Goal: Obtain resource: Obtain resource

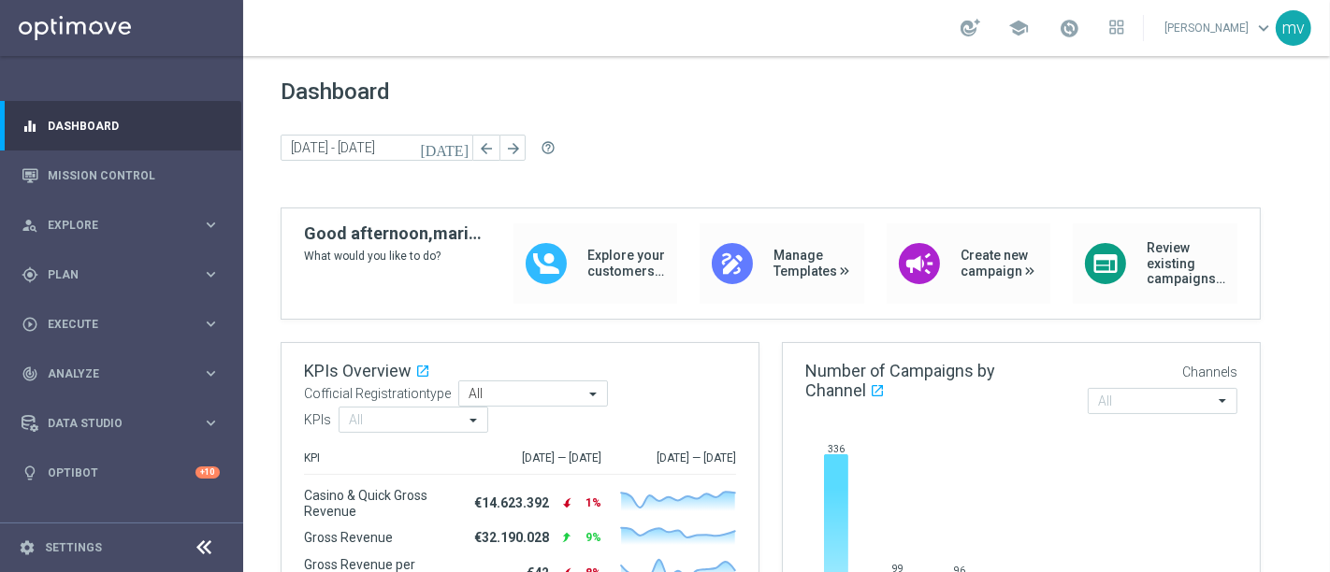
click at [458, 147] on icon "[DATE]" at bounding box center [445, 147] width 50 height 17
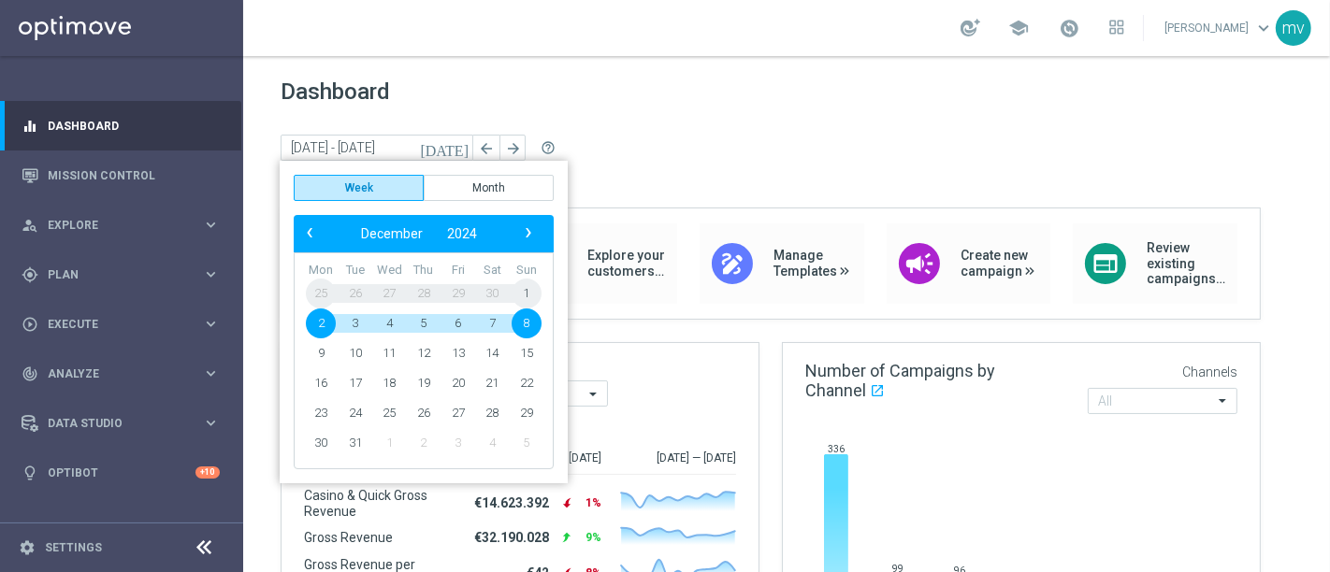
click at [636, 92] on span "Dashboard" at bounding box center [787, 92] width 1012 height 26
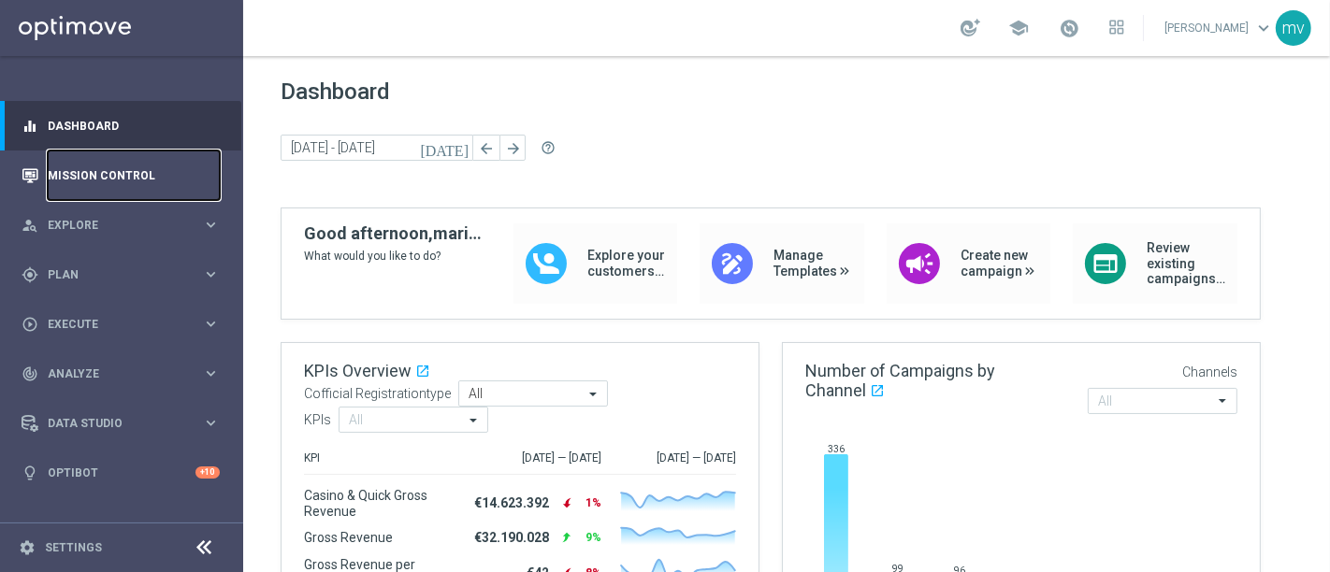
click at [125, 168] on link "Mission Control" at bounding box center [134, 176] width 172 height 50
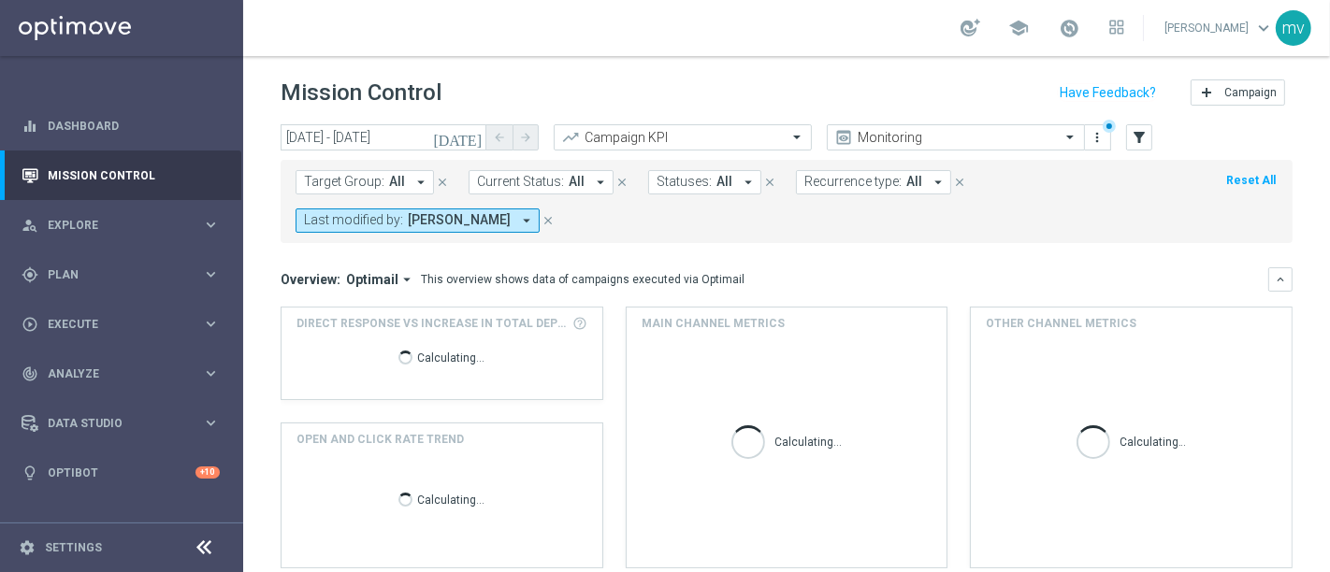
click at [475, 135] on icon "[DATE]" at bounding box center [458, 137] width 50 height 17
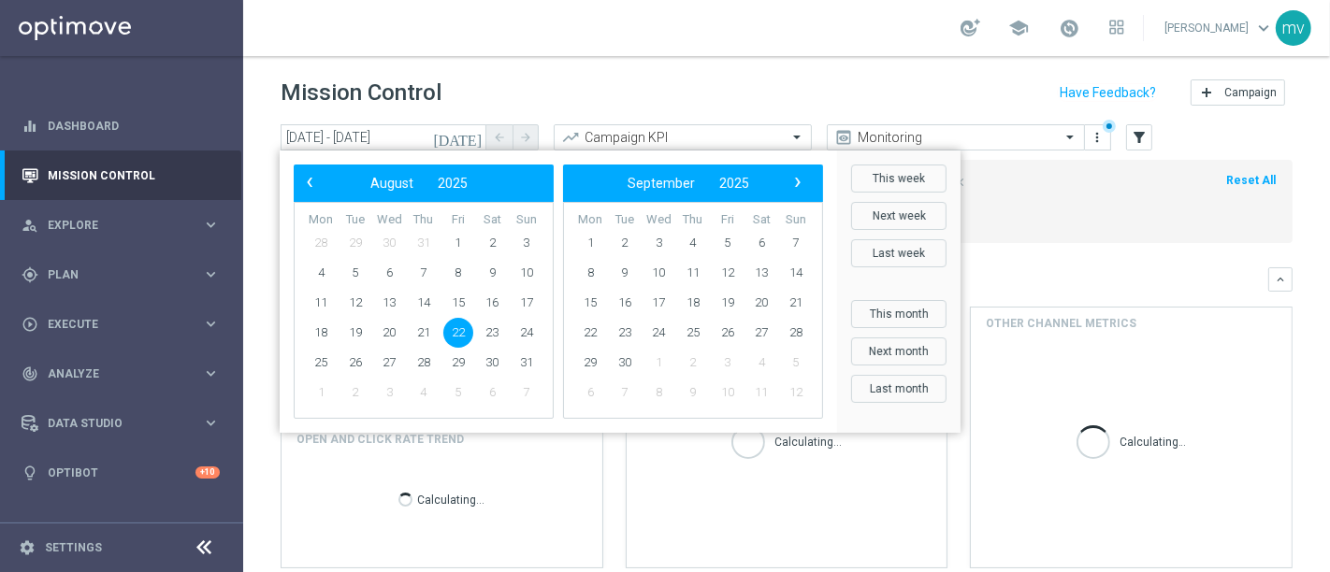
click at [453, 331] on span "22" at bounding box center [458, 333] width 30 height 30
click at [455, 332] on span "22" at bounding box center [458, 333] width 30 height 30
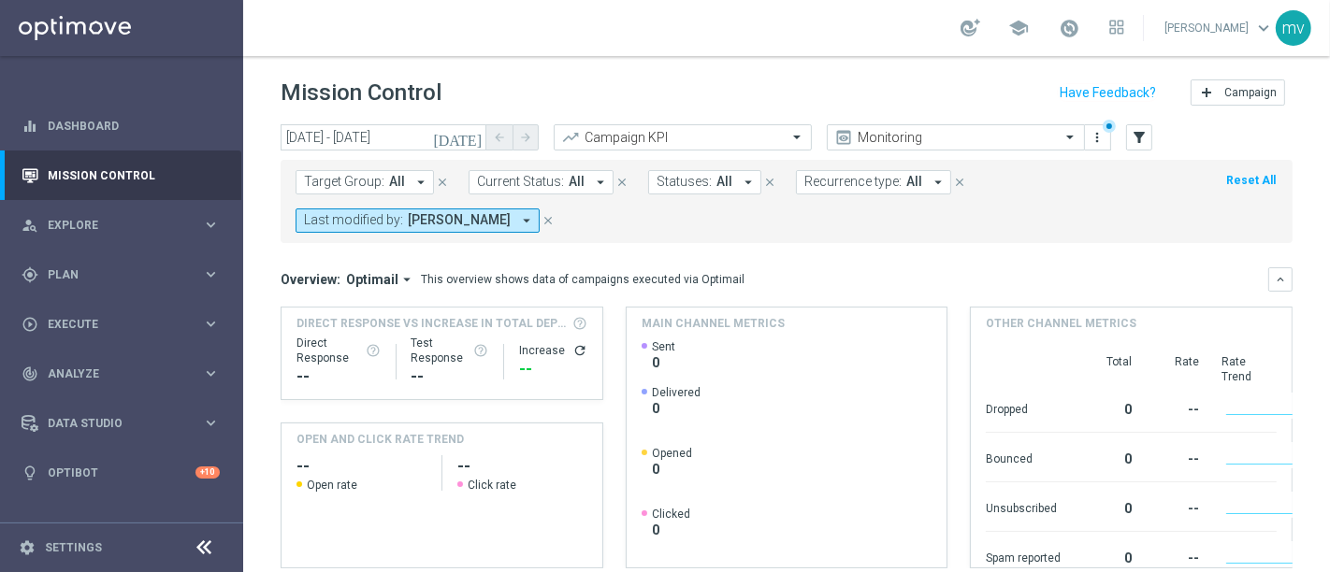
click at [416, 182] on icon "arrow_drop_down" at bounding box center [420, 182] width 17 height 17
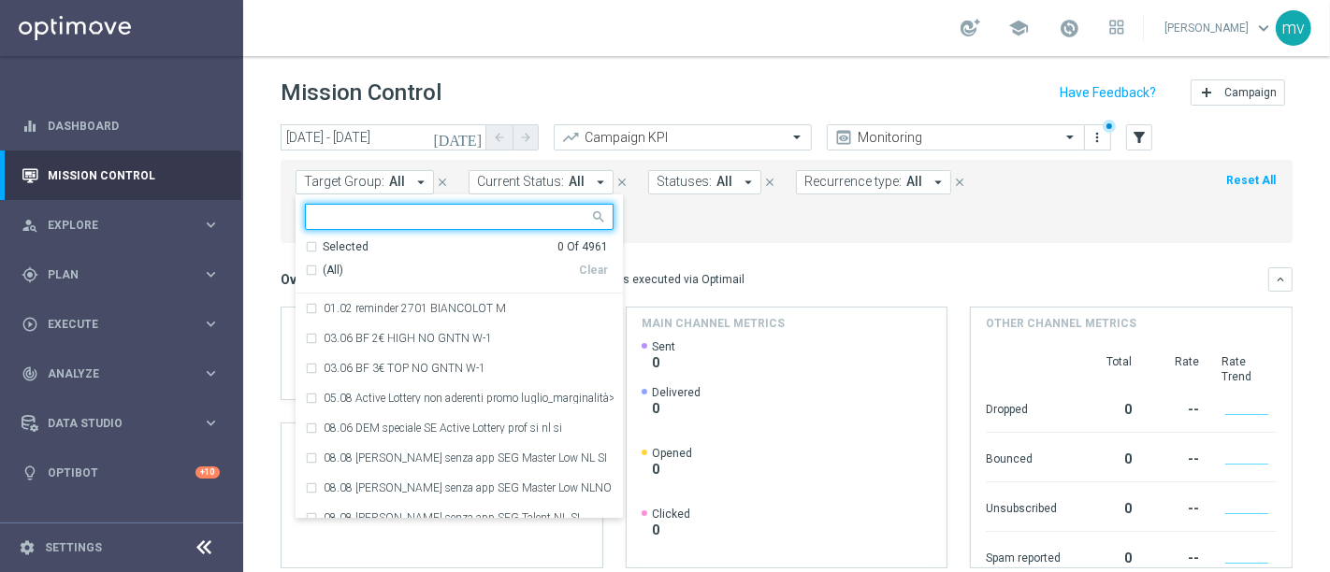
type input "RIC20 FINO50"
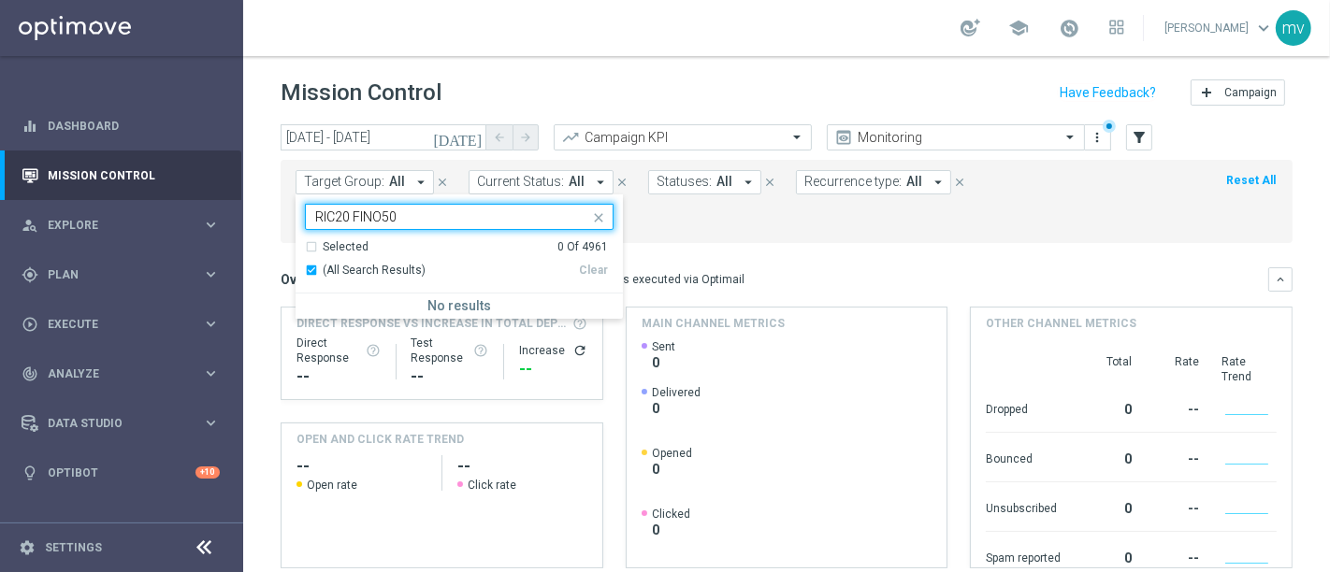
drag, startPoint x: 744, startPoint y: 250, endPoint x: 875, endPoint y: 256, distance: 131.1
click at [754, 249] on mini-dashboard "Overview: Optimail arrow_drop_down This overview shows data of campaigns execut…" at bounding box center [787, 415] width 1012 height 344
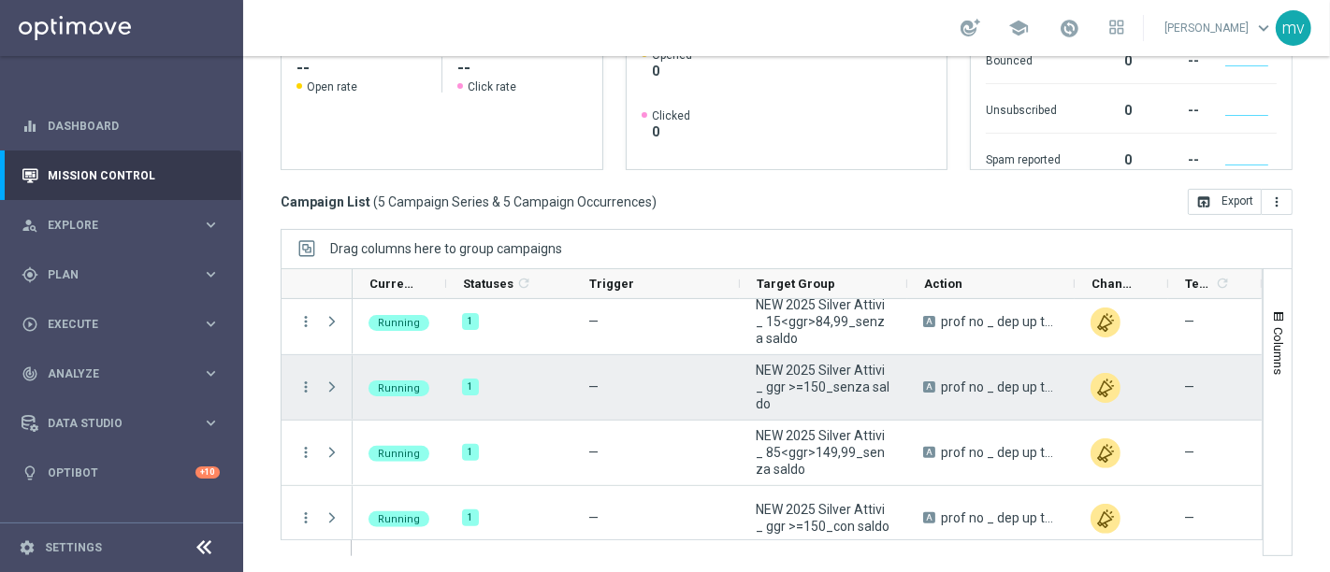
scroll to position [86, 0]
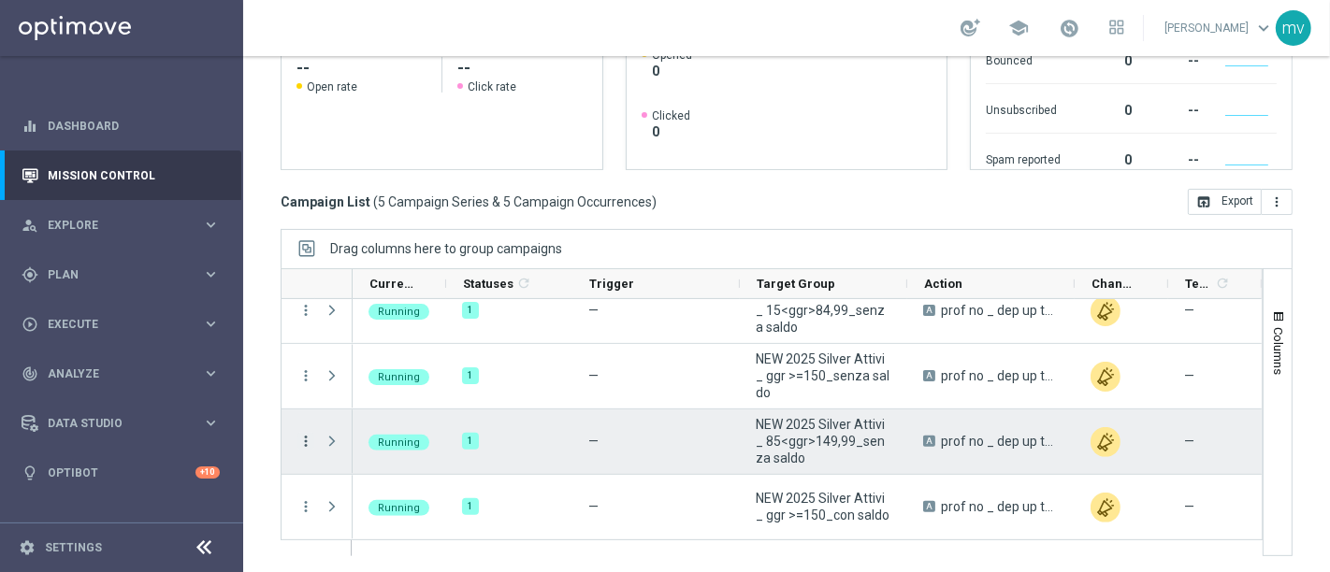
click at [307, 436] on icon "more_vert" at bounding box center [305, 441] width 17 height 17
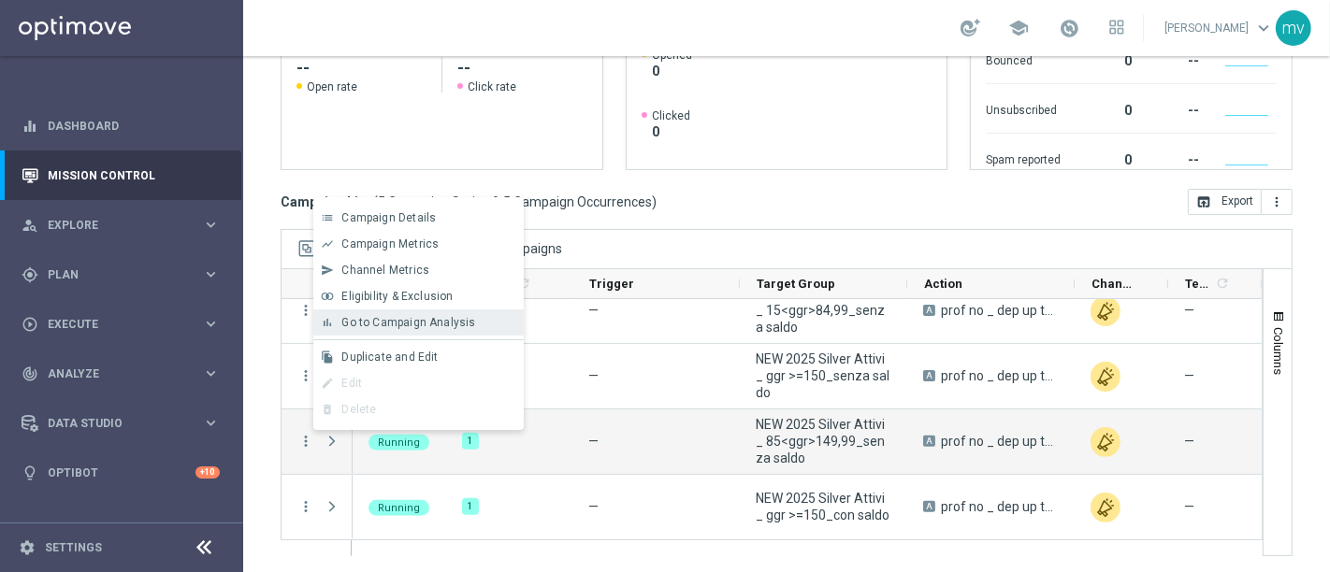
click at [377, 324] on span "Go to Campaign Analysis" at bounding box center [408, 322] width 134 height 13
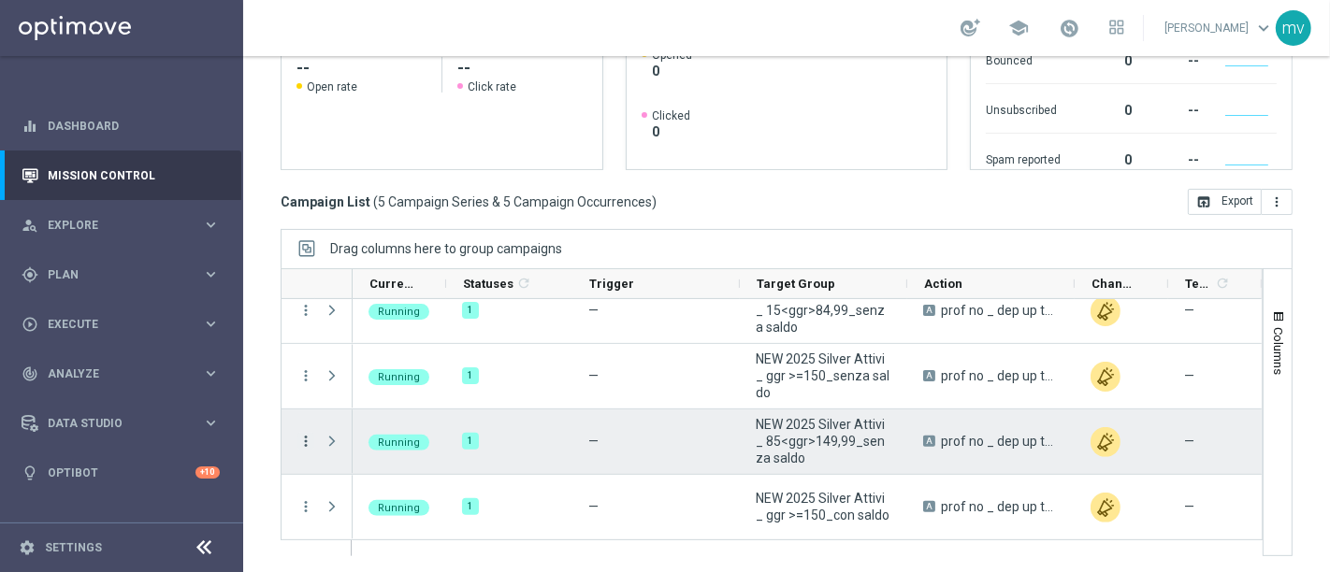
click at [304, 440] on icon "more_vert" at bounding box center [305, 441] width 17 height 17
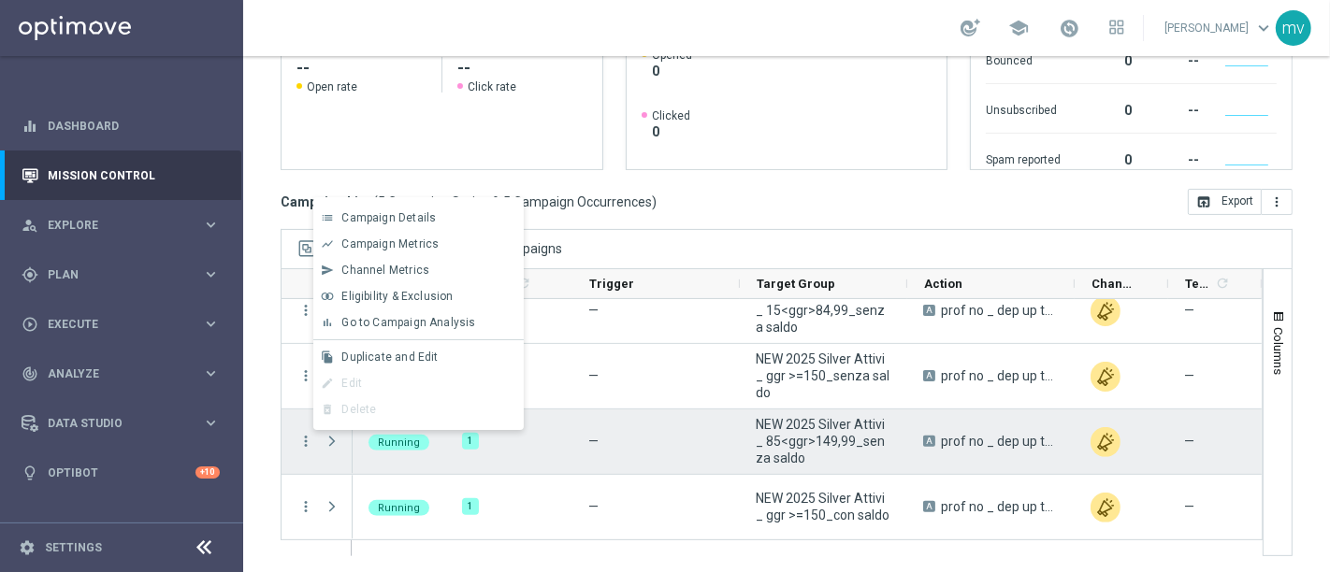
click at [332, 444] on span "Press SPACE to deselect this row." at bounding box center [332, 441] width 17 height 15
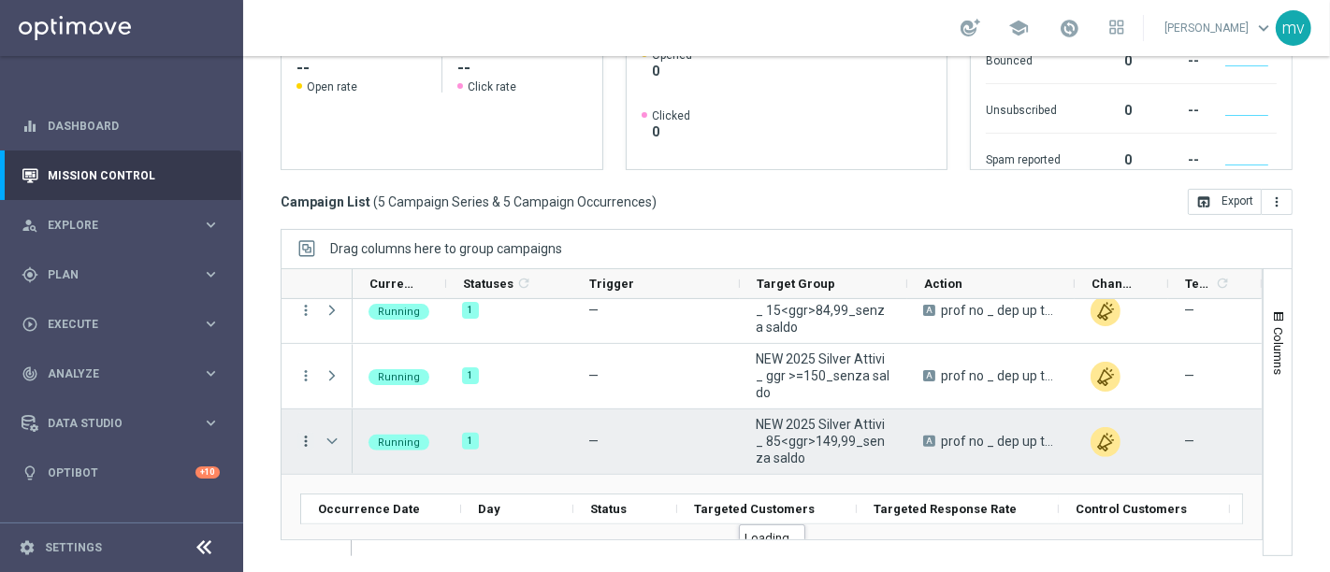
click at [301, 440] on icon "more_vert" at bounding box center [305, 441] width 17 height 17
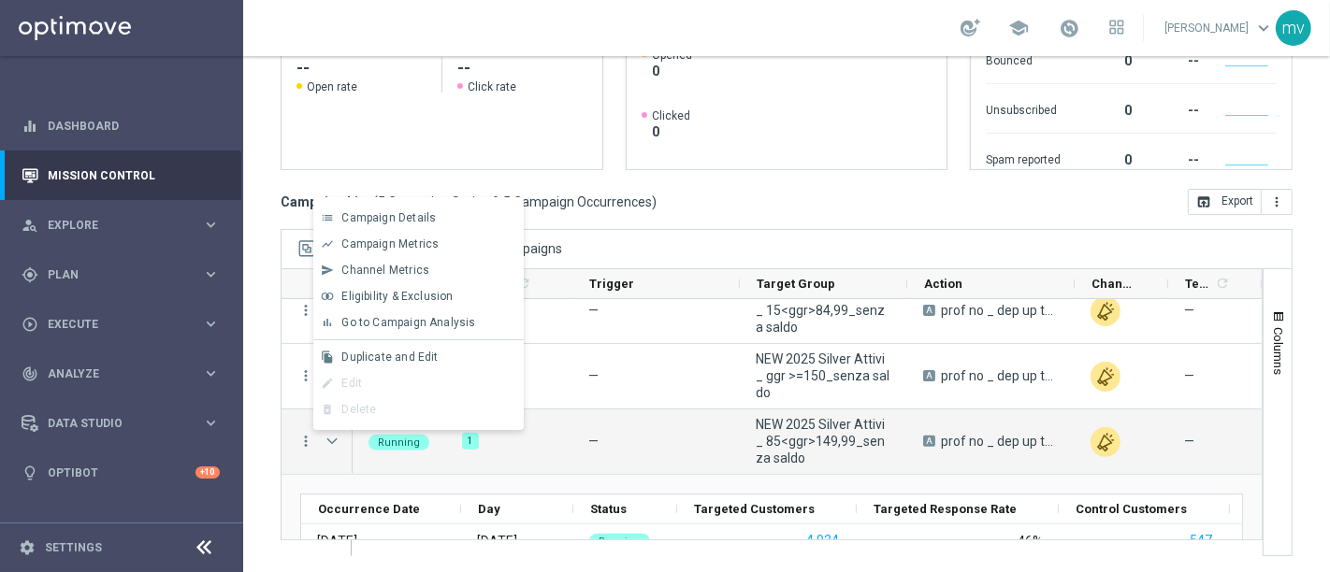
click at [382, 326] on span "Go to Campaign Analysis" at bounding box center [408, 322] width 134 height 13
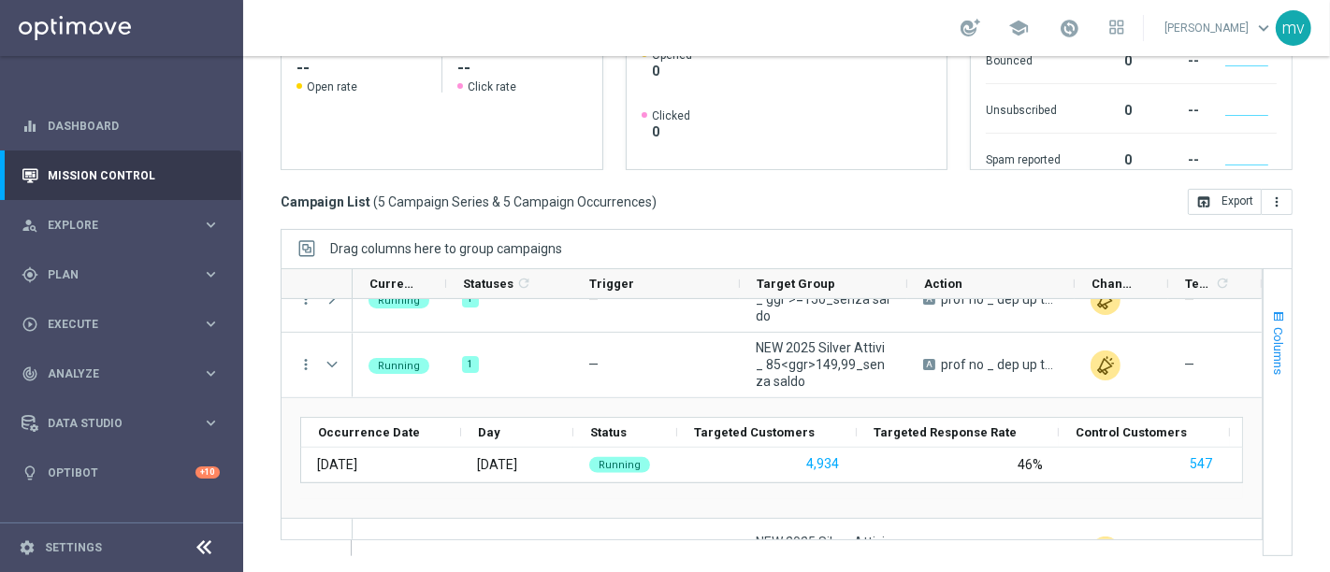
scroll to position [190, 0]
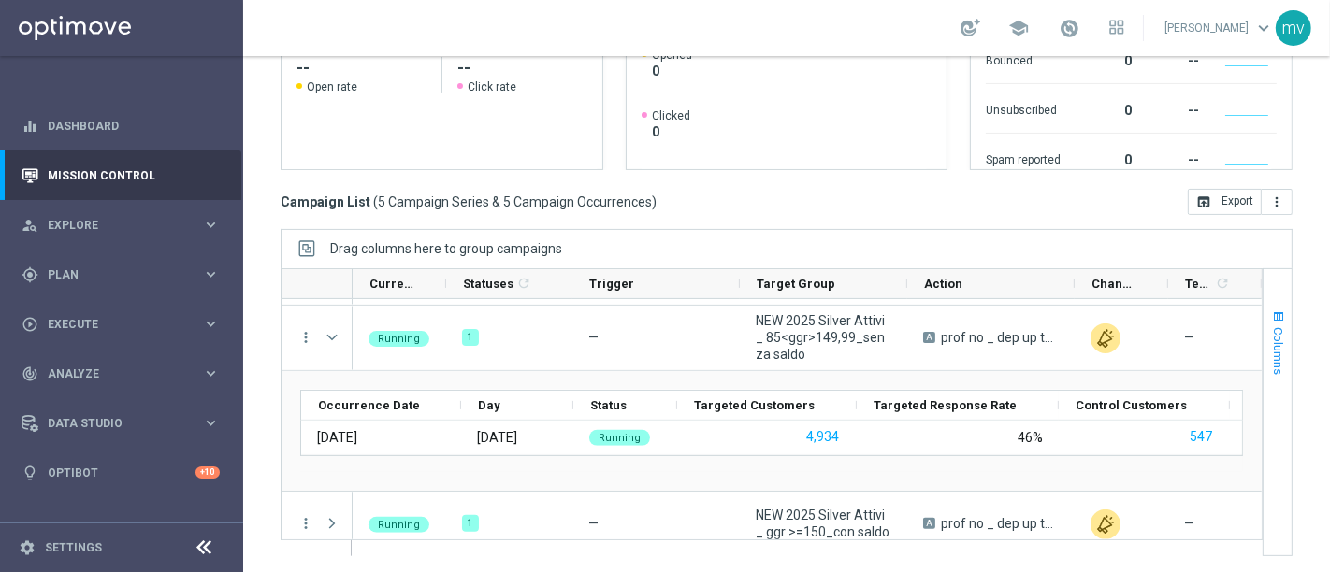
click at [1196, 353] on span "Columns" at bounding box center [1278, 351] width 15 height 48
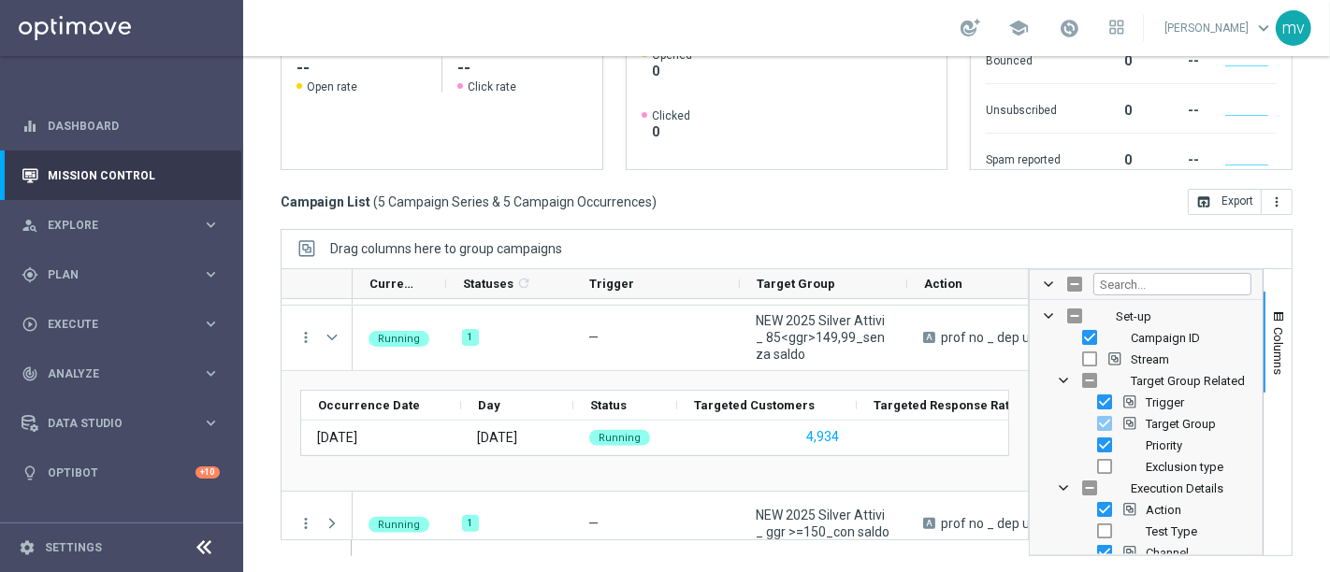
click at [1196, 281] on div "Columns" at bounding box center [1277, 412] width 28 height 286
click at [1196, 324] on button "Columns" at bounding box center [1277, 342] width 28 height 101
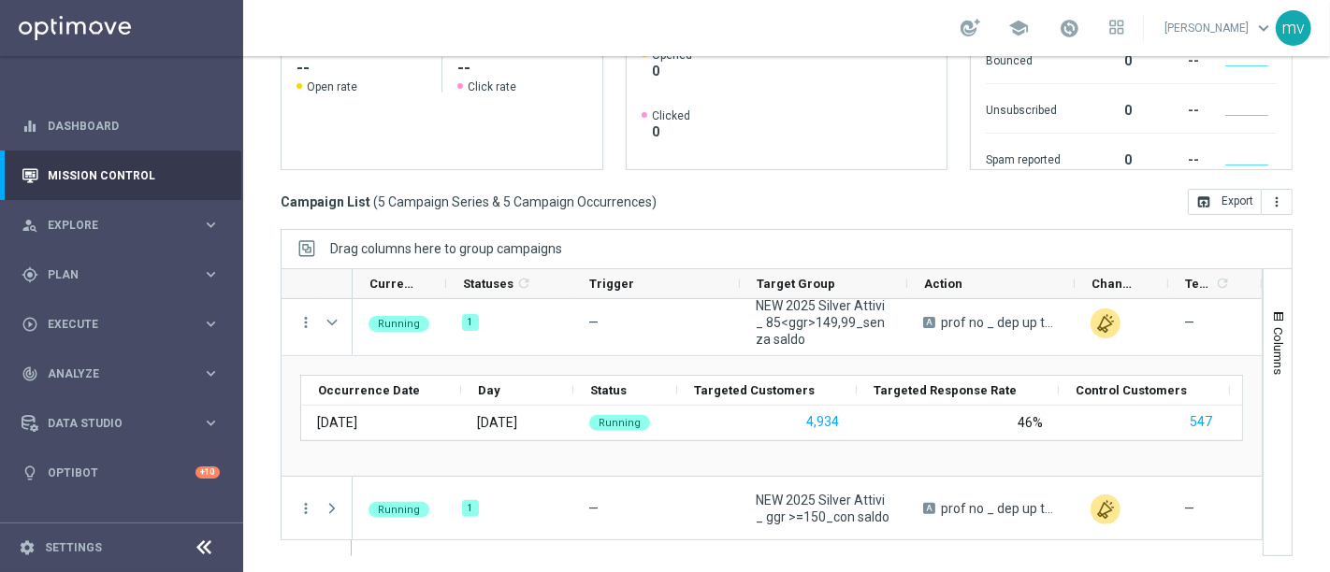
scroll to position [207, 0]
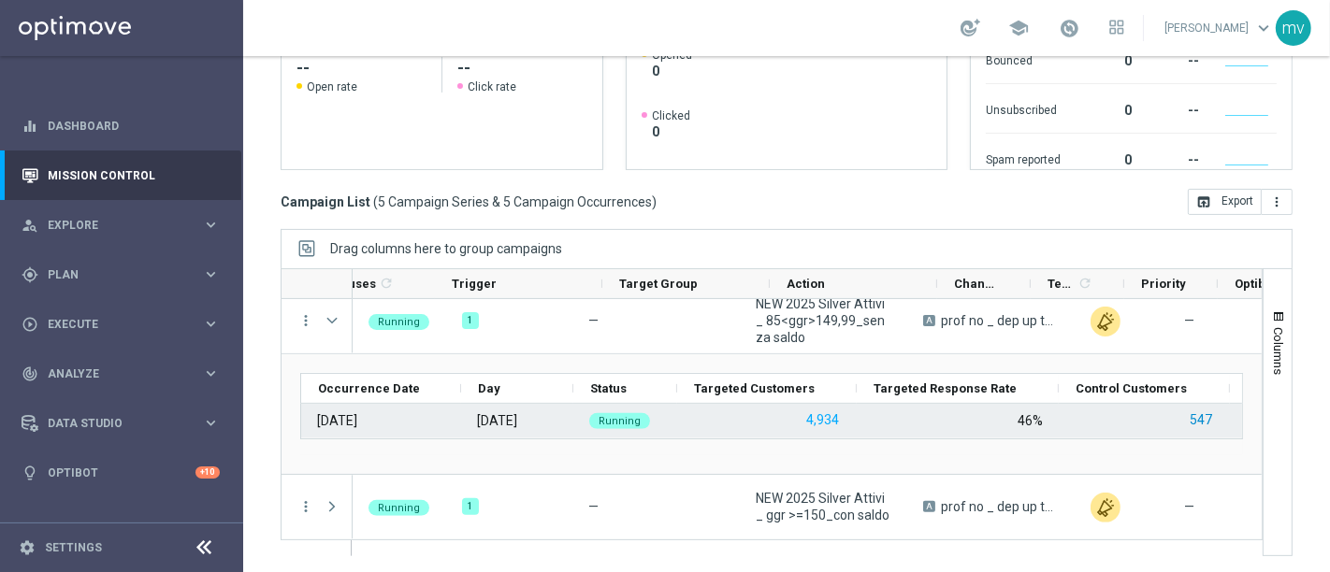
click at [1195, 412] on button "547" at bounding box center [1201, 420] width 26 height 23
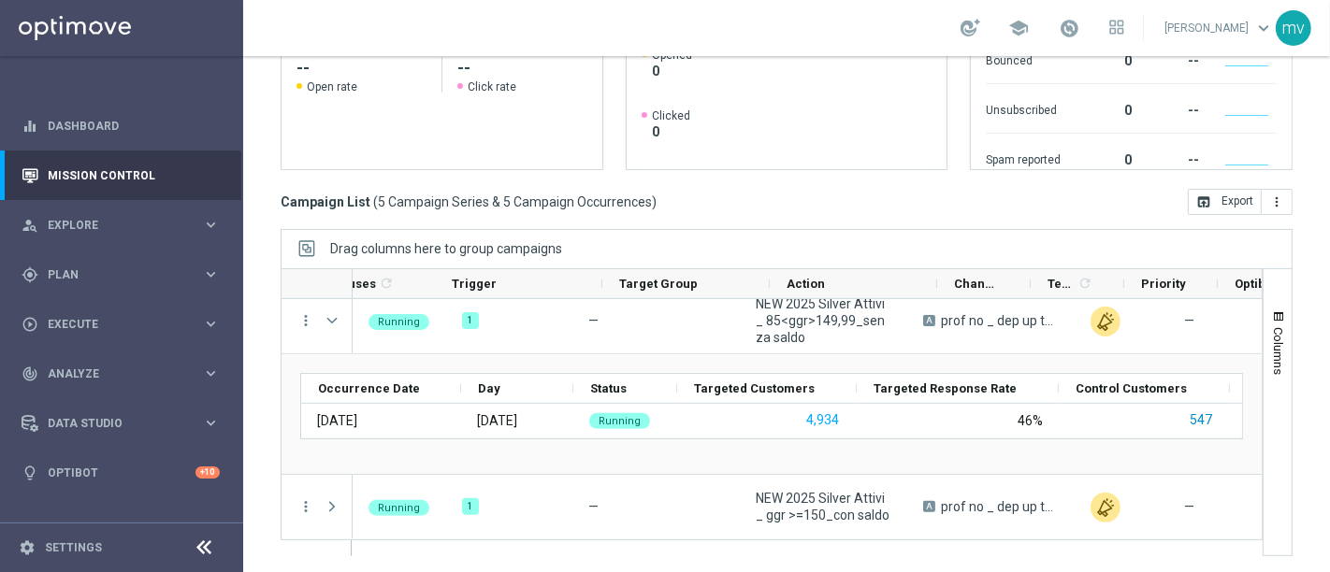
scroll to position [0, 137]
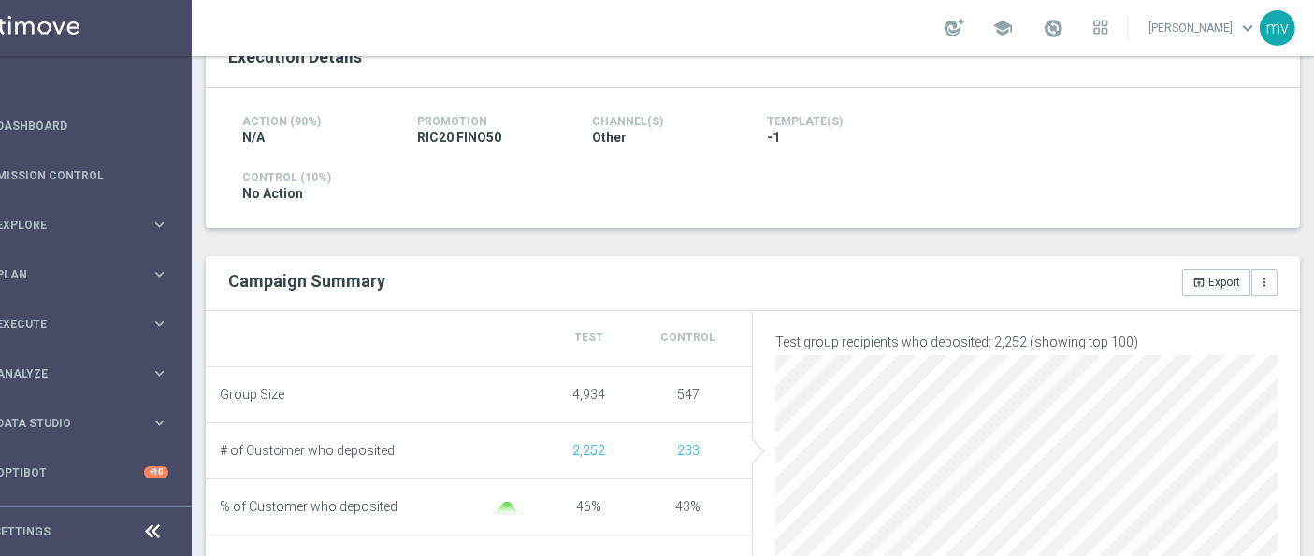
scroll to position [623, 0]
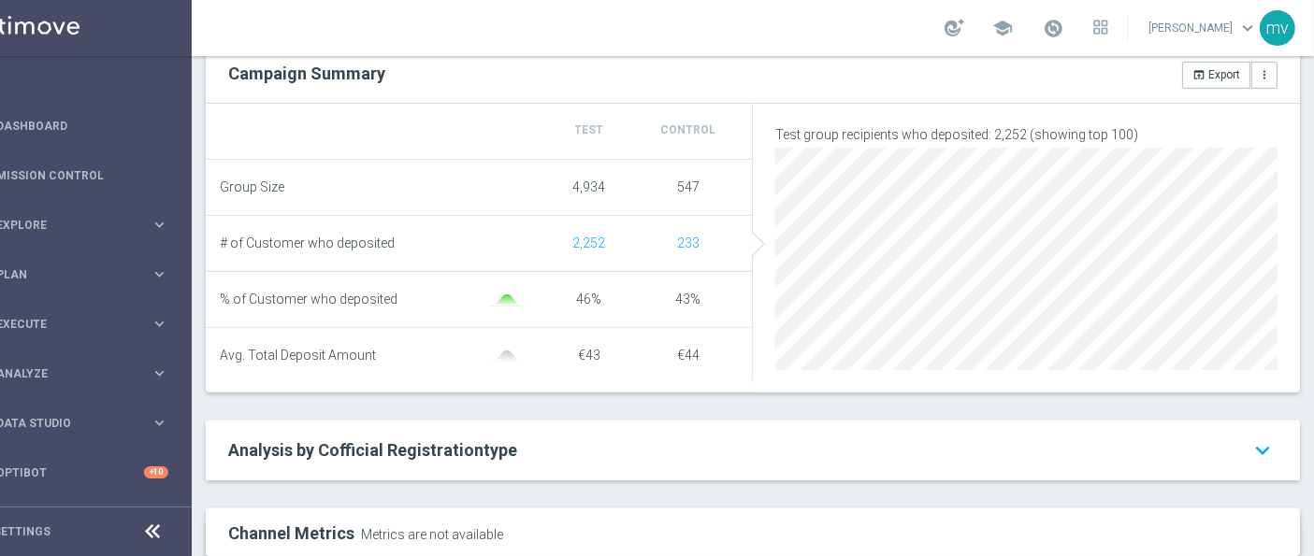
click at [366, 462] on h2 "Analysis by Cofficial Registrationtype keyboard_arrow_down" at bounding box center [752, 451] width 1049 height 22
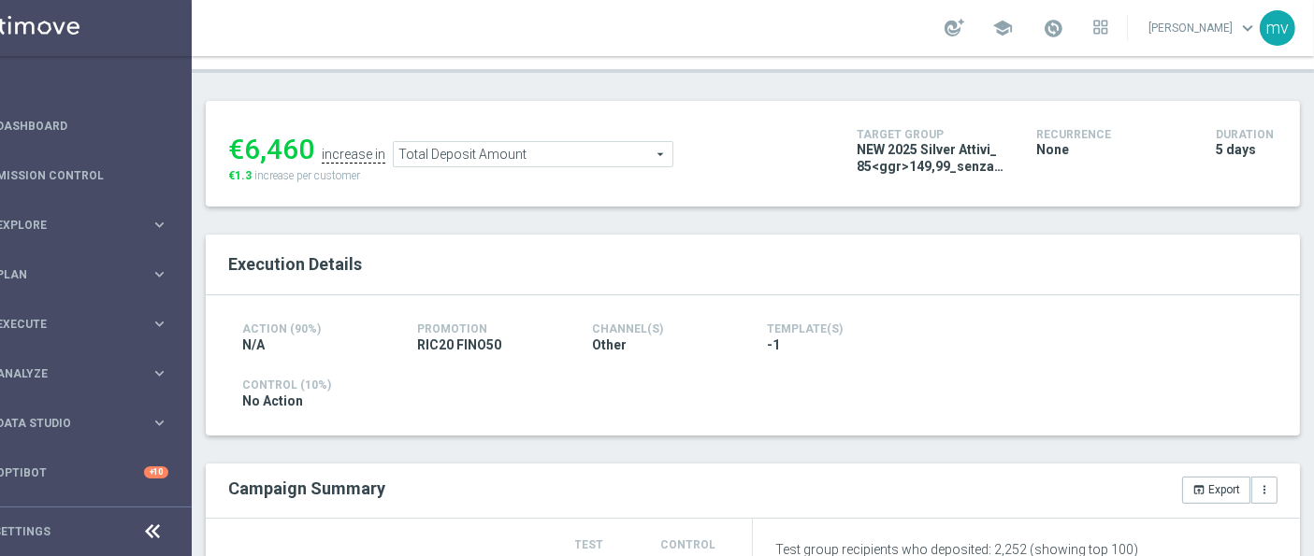
scroll to position [0, 0]
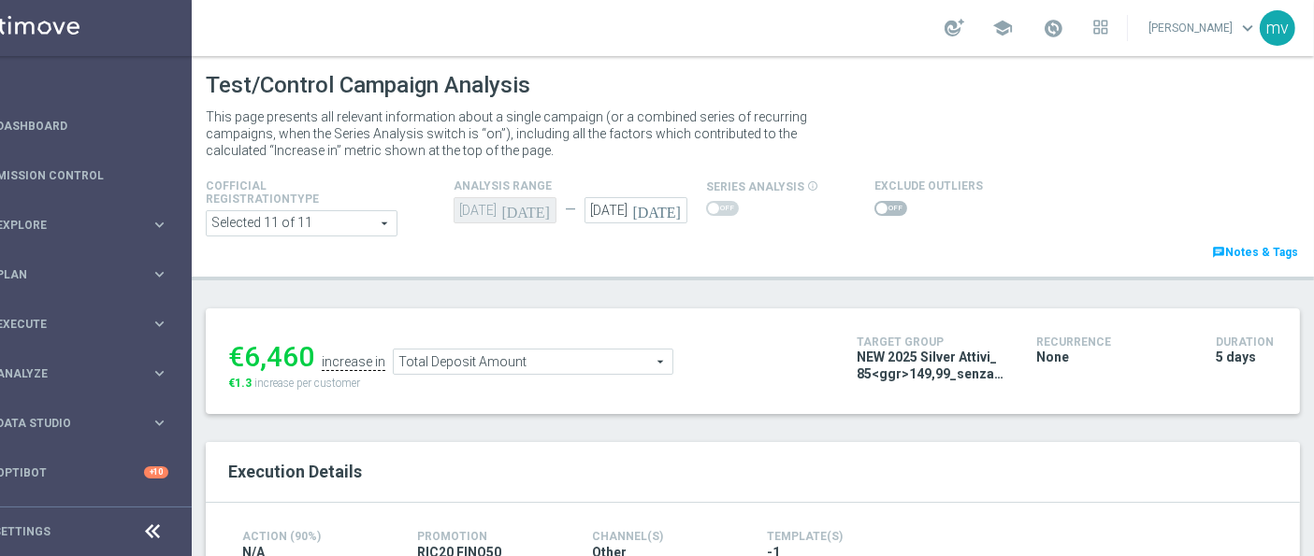
scroll to position [415, 0]
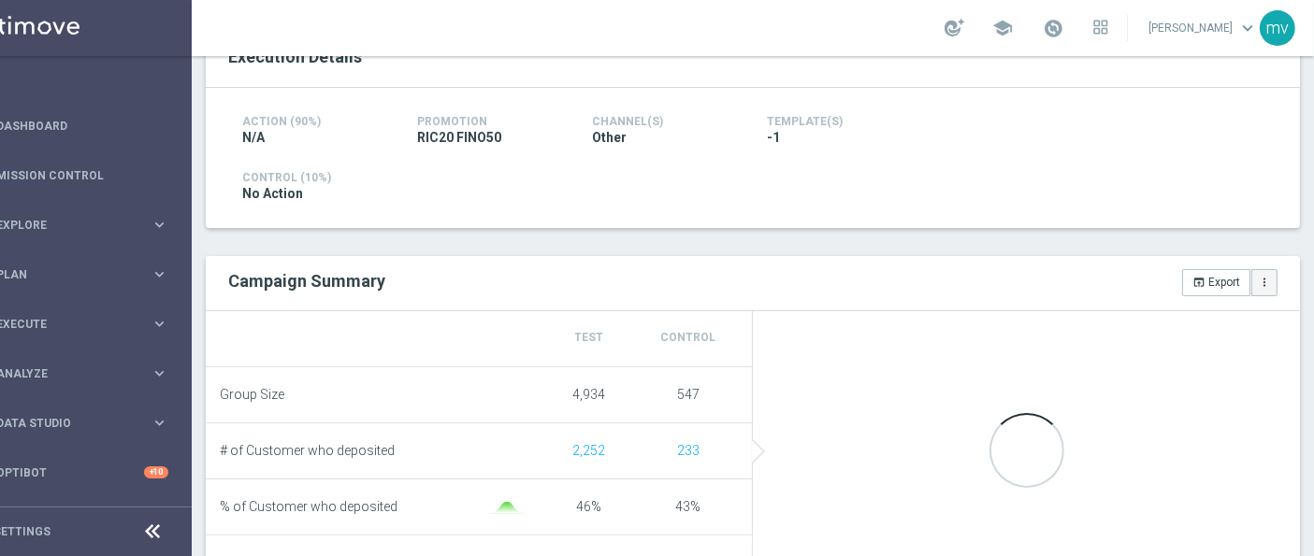
click at [1255, 275] on button "more_vert" at bounding box center [1264, 282] width 26 height 26
click at [1022, 270] on div "open_in_browser Export more_vert Manage Attributes for Export" at bounding box center [1022, 283] width 539 height 26
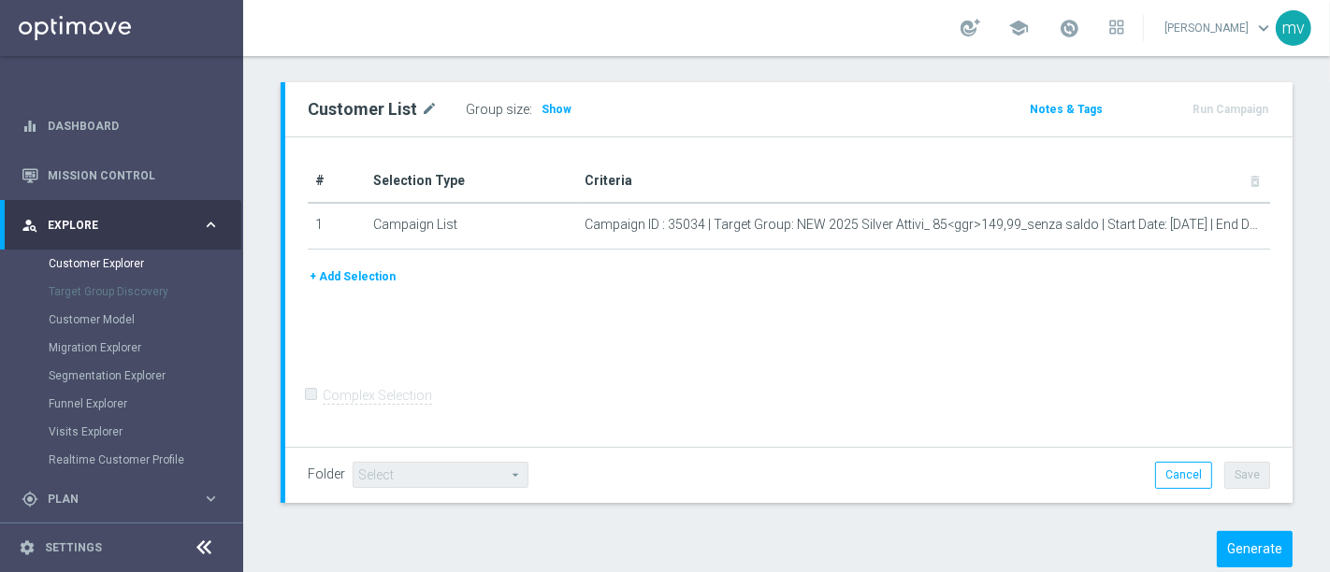
scroll to position [141, 0]
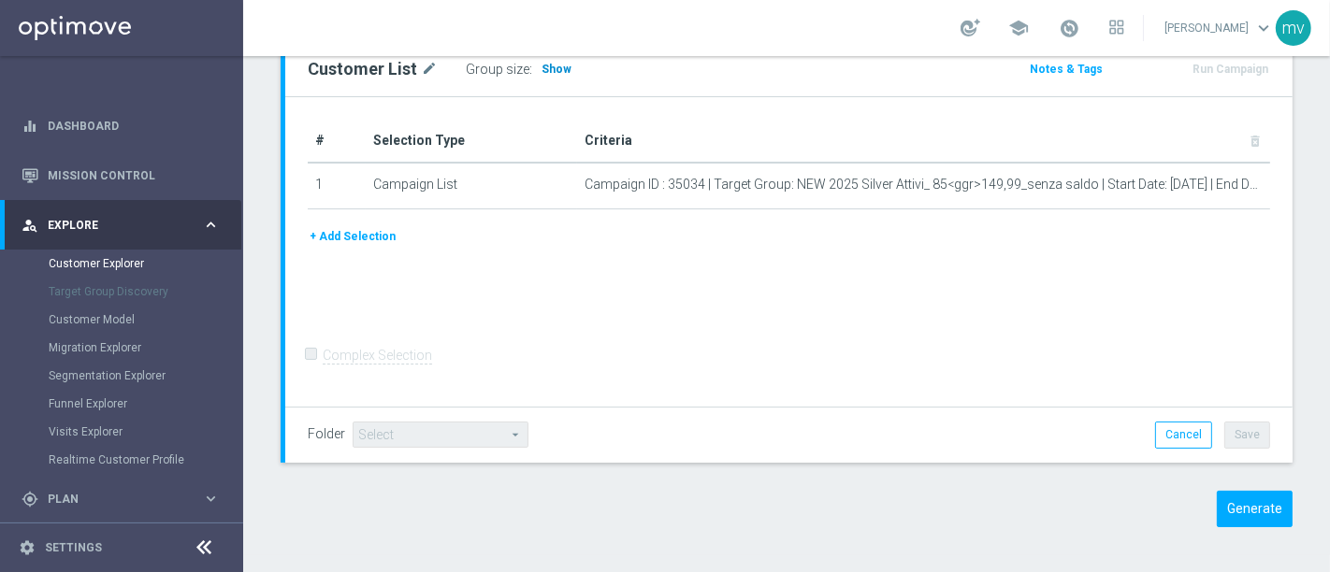
click at [549, 65] on span "Show" at bounding box center [556, 69] width 30 height 13
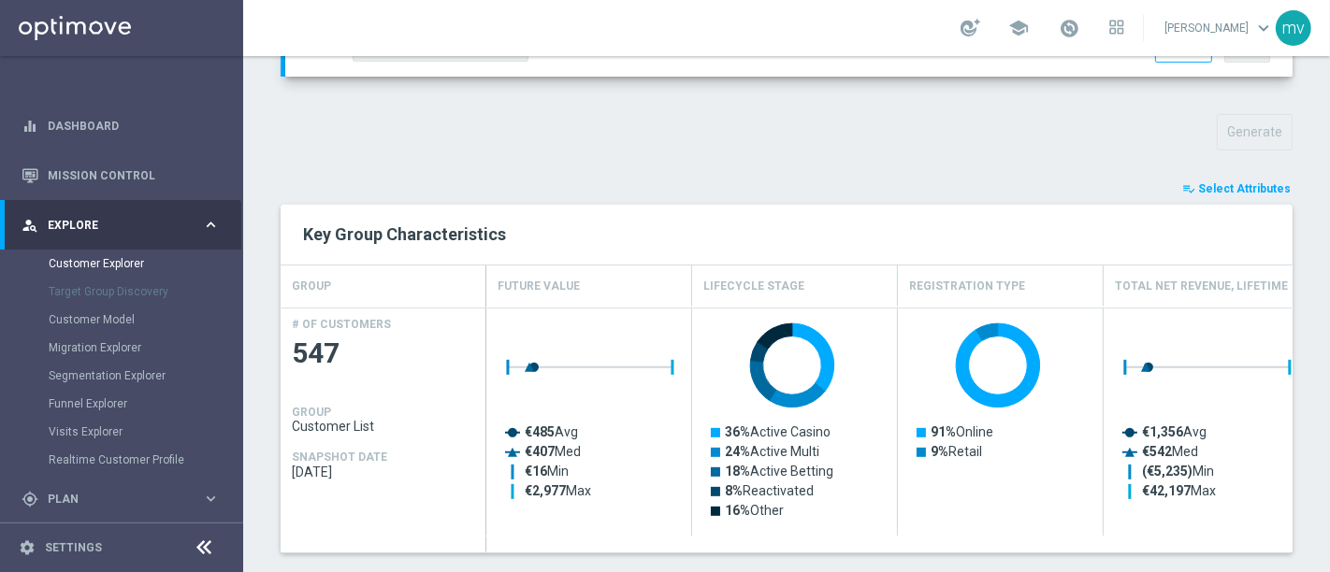
scroll to position [830, 0]
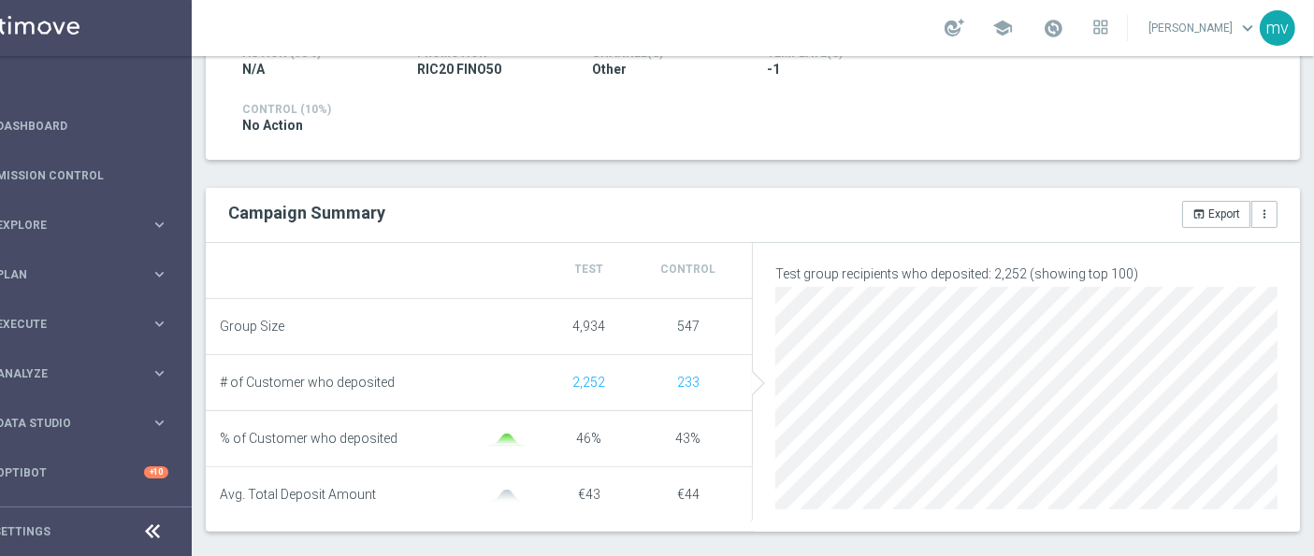
scroll to position [623, 0]
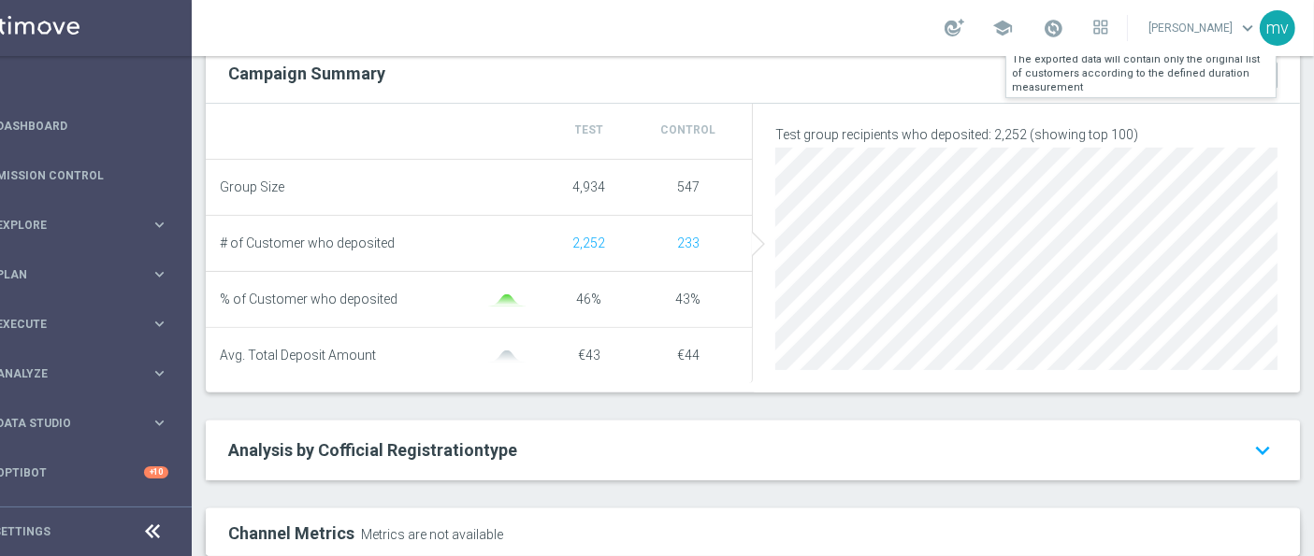
click at [1189, 75] on button "open_in_browser Export" at bounding box center [1216, 75] width 68 height 26
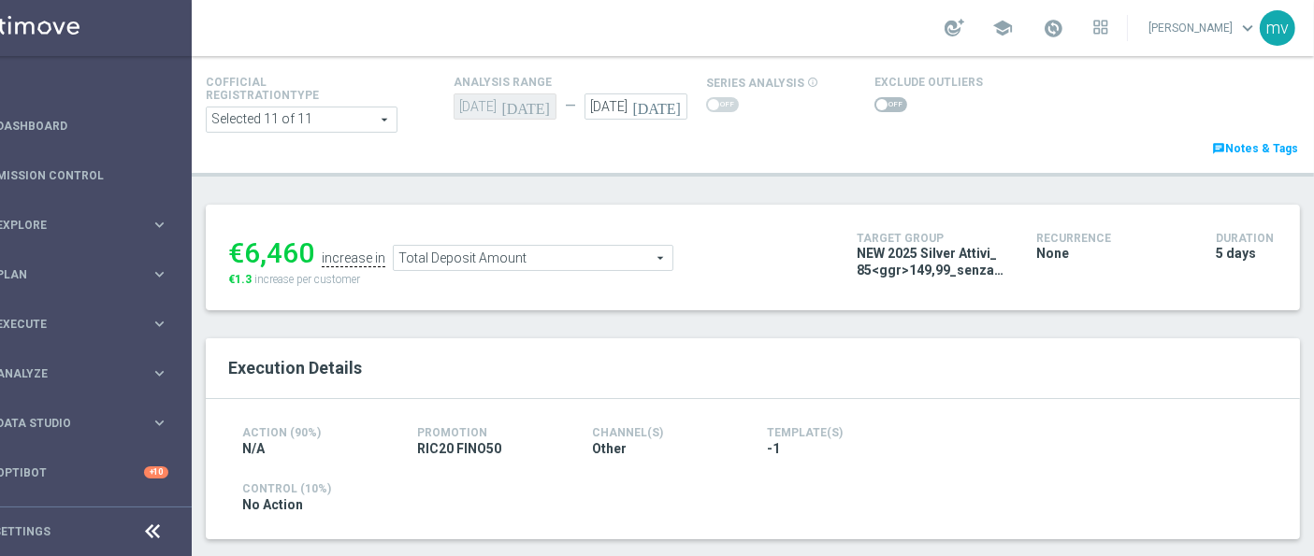
scroll to position [0, 0]
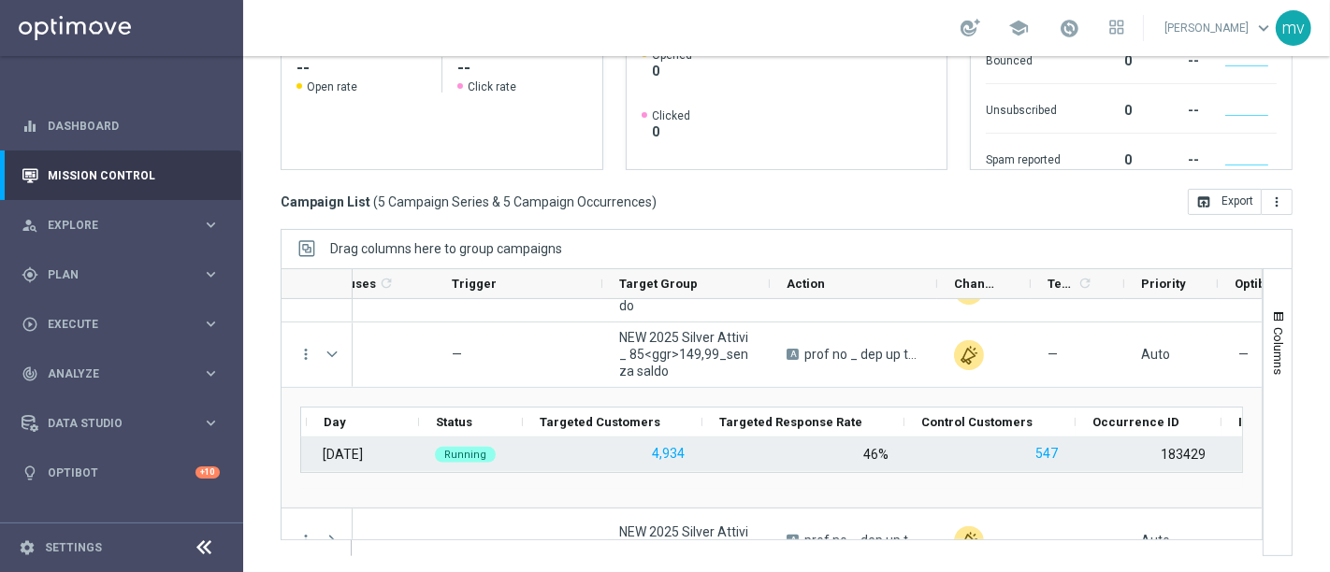
scroll to position [207, 0]
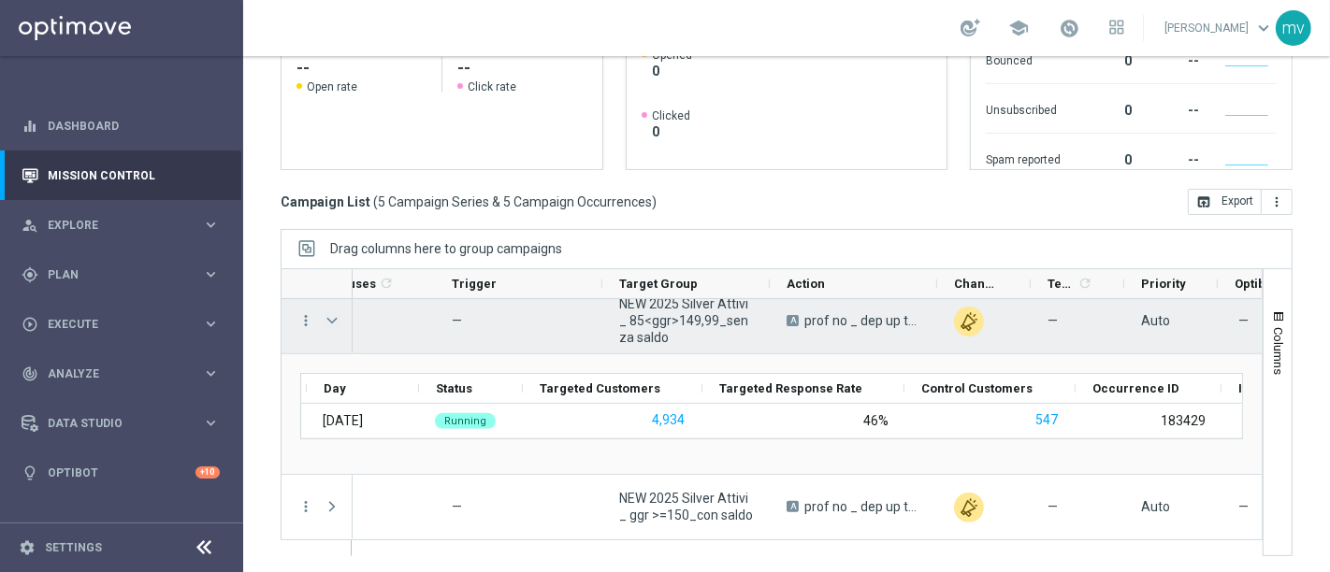
click at [328, 318] on span "Press SPACE to select this row." at bounding box center [332, 320] width 17 height 15
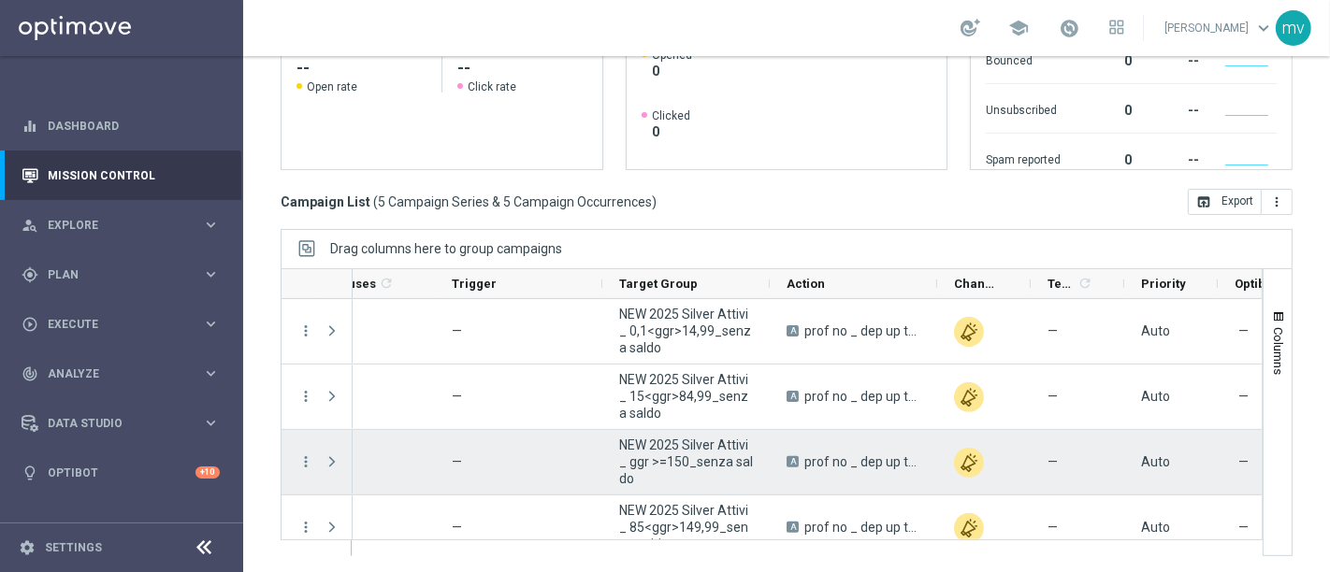
scroll to position [86, 0]
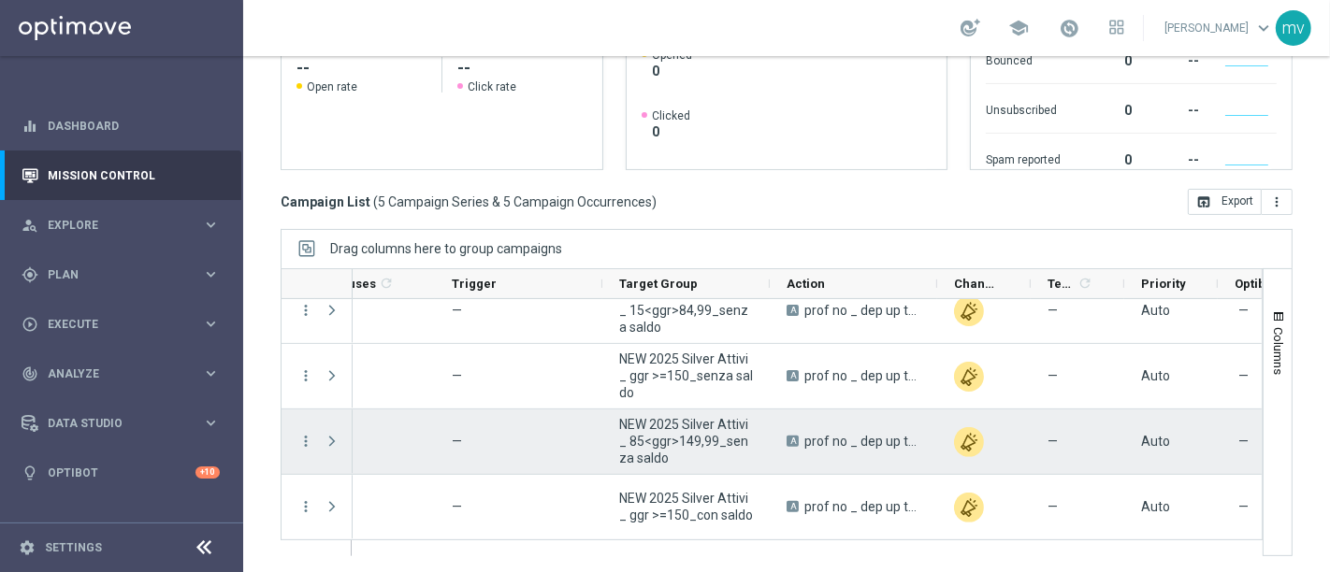
click at [324, 441] on span "Press SPACE to select this row." at bounding box center [332, 441] width 17 height 15
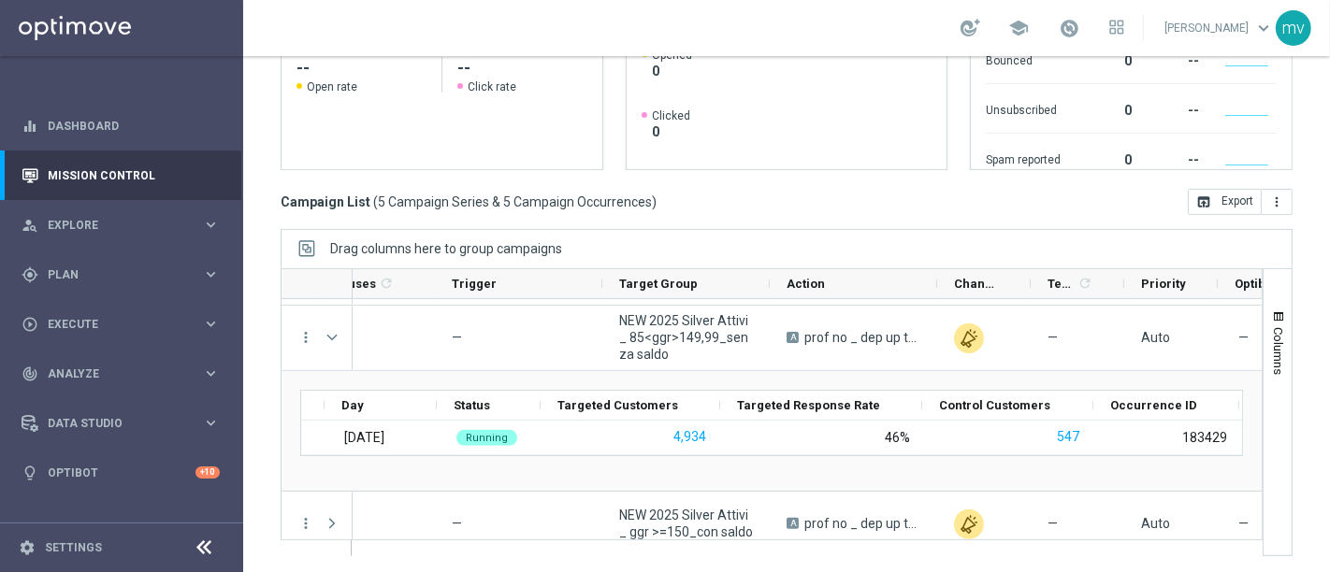
scroll to position [0, 136]
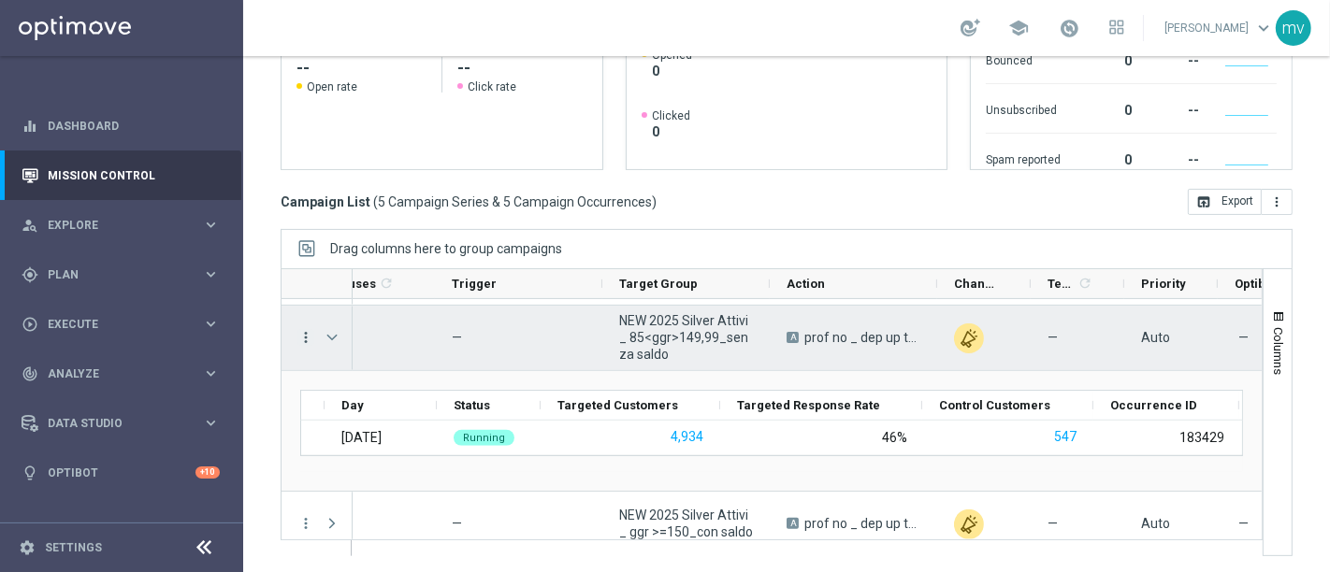
click at [299, 335] on icon "more_vert" at bounding box center [305, 337] width 17 height 17
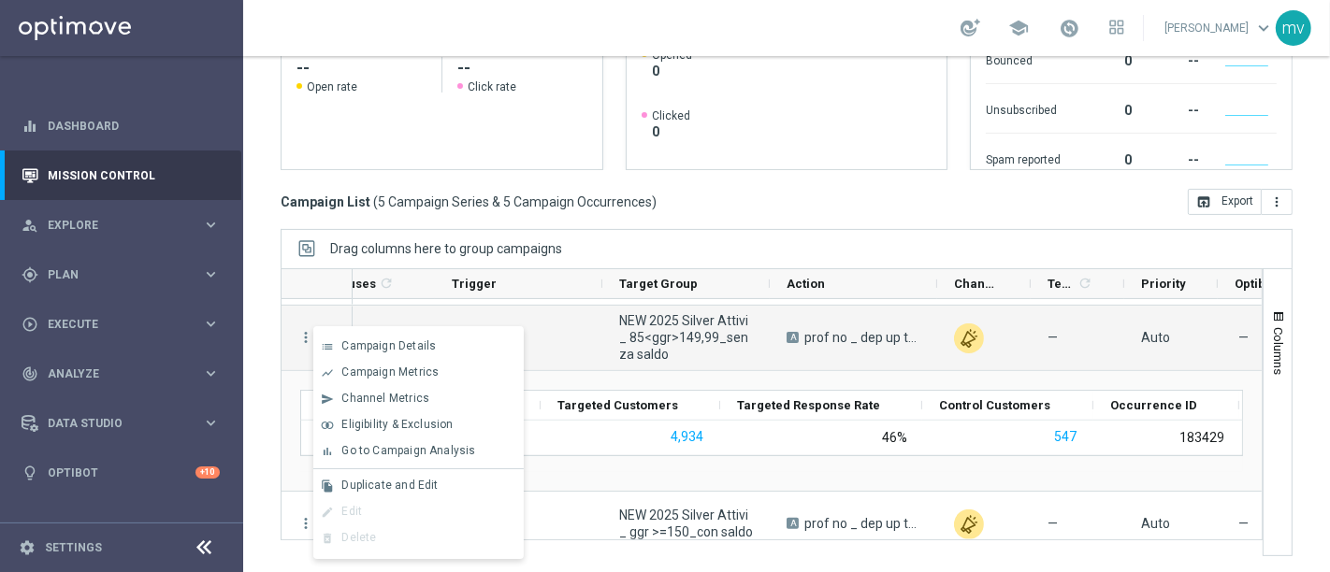
click at [368, 446] on span "Go to Campaign Analysis" at bounding box center [408, 450] width 134 height 13
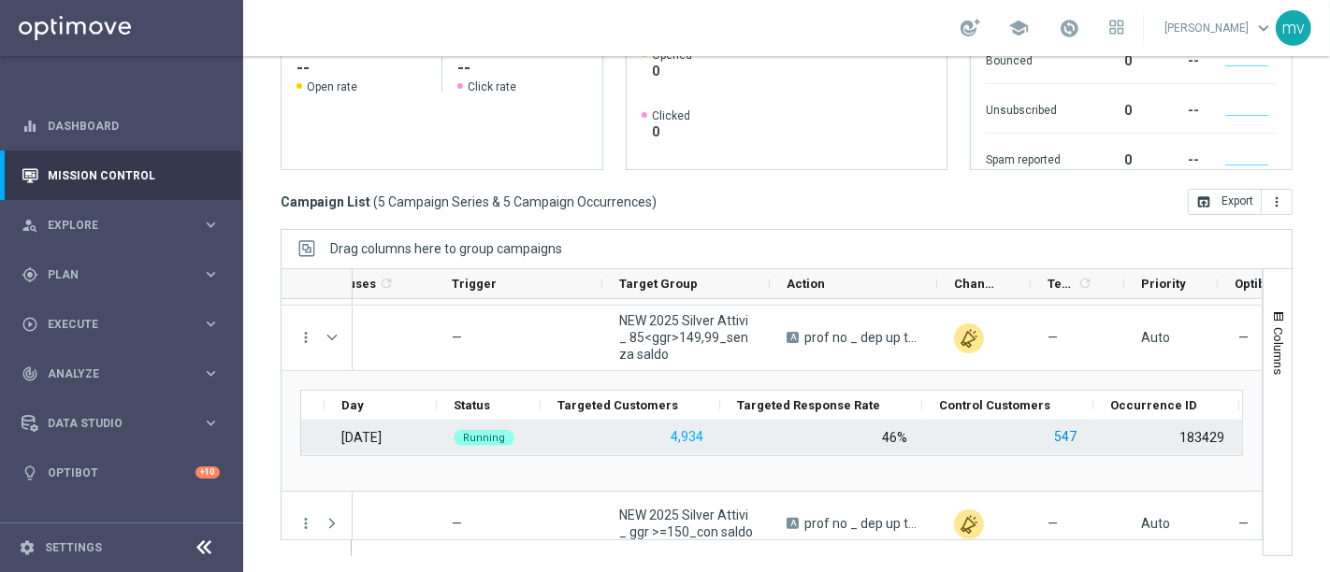
click at [1068, 435] on button "547" at bounding box center [1065, 436] width 26 height 23
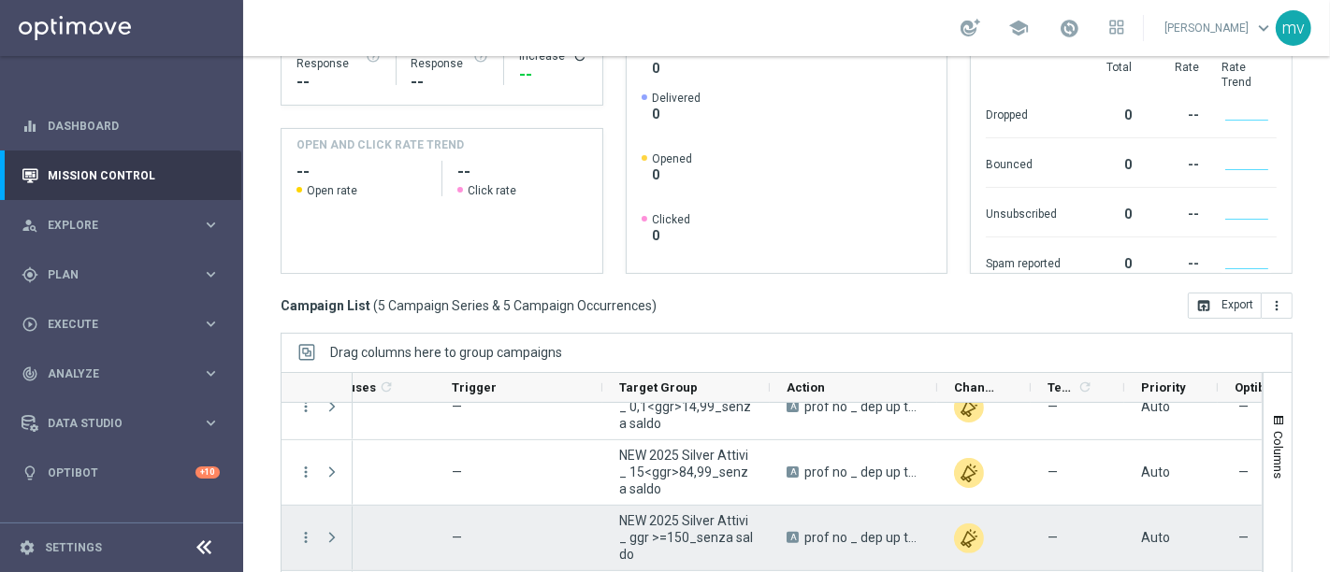
scroll to position [0, 0]
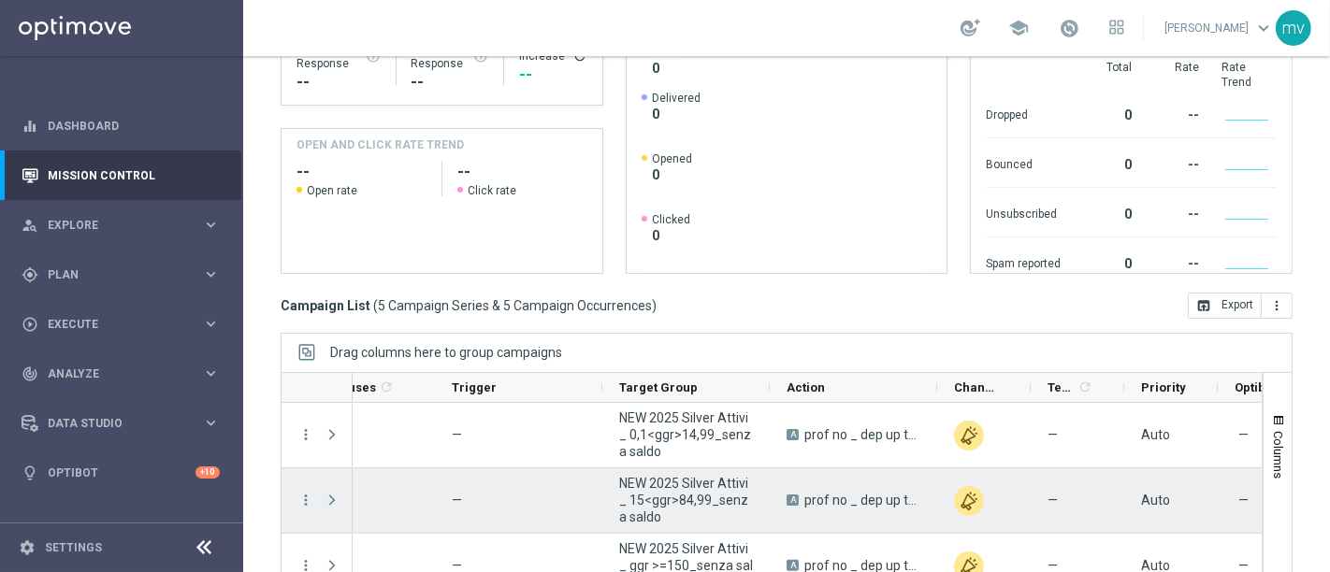
click at [331, 501] on span "Press SPACE to select this row." at bounding box center [332, 500] width 17 height 15
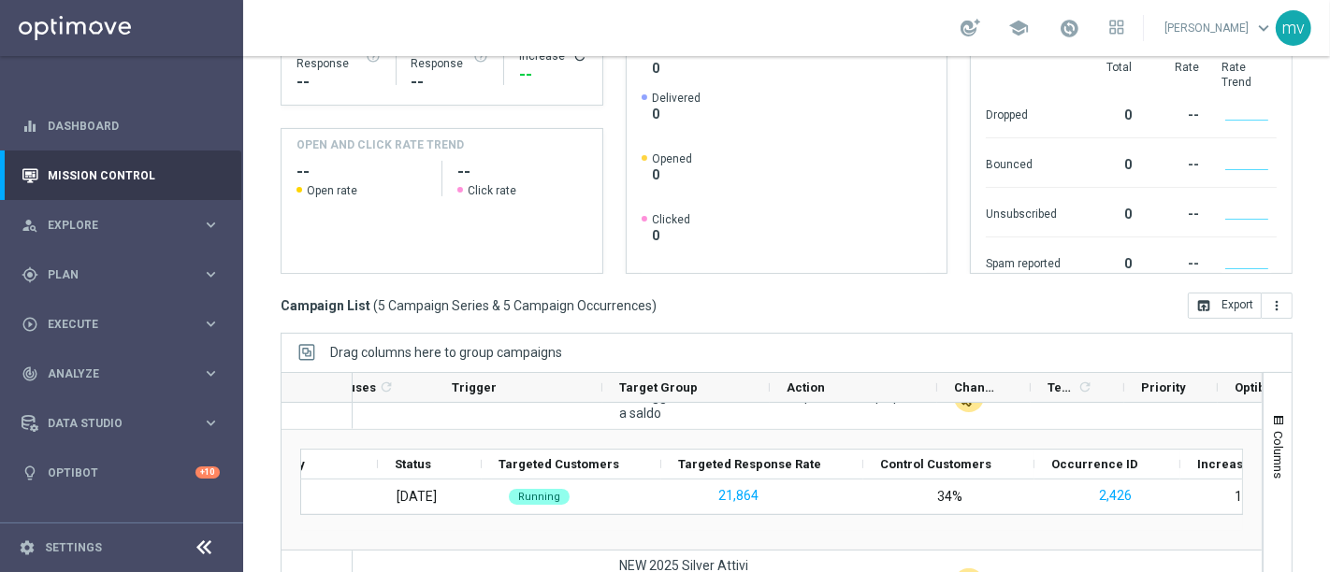
scroll to position [0, 195]
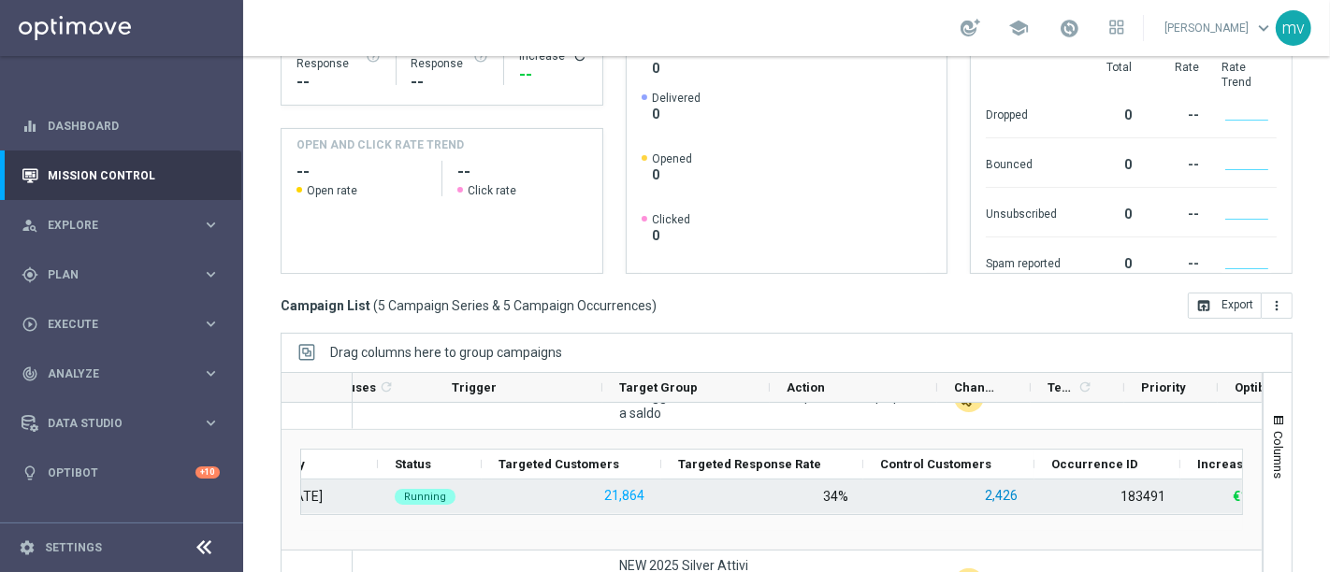
click at [1007, 497] on button "2,426" at bounding box center [1001, 495] width 36 height 23
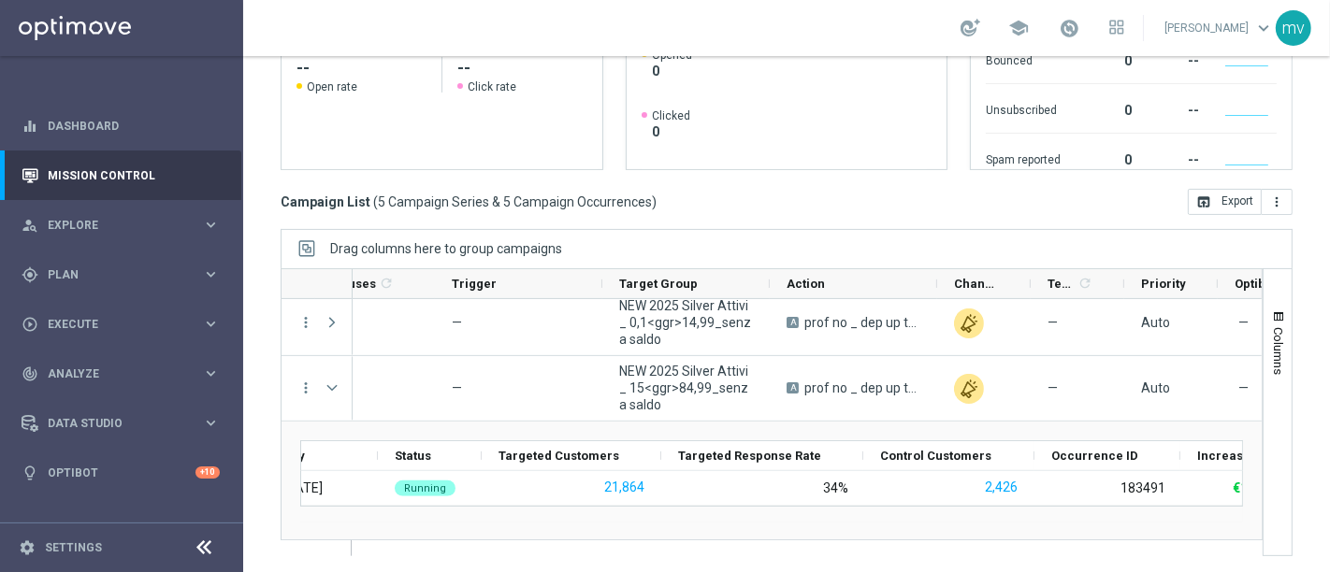
scroll to position [0, 0]
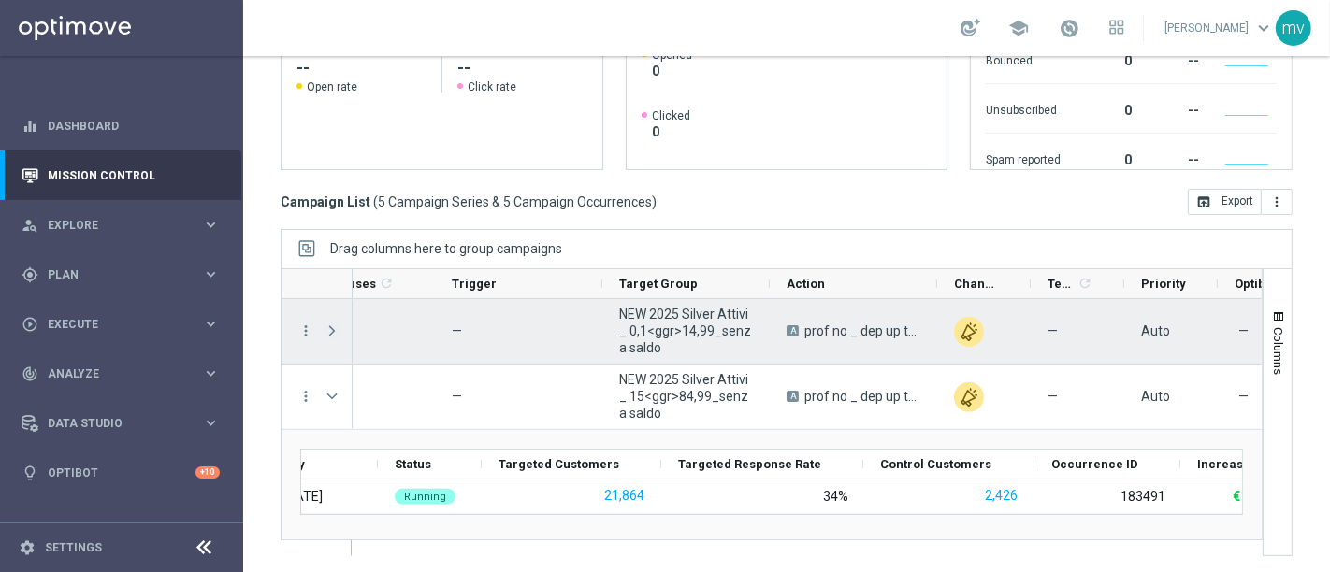
click at [330, 331] on span "Press SPACE to select this row." at bounding box center [332, 331] width 17 height 15
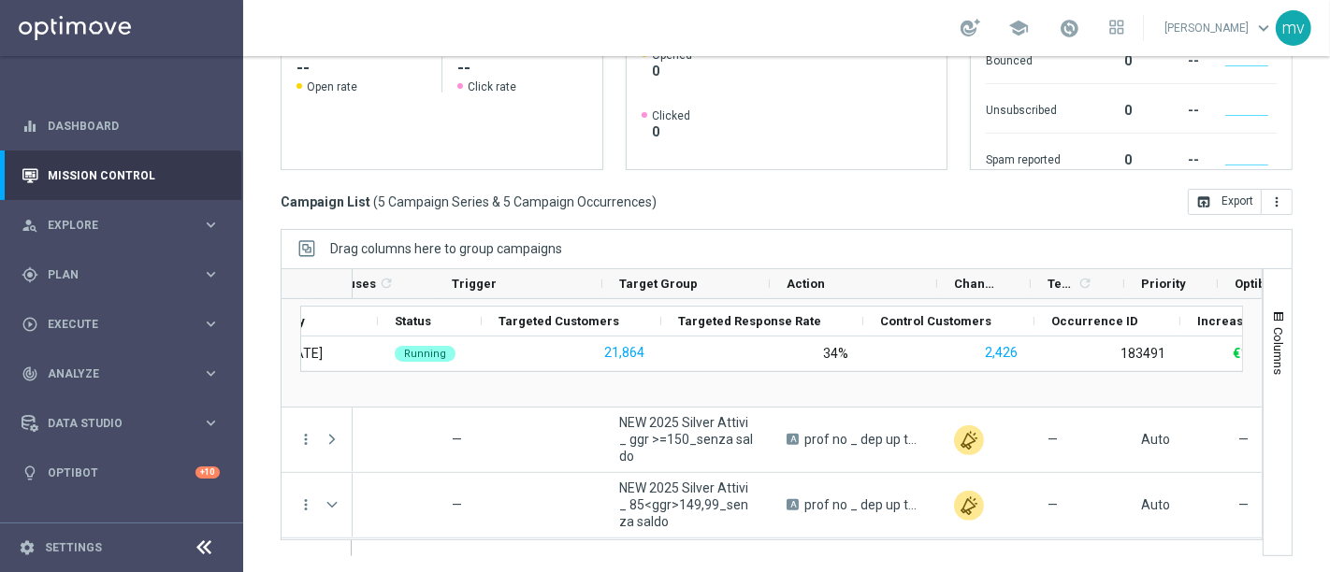
scroll to position [311, 0]
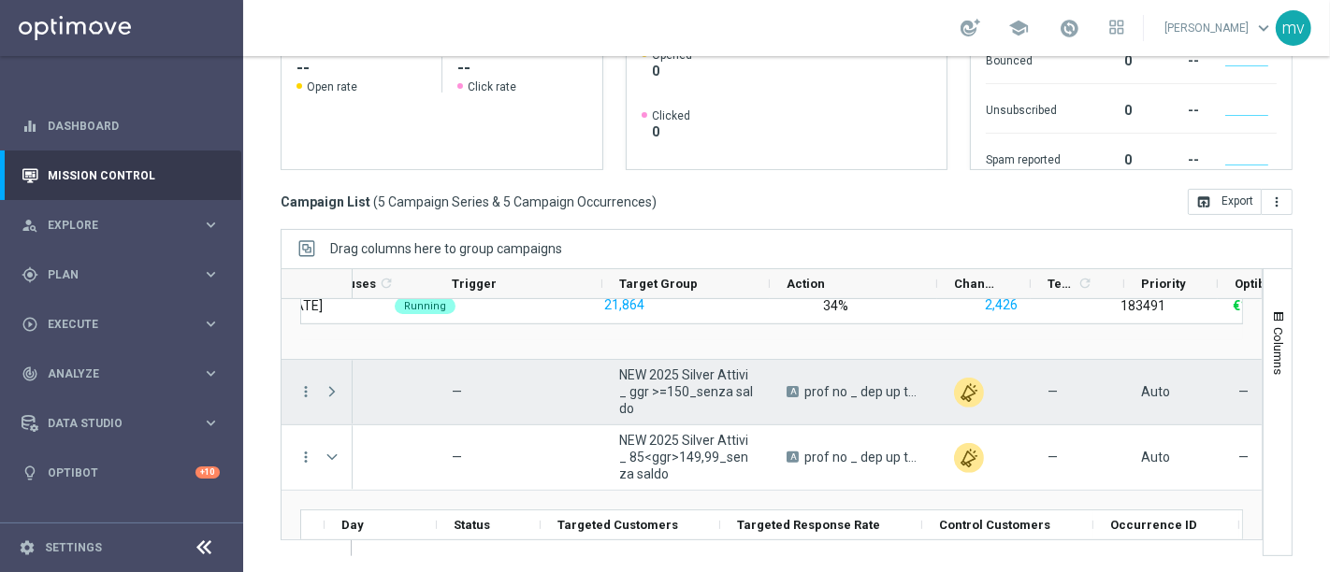
click at [330, 386] on span "Press SPACE to select this row." at bounding box center [332, 391] width 17 height 15
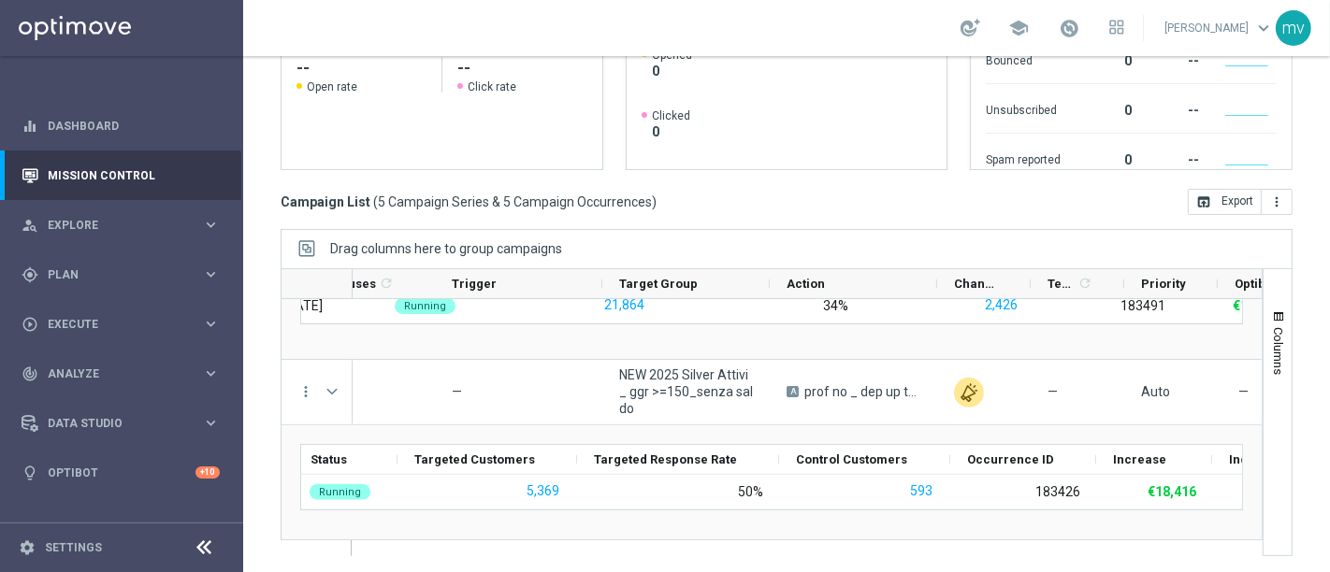
scroll to position [0, 281]
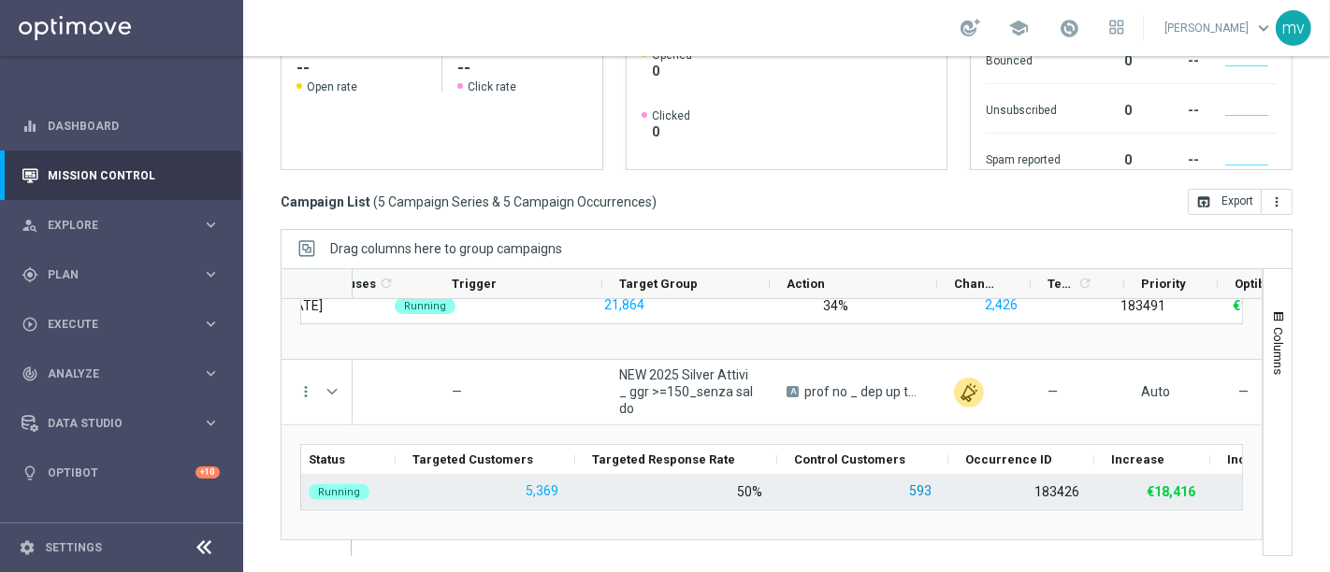
click at [916, 483] on button "593" at bounding box center [920, 491] width 26 height 23
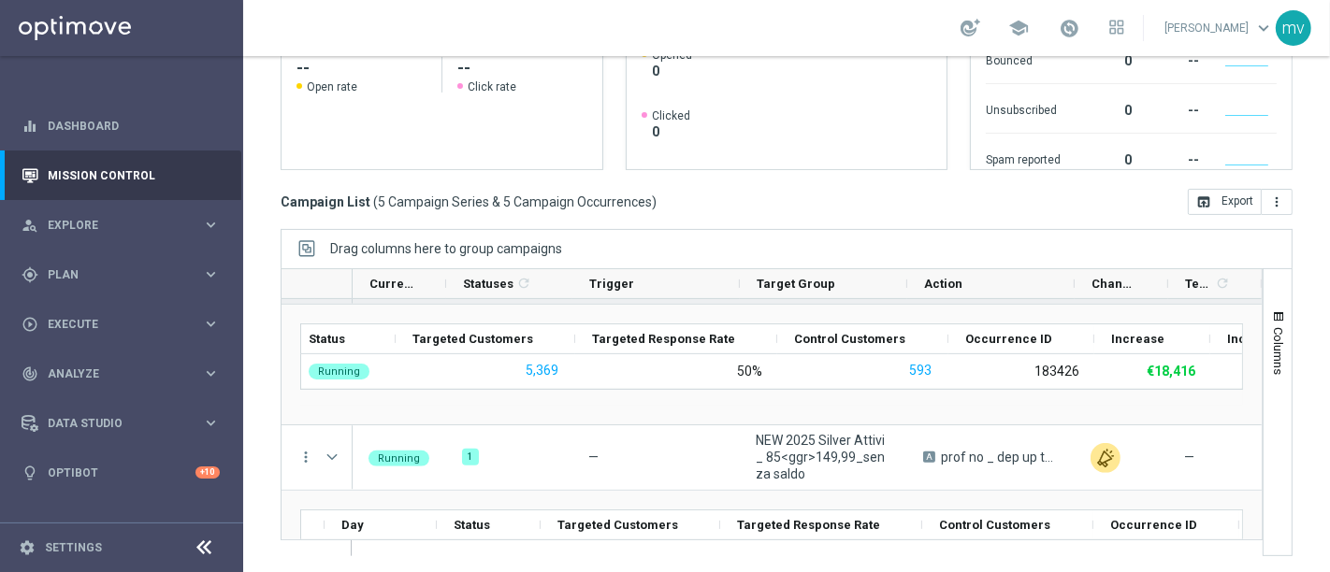
scroll to position [569, 0]
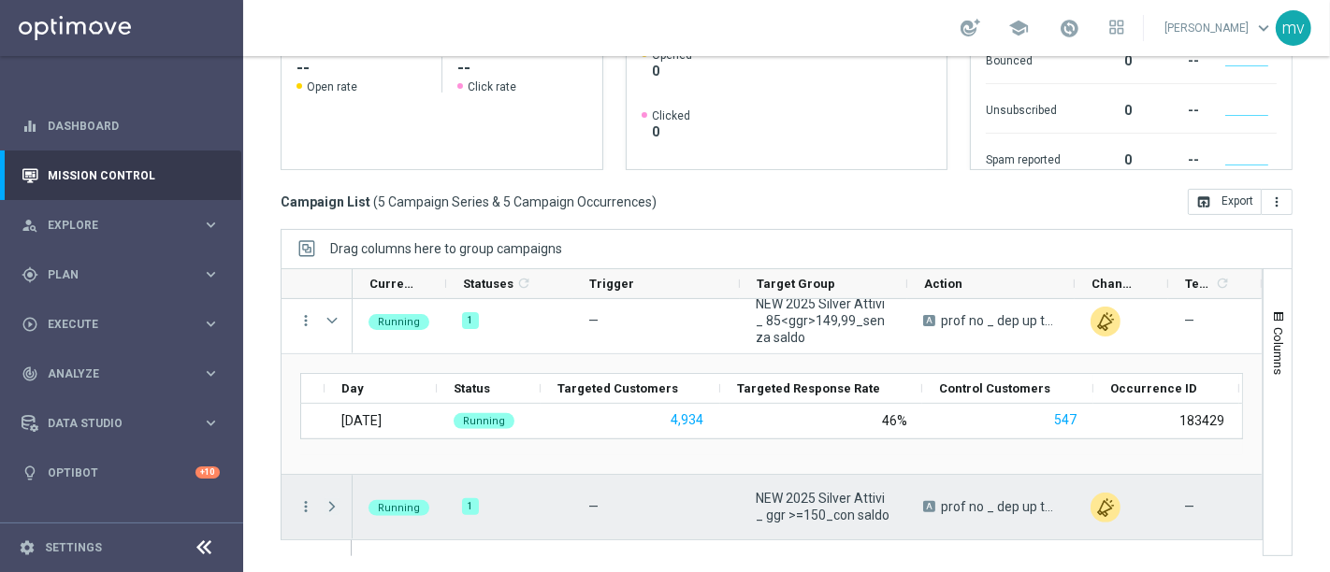
click at [330, 509] on span "Press SPACE to select this row." at bounding box center [332, 506] width 17 height 15
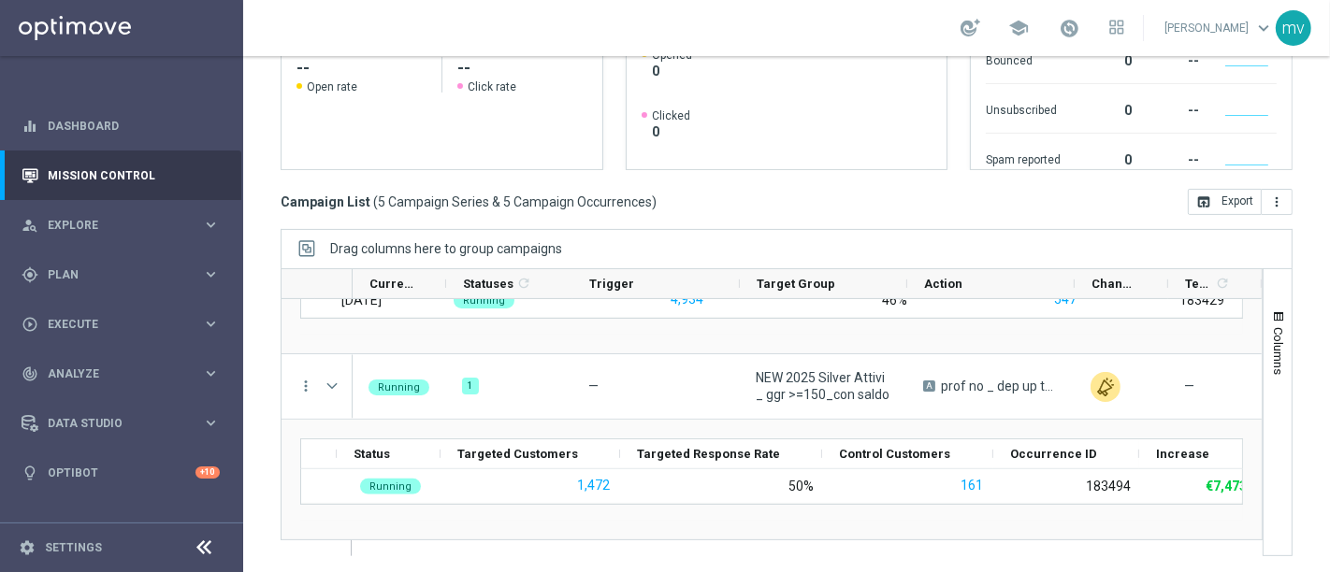
scroll to position [0, 264]
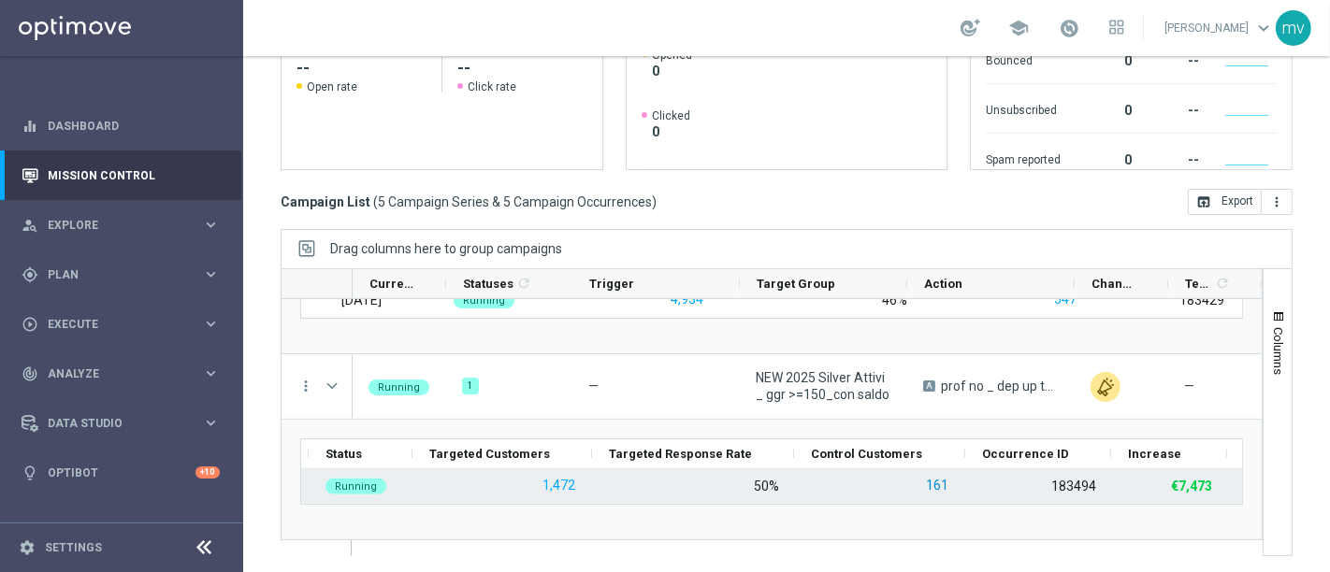
click at [940, 484] on button "161" at bounding box center [937, 485] width 26 height 23
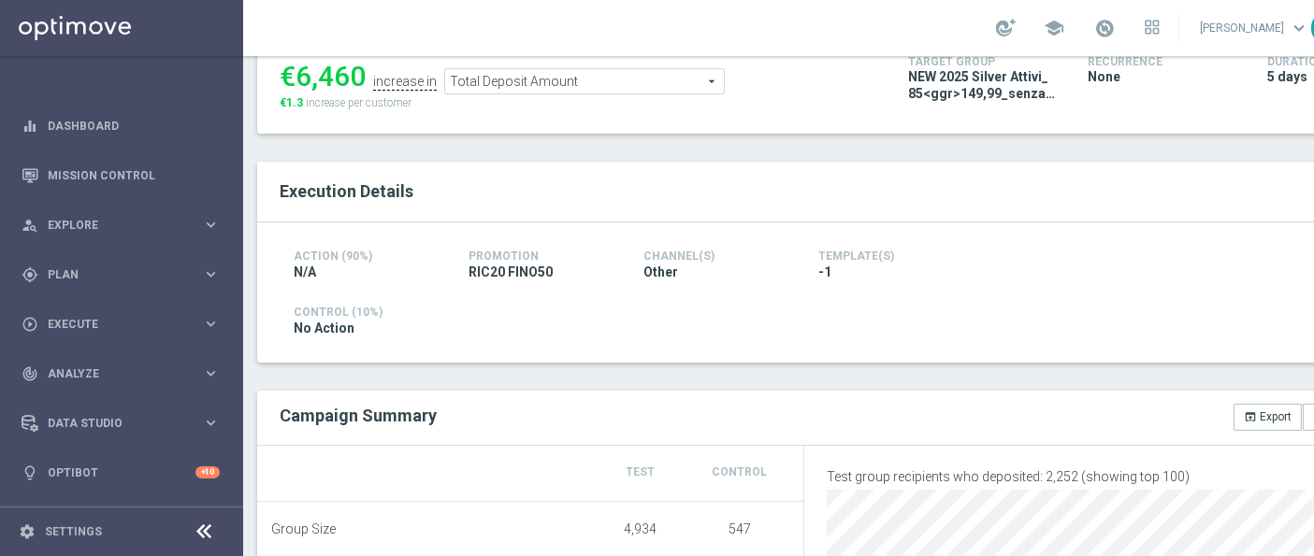
scroll to position [104, 0]
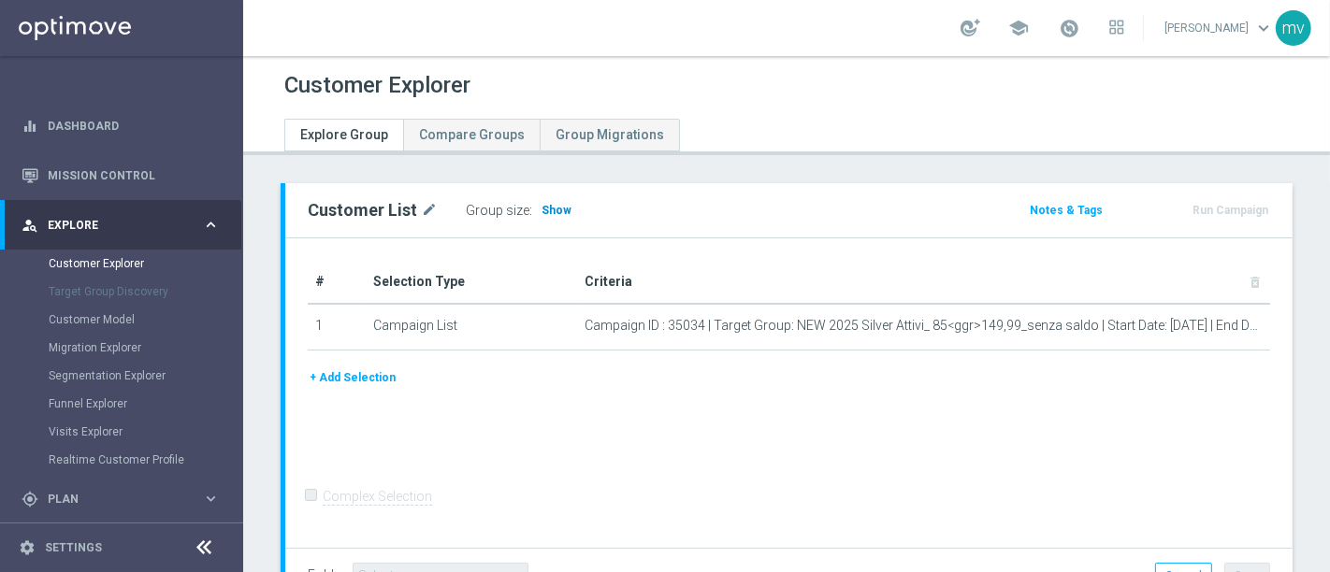
click at [552, 212] on span "Show" at bounding box center [556, 210] width 30 height 13
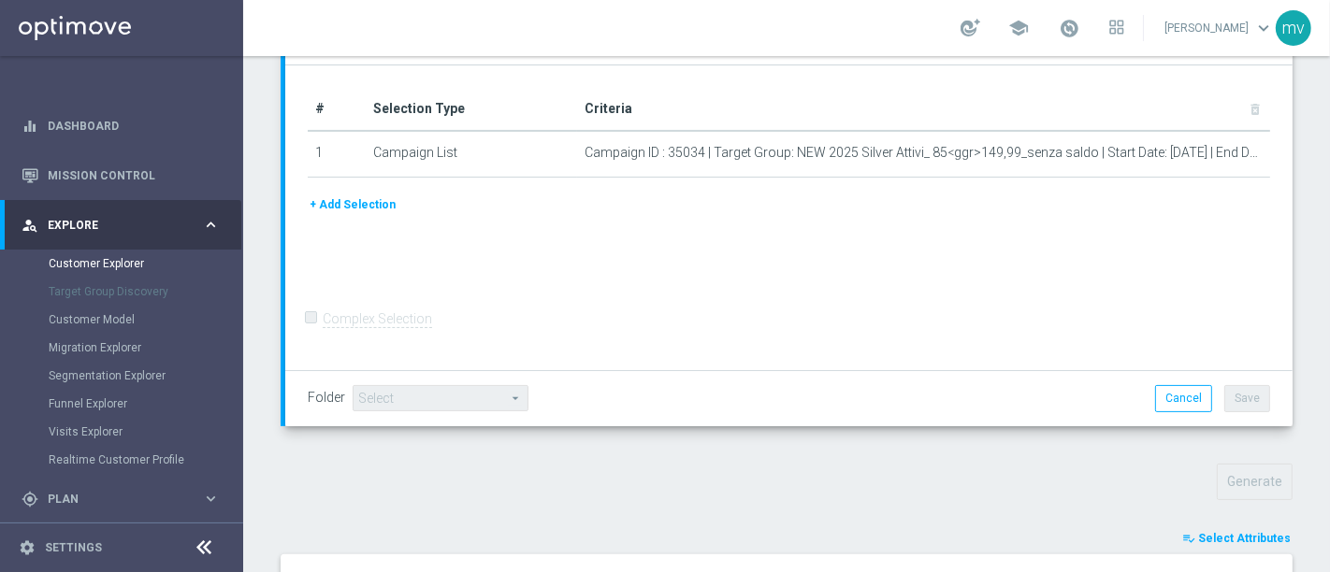
scroll to position [415, 0]
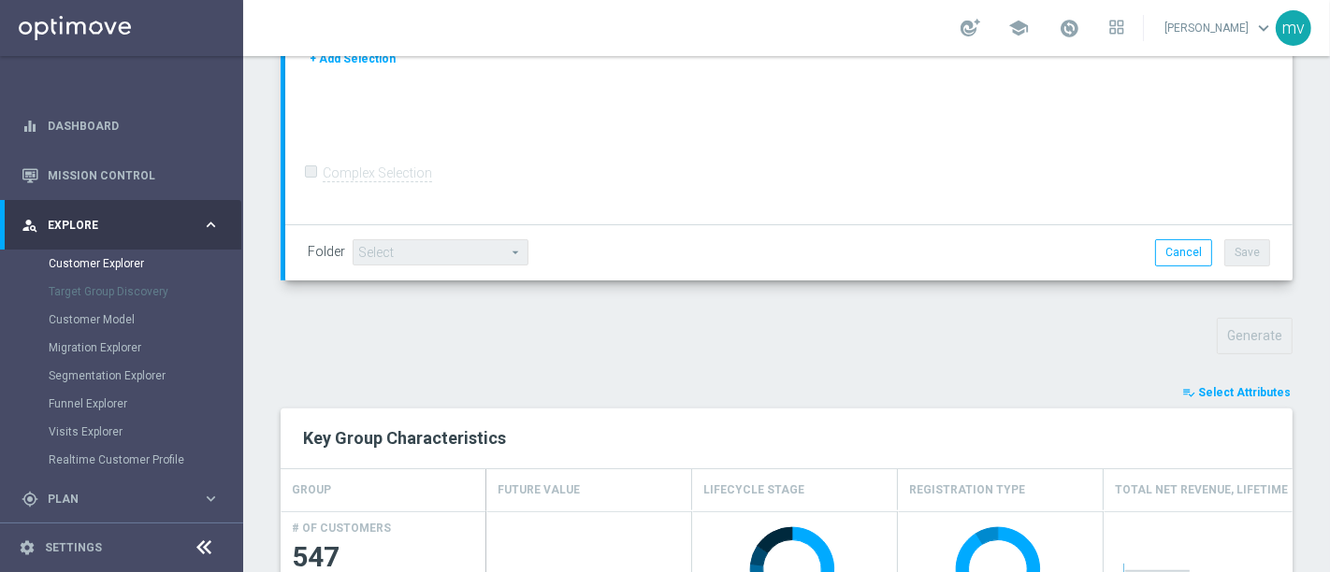
click at [1220, 393] on span "Select Attributes" at bounding box center [1244, 392] width 93 height 13
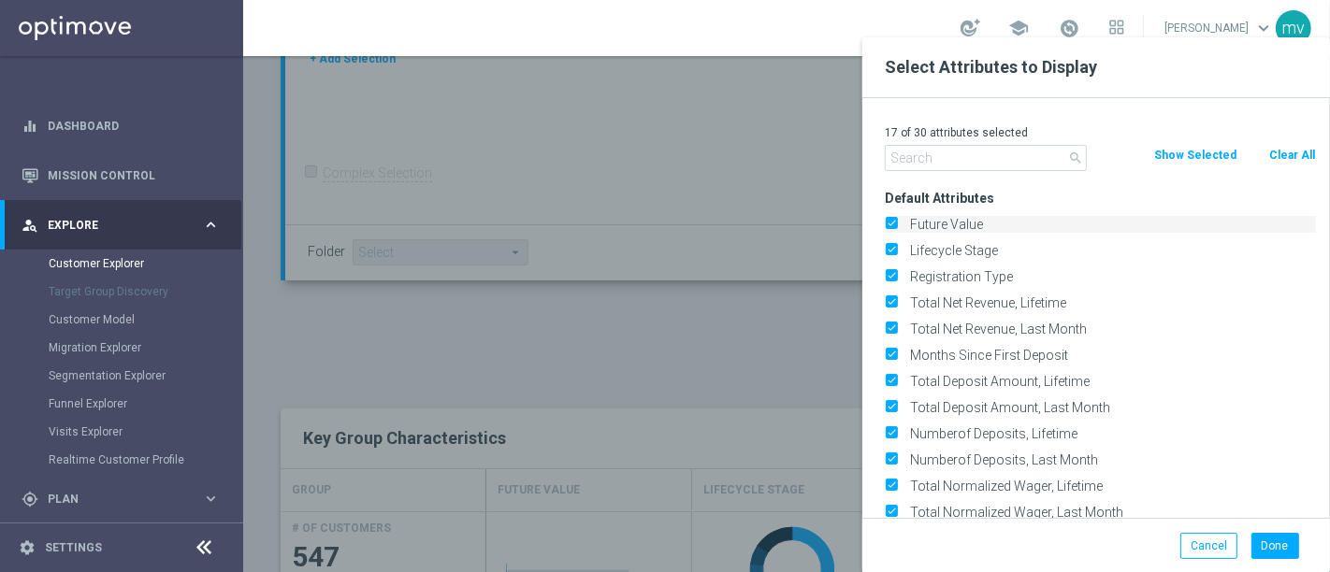
drag, startPoint x: 1293, startPoint y: 151, endPoint x: 1049, endPoint y: 224, distance: 255.0
click at [1293, 150] on button "Clear All" at bounding box center [1292, 155] width 50 height 21
checkbox input "false"
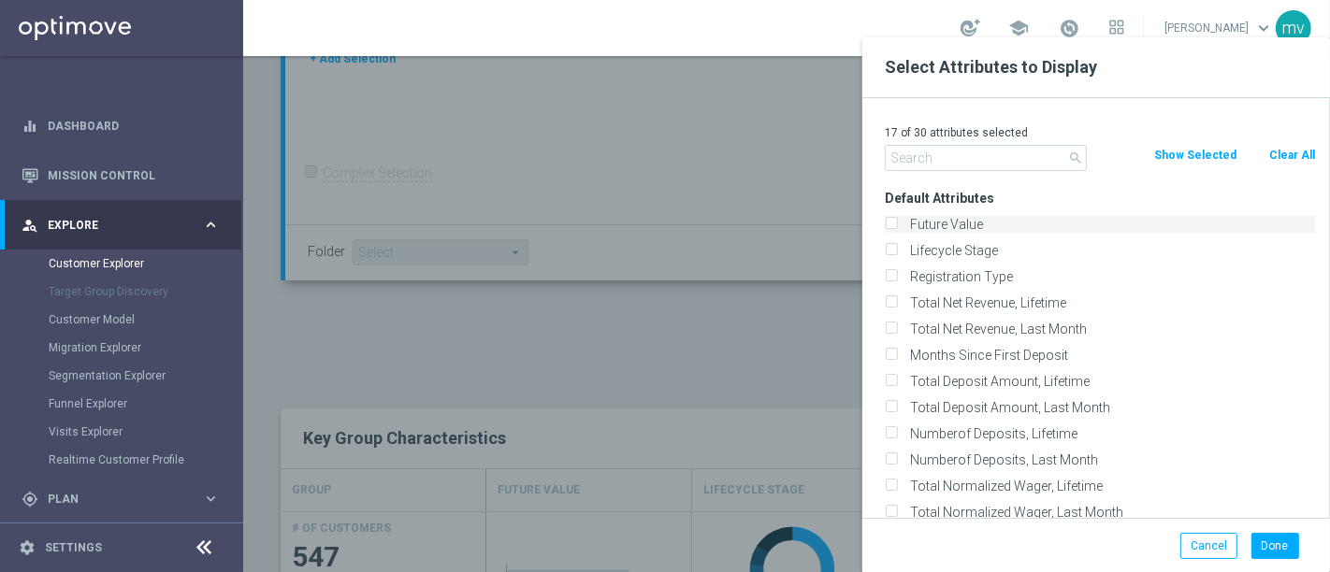
checkbox input "false"
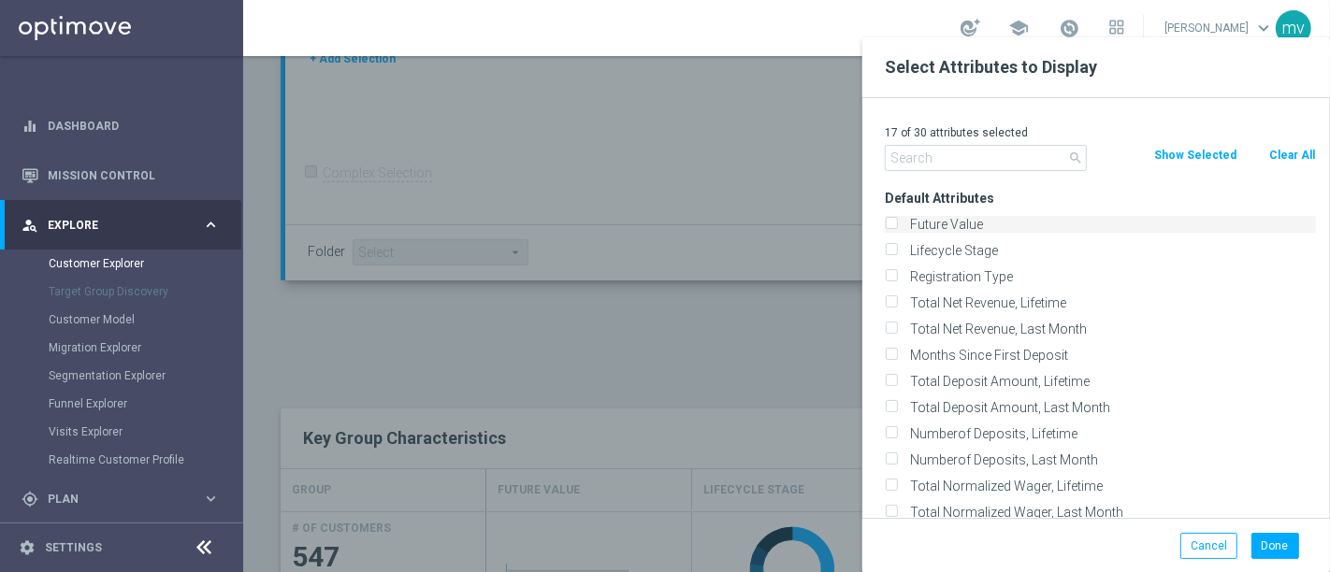
checkbox input "false"
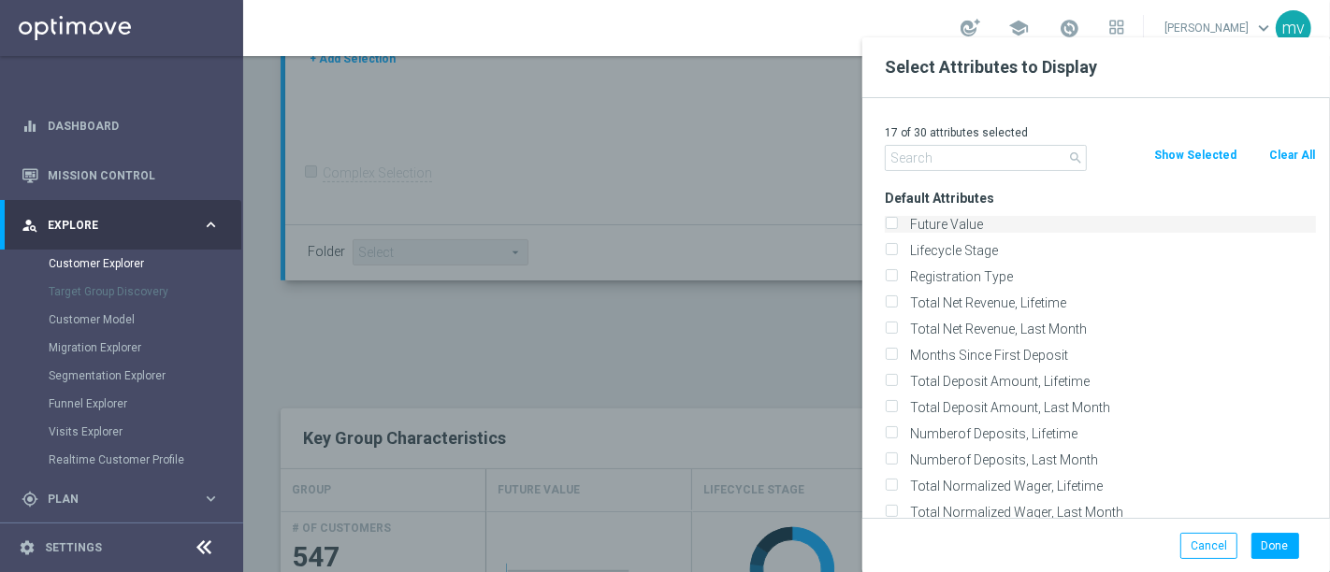
checkbox input "false"
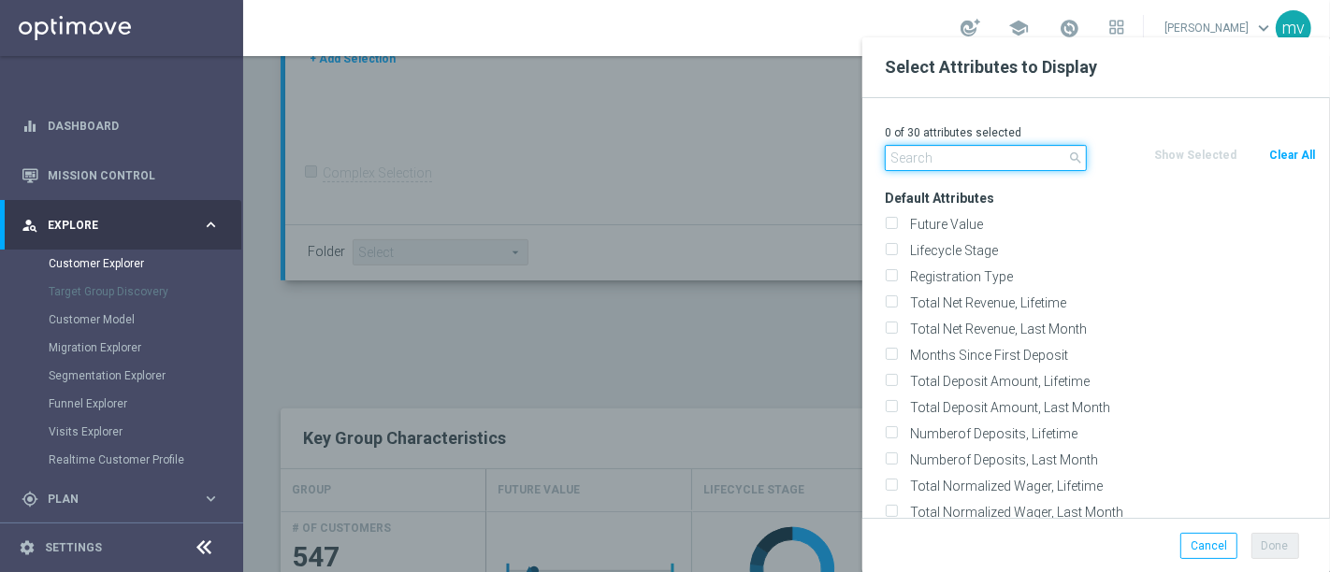
click at [952, 155] on input "text" at bounding box center [986, 158] width 202 height 26
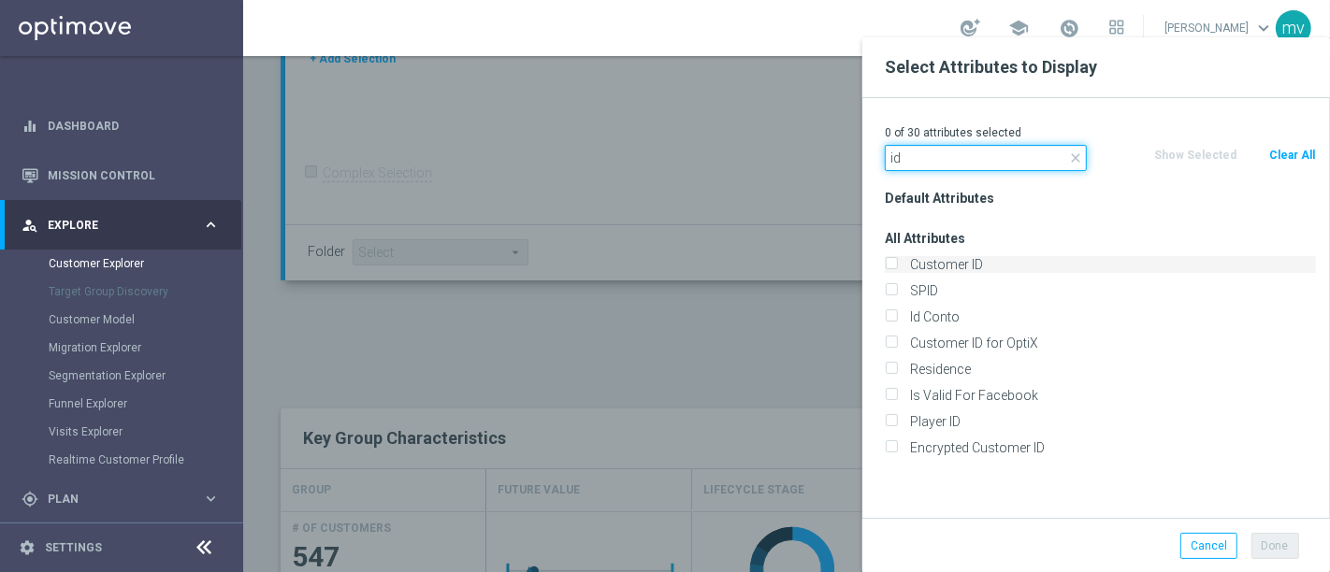
type input "id"
click at [903, 265] on label "Customer ID" at bounding box center [1109, 264] width 412 height 17
click at [897, 265] on input "Customer ID" at bounding box center [891, 267] width 12 height 12
checkbox input "true"
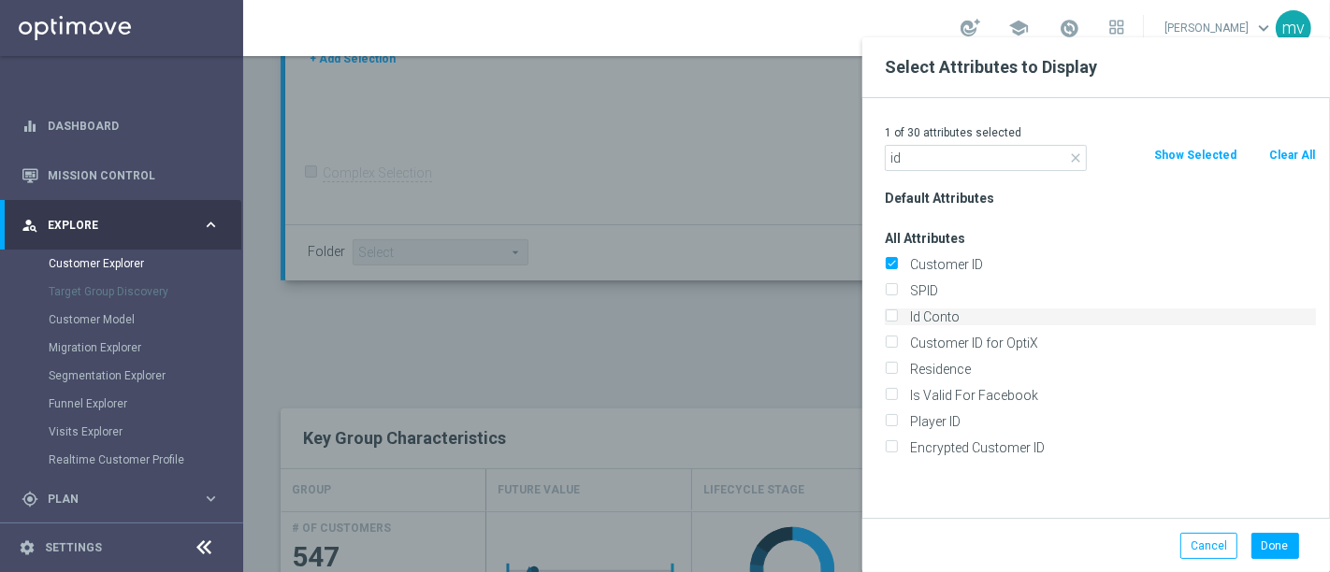
click at [892, 313] on input "Id Conto" at bounding box center [891, 319] width 12 height 12
checkbox input "true"
click at [1285, 549] on button "Done" at bounding box center [1275, 546] width 48 height 26
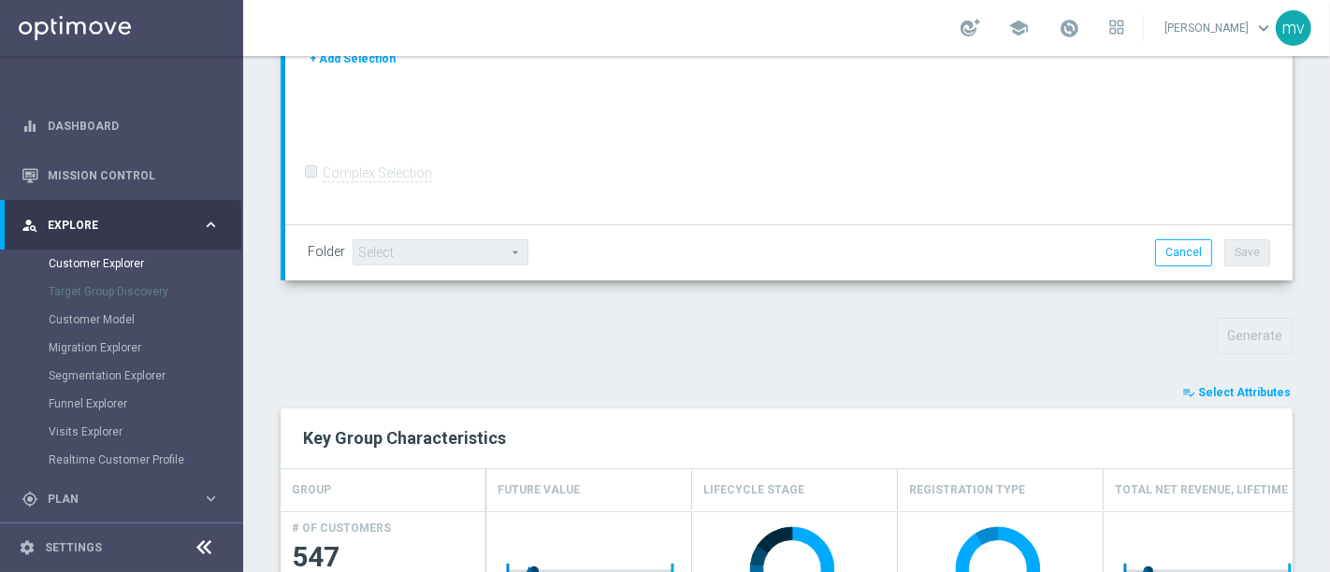
type input "Search"
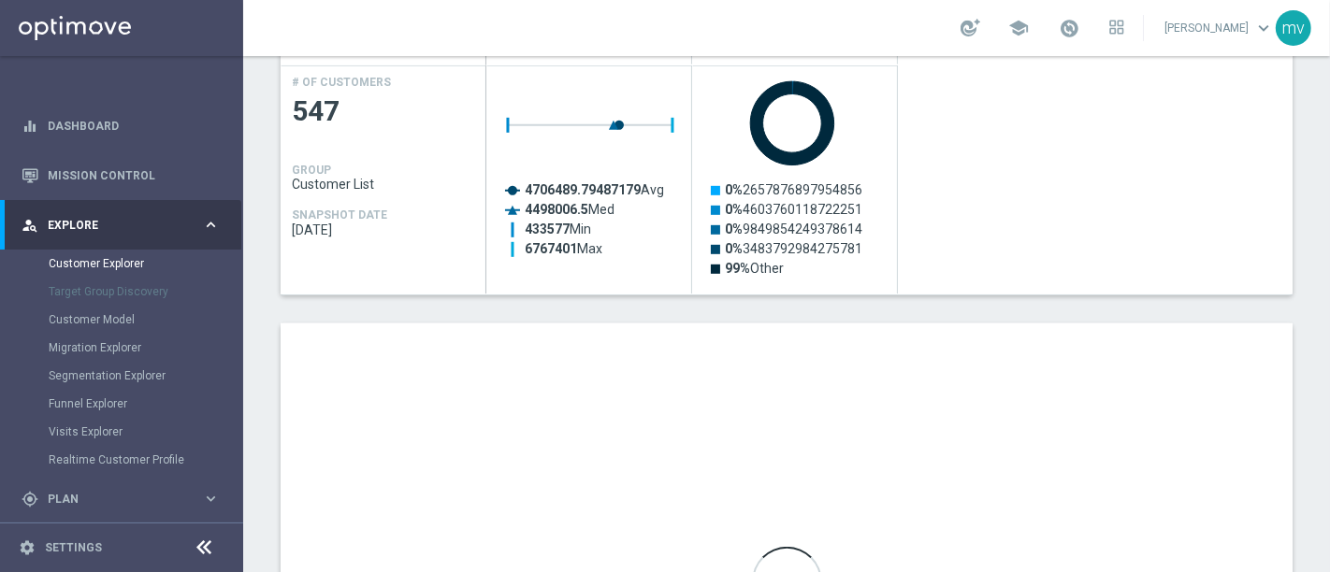
scroll to position [1039, 0]
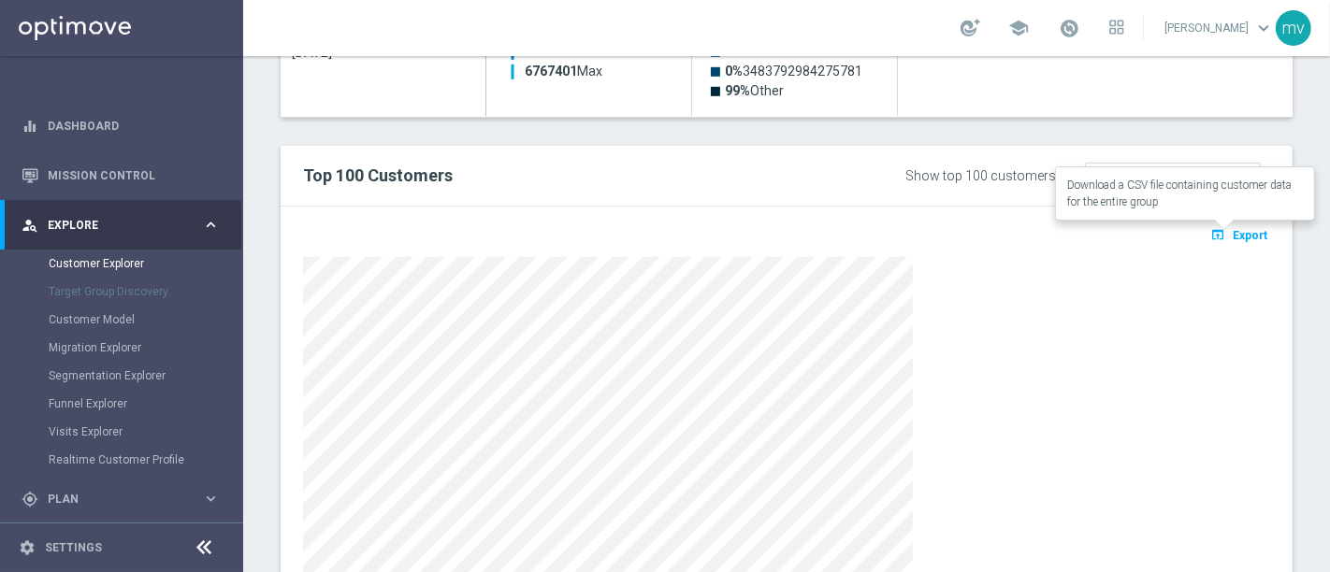
click at [1249, 232] on span "Export" at bounding box center [1249, 235] width 35 height 13
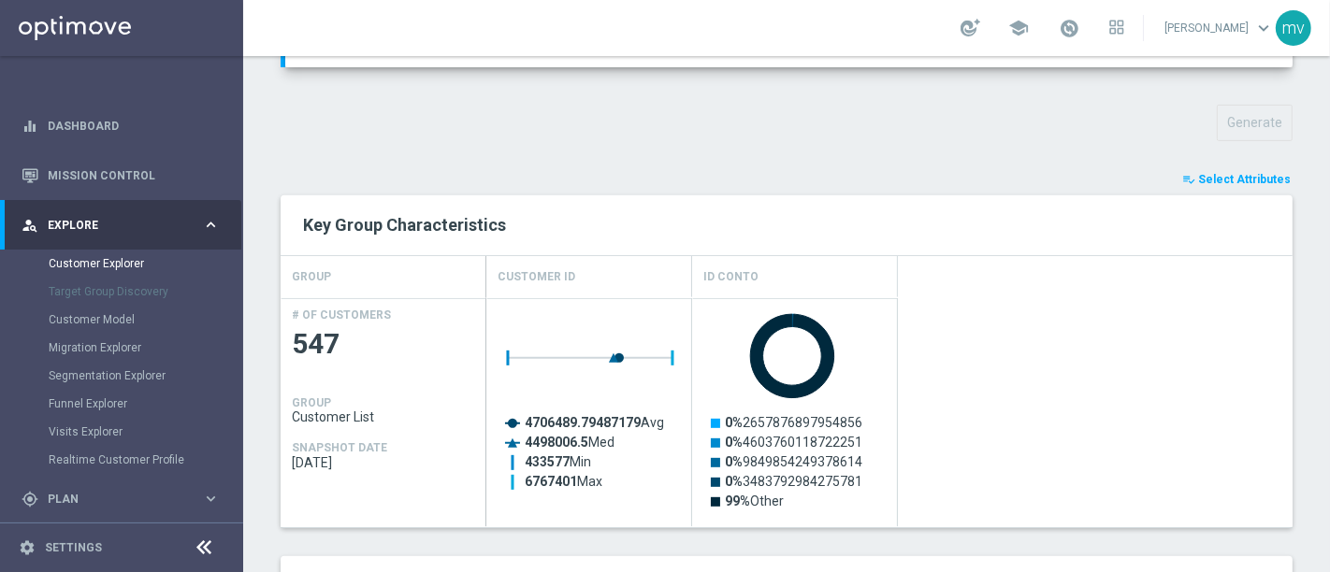
scroll to position [623, 0]
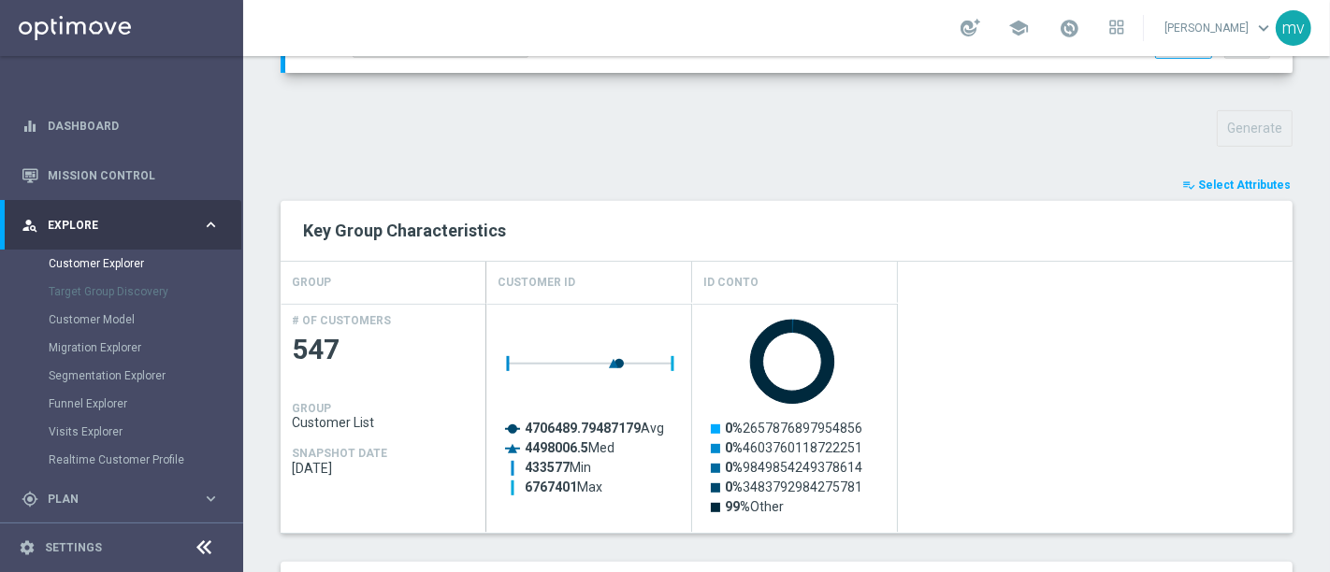
click at [1216, 185] on span "Select Attributes" at bounding box center [1244, 185] width 93 height 13
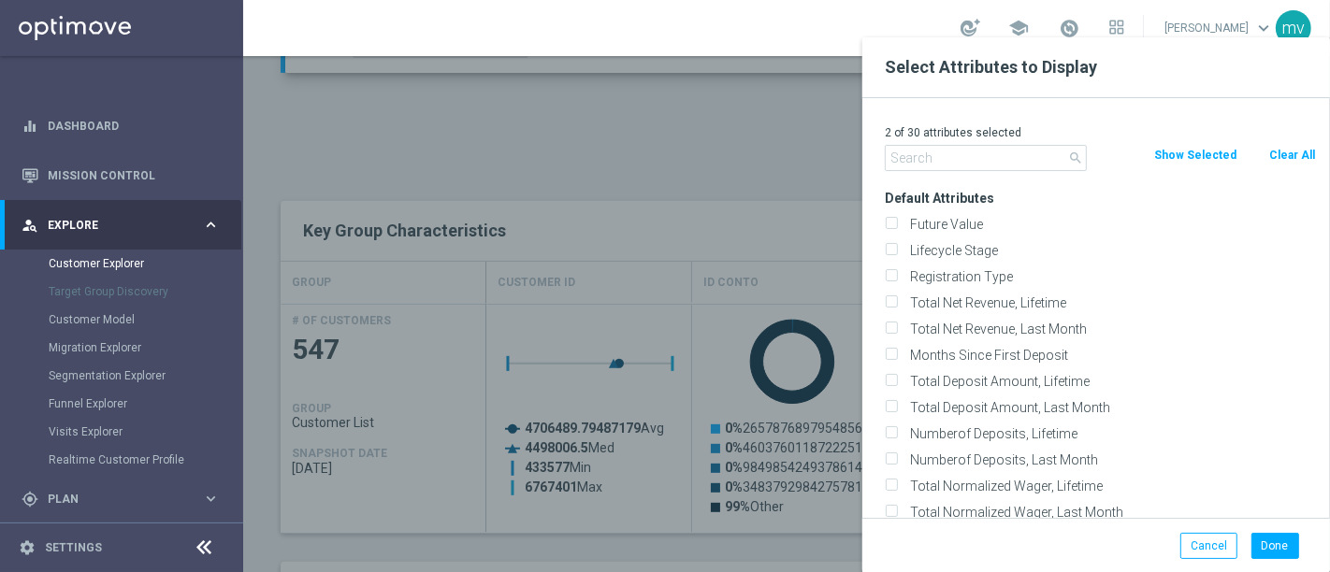
click at [1295, 153] on button "Clear All" at bounding box center [1292, 155] width 50 height 21
checkbox input "false"
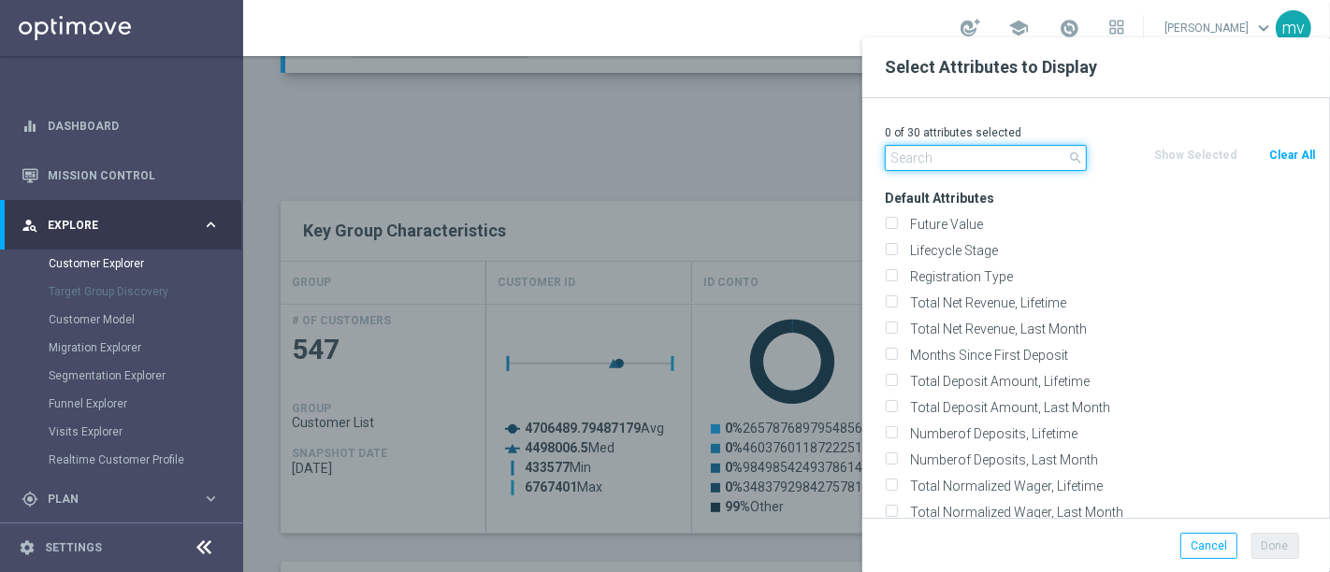
click at [954, 152] on input "text" at bounding box center [986, 158] width 202 height 26
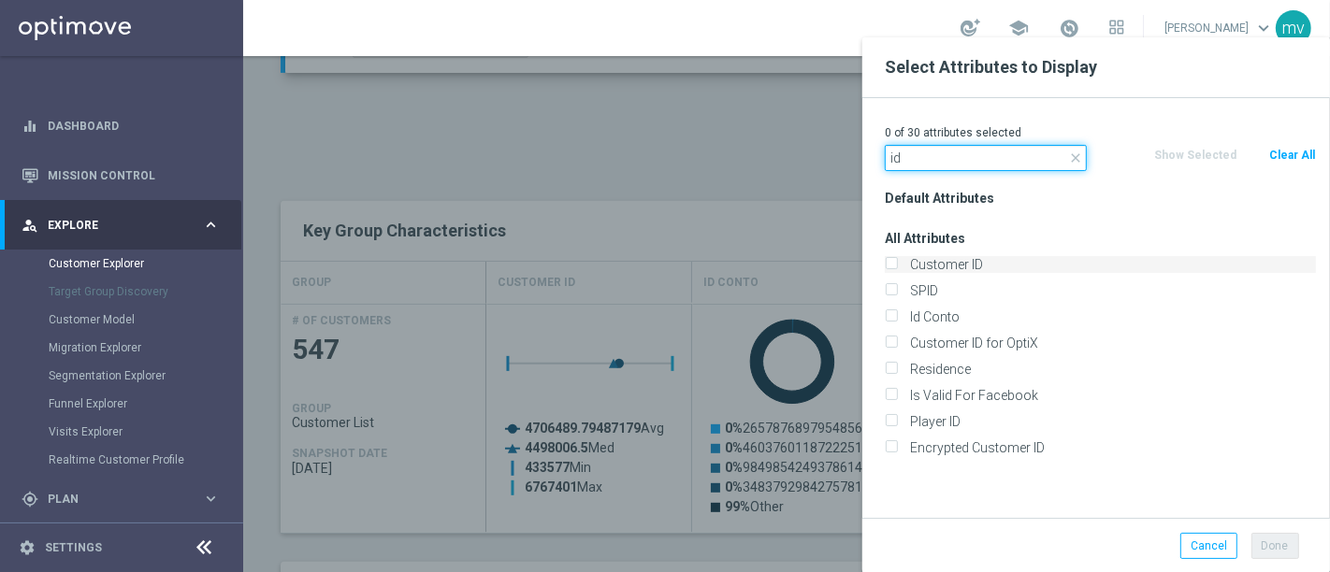
type input "id"
click at [889, 263] on input "Customer ID" at bounding box center [891, 267] width 12 height 12
checkbox input "true"
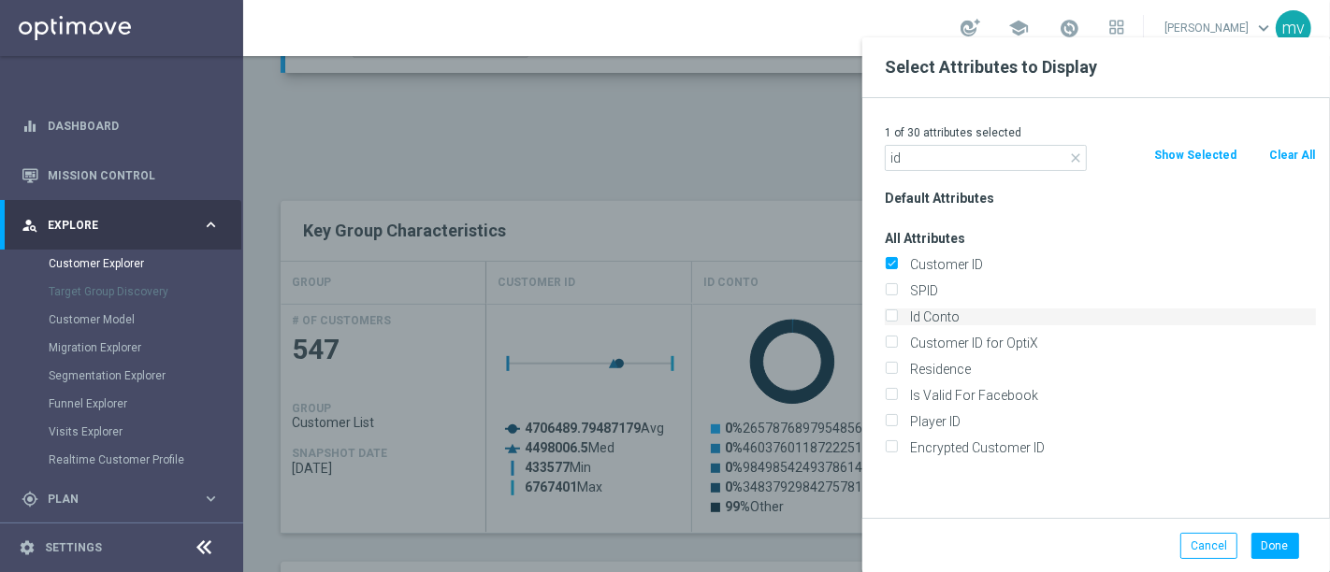
click at [903, 313] on label "Id Conto" at bounding box center [1109, 317] width 412 height 17
click at [897, 313] on input "Id Conto" at bounding box center [891, 319] width 12 height 12
checkbox input "true"
click at [1280, 540] on button "Done" at bounding box center [1275, 546] width 48 height 26
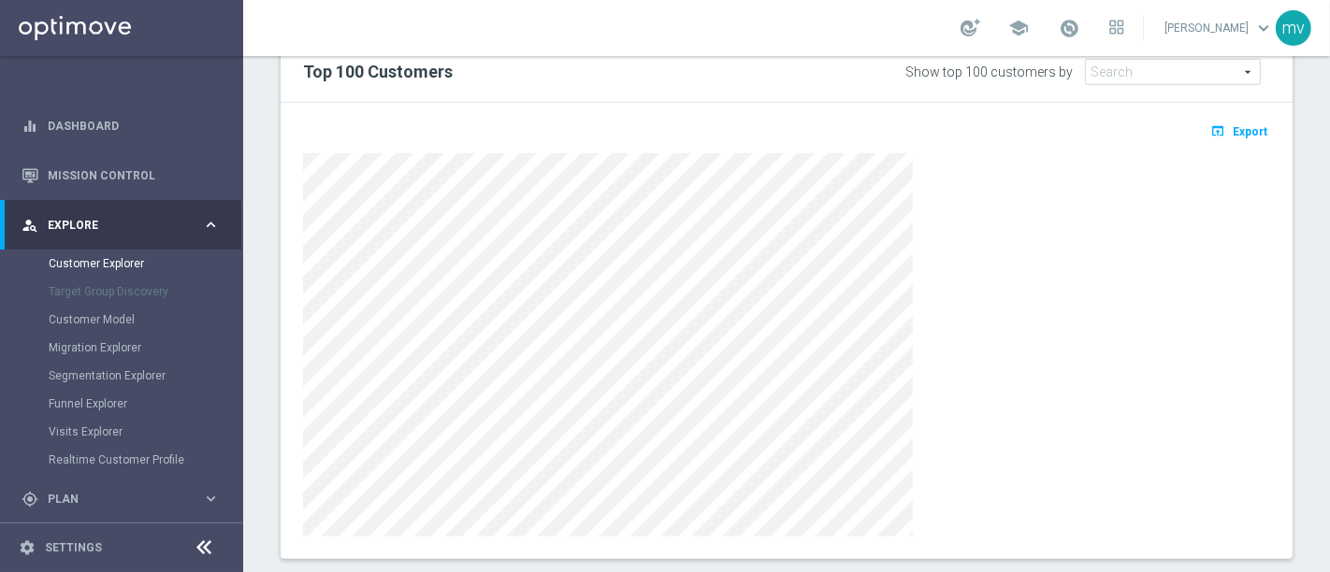
scroll to position [1039, 0]
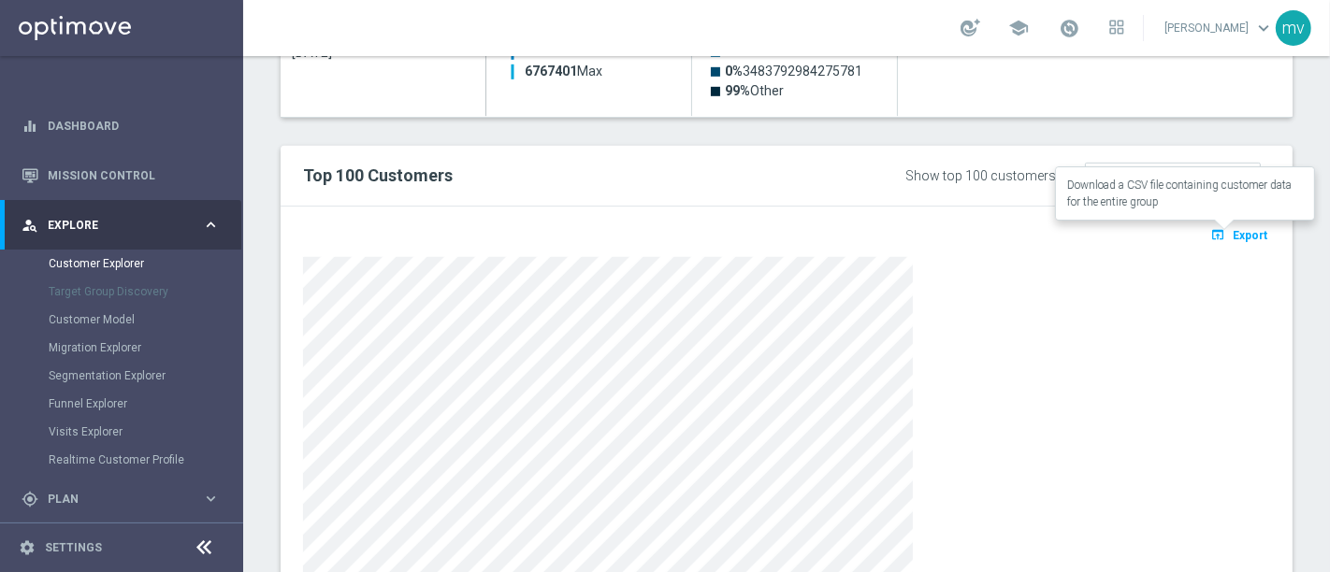
click at [1212, 237] on icon "open_in_browser" at bounding box center [1220, 234] width 20 height 15
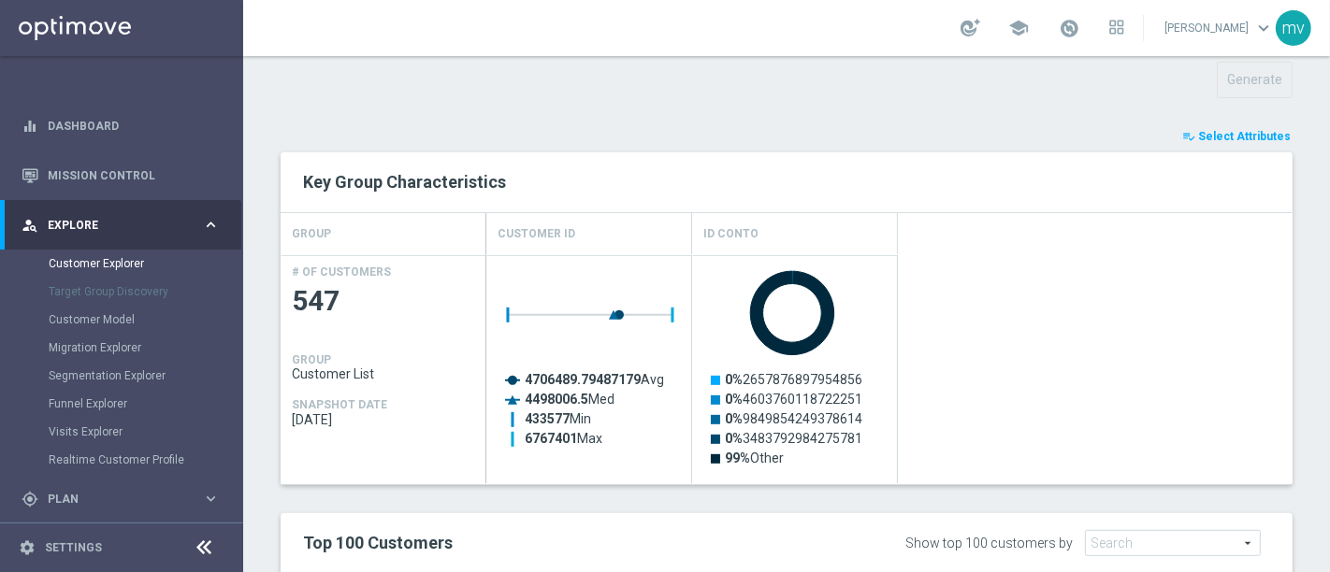
scroll to position [860, 0]
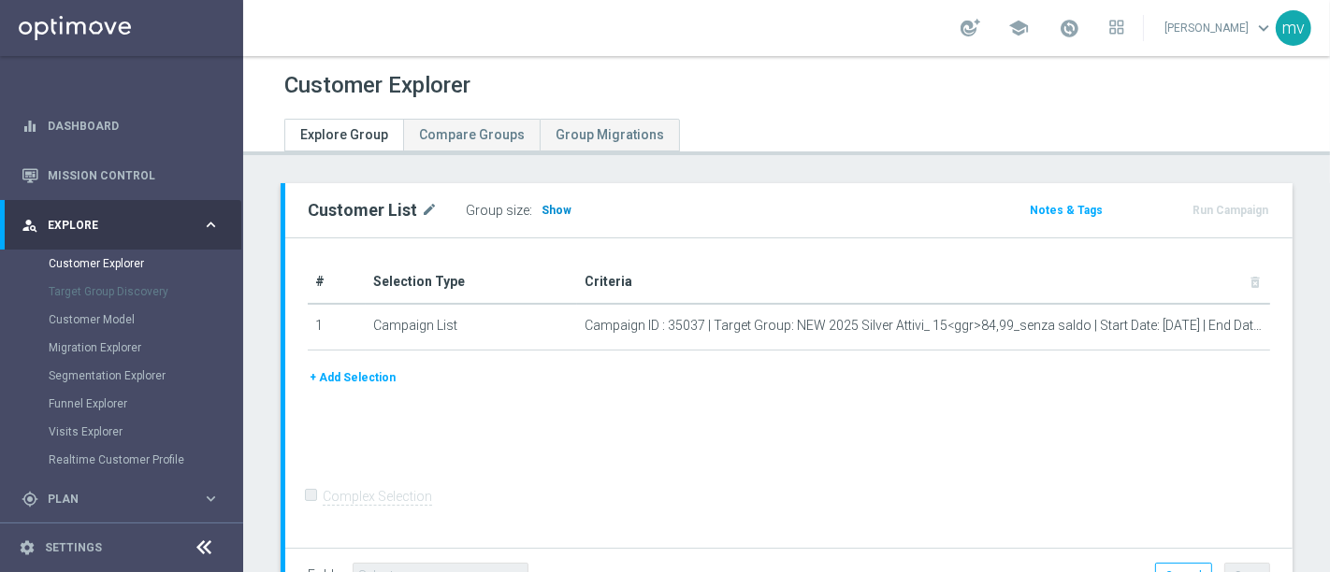
click at [556, 206] on span "Show" at bounding box center [556, 210] width 30 height 13
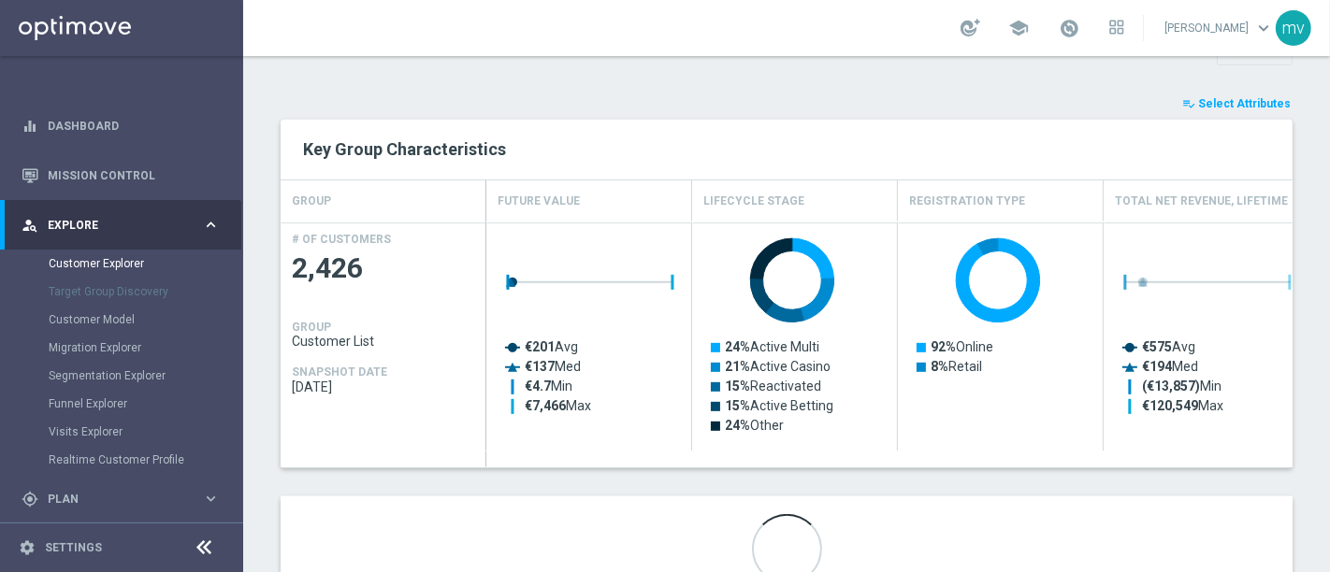
scroll to position [673, 0]
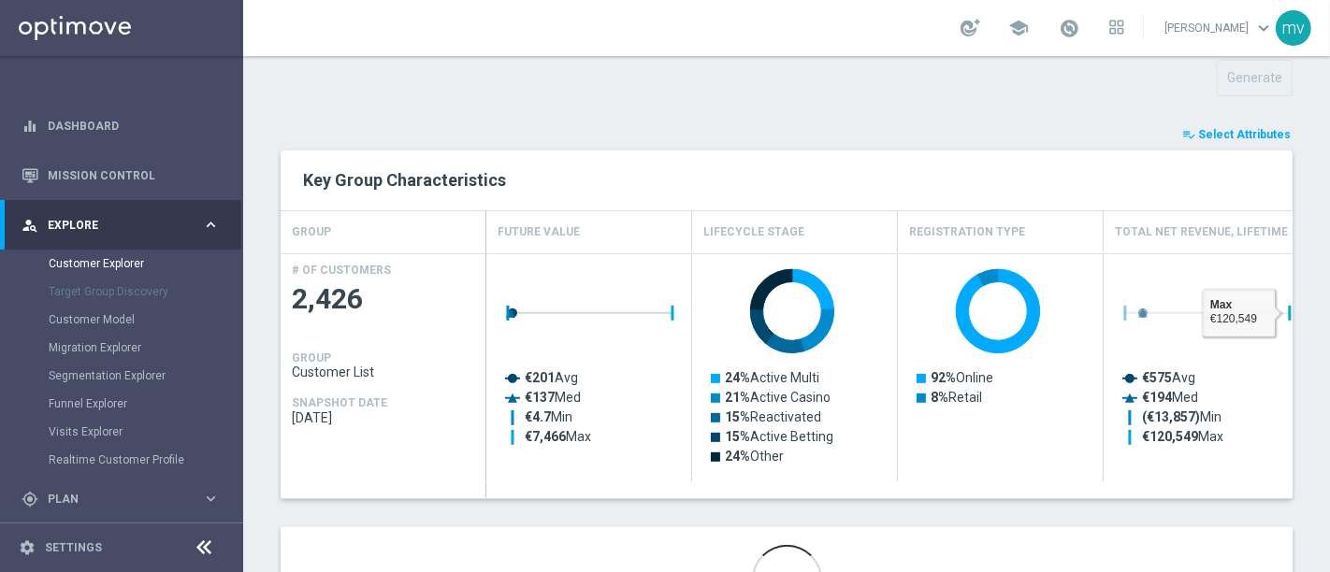
click at [1204, 124] on button "playlist_add_check Select Attributes" at bounding box center [1236, 134] width 112 height 21
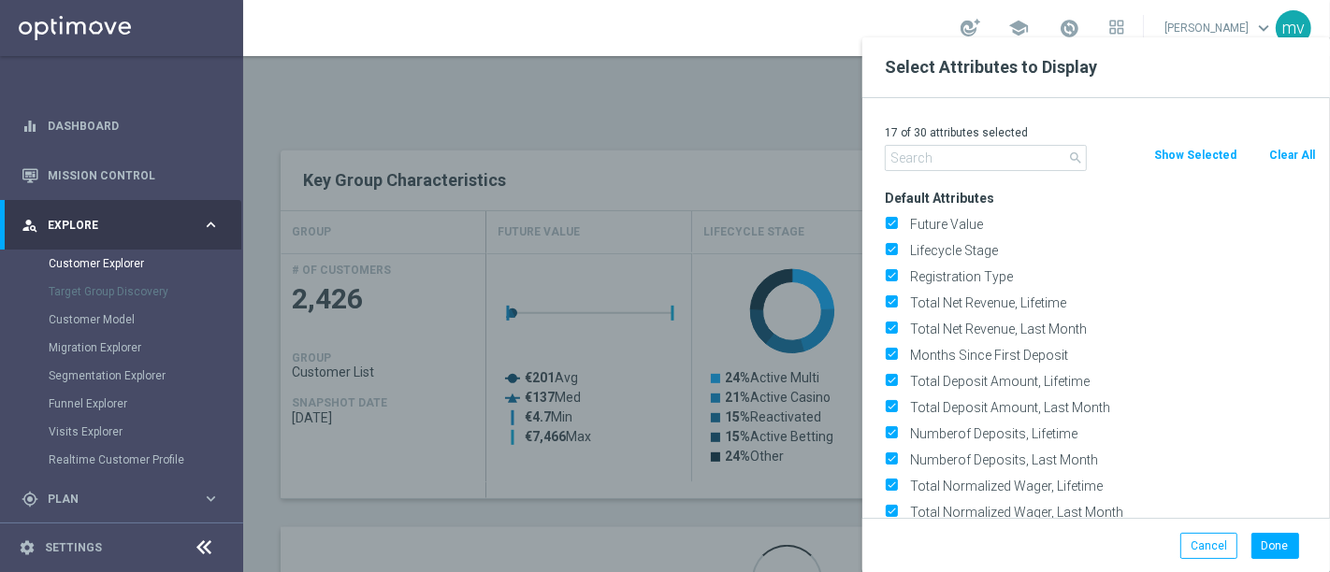
click at [1293, 159] on button "Clear All" at bounding box center [1292, 155] width 50 height 21
checkbox input "false"
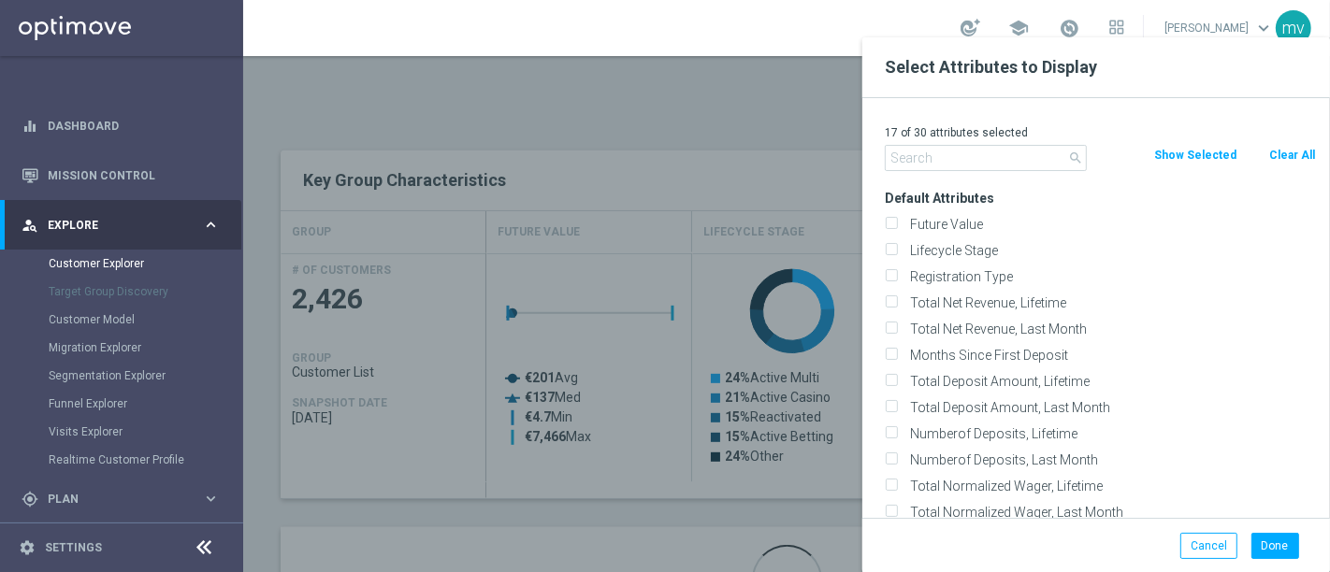
checkbox input "false"
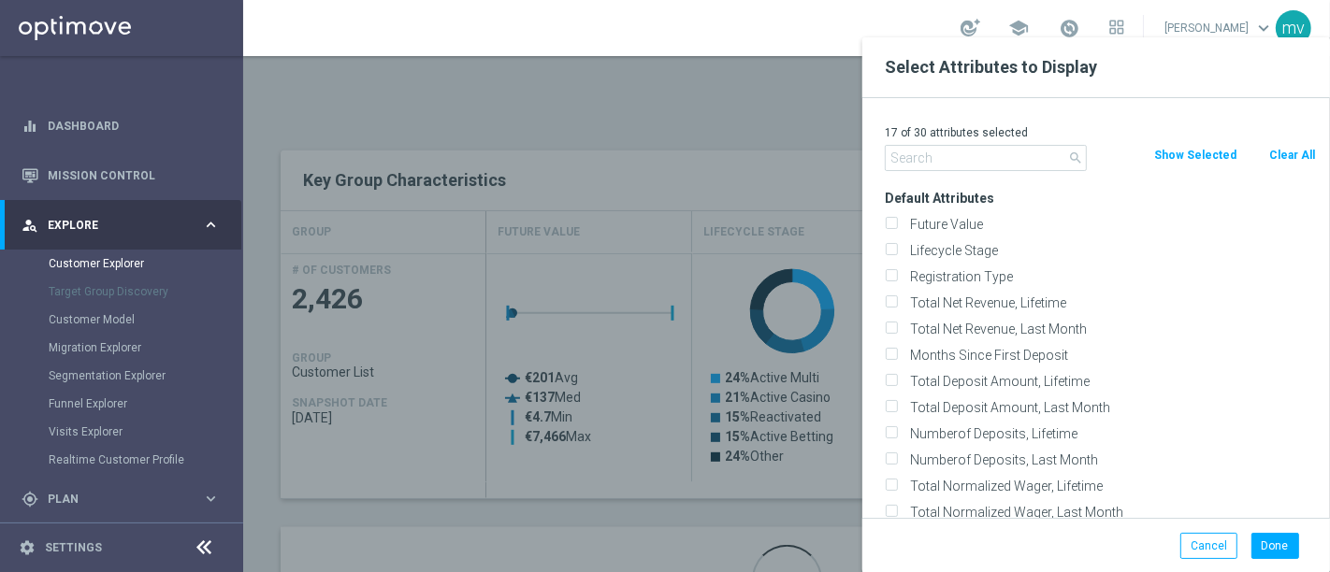
checkbox input "false"
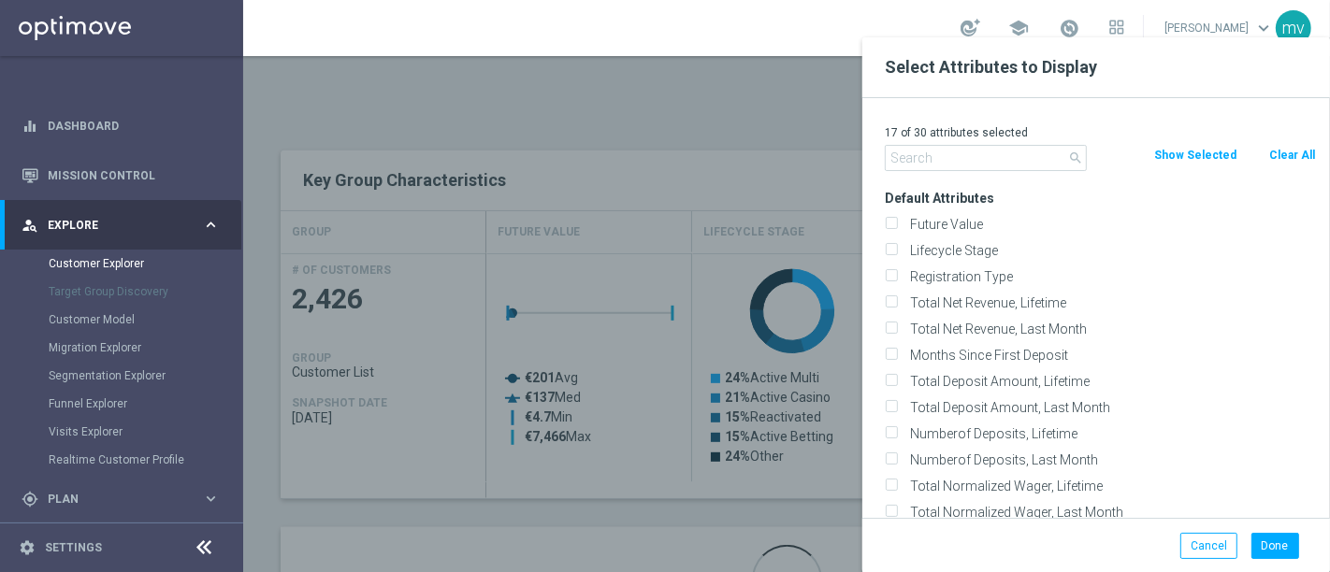
checkbox input "false"
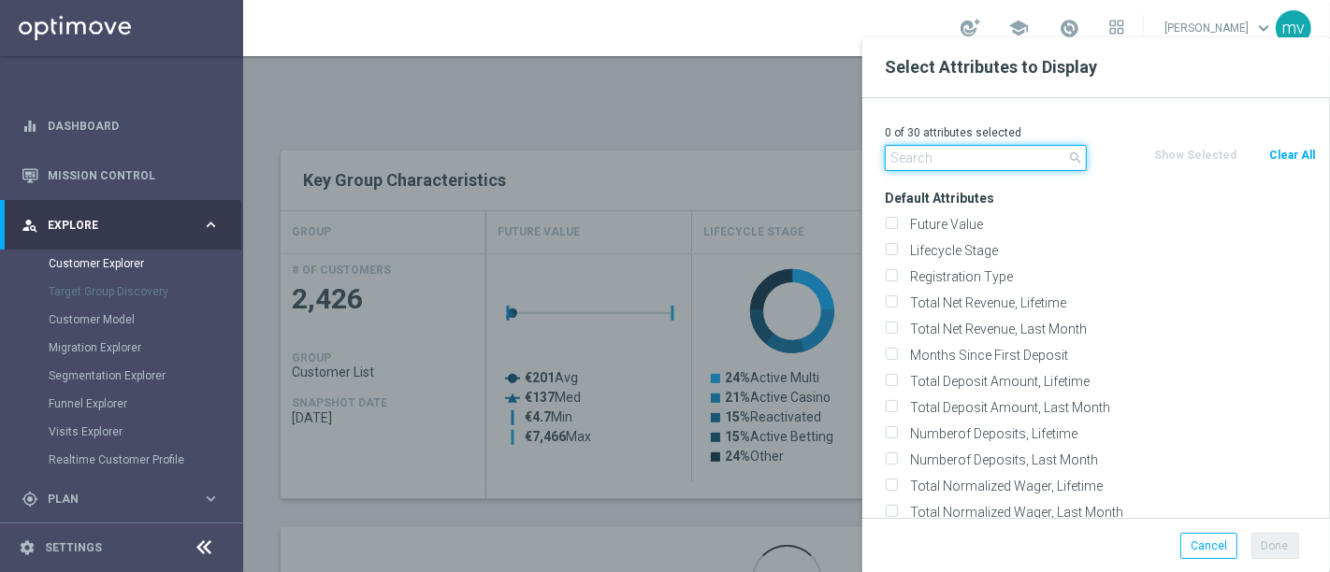
click at [927, 163] on input "text" at bounding box center [986, 158] width 202 height 26
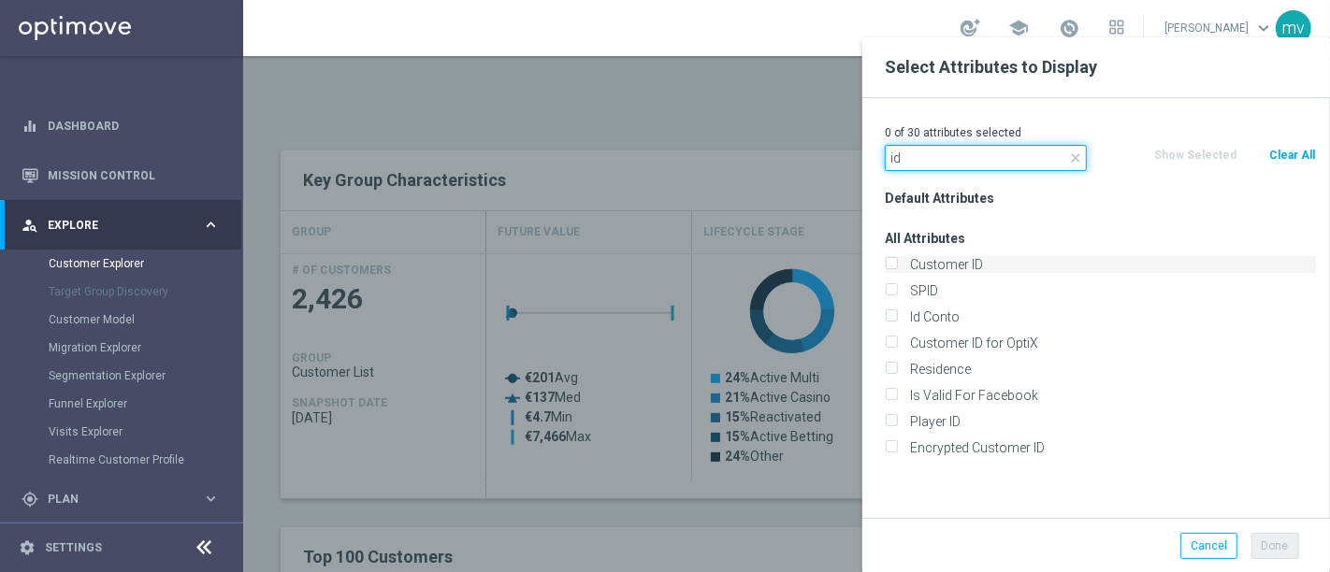
type input "id"
click at [894, 263] on input "Customer ID" at bounding box center [891, 267] width 12 height 12
checkbox input "true"
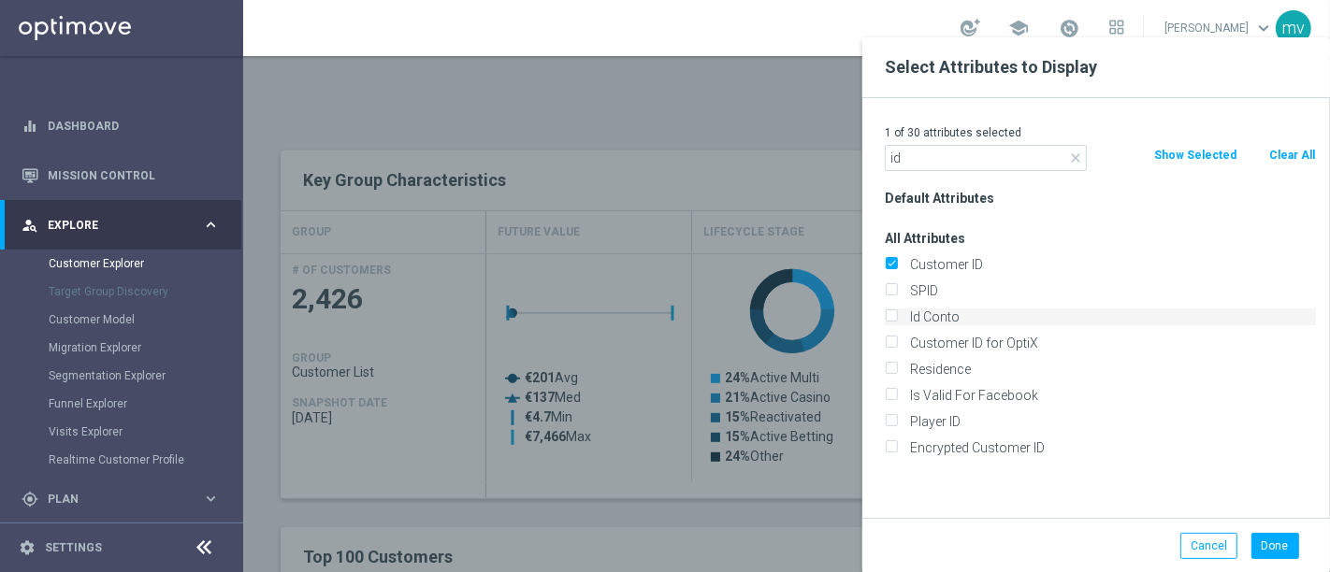
click at [892, 317] on input "Id Conto" at bounding box center [891, 319] width 12 height 12
checkbox input "true"
click at [1282, 544] on button "Done" at bounding box center [1275, 546] width 48 height 26
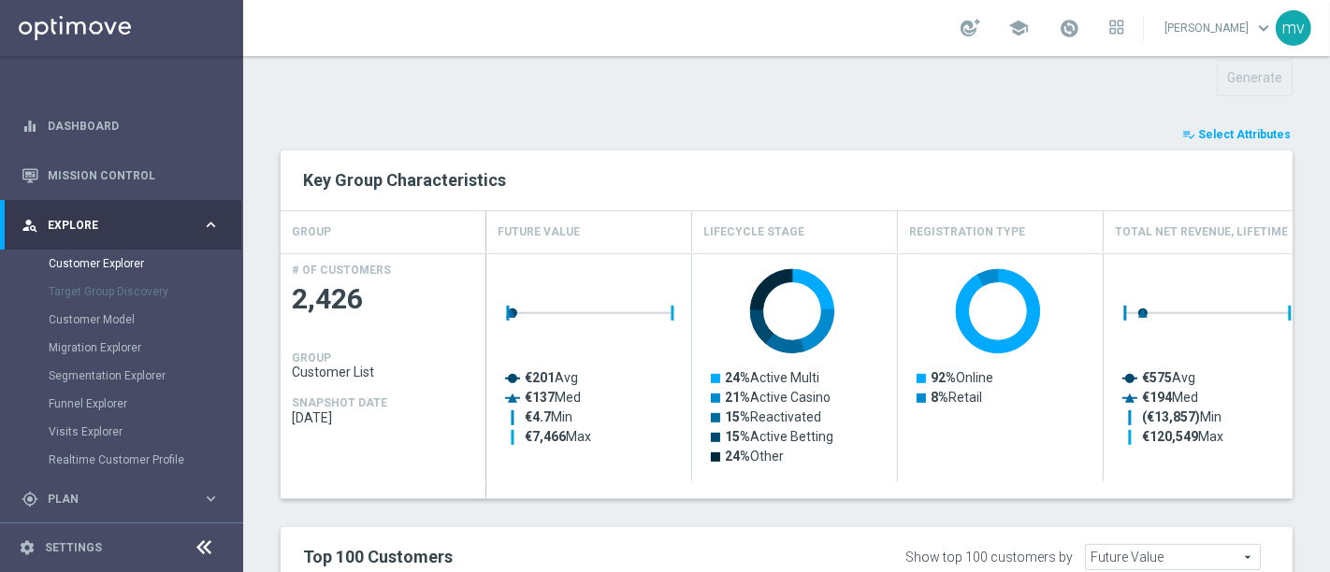
type input "Search"
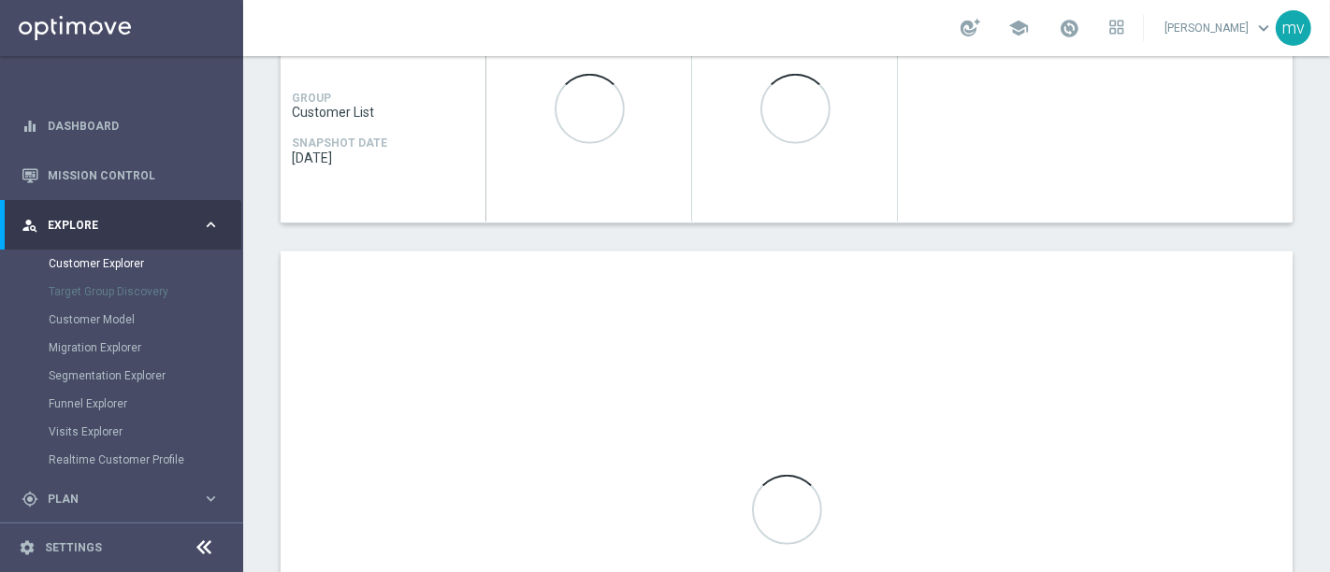
scroll to position [1088, 0]
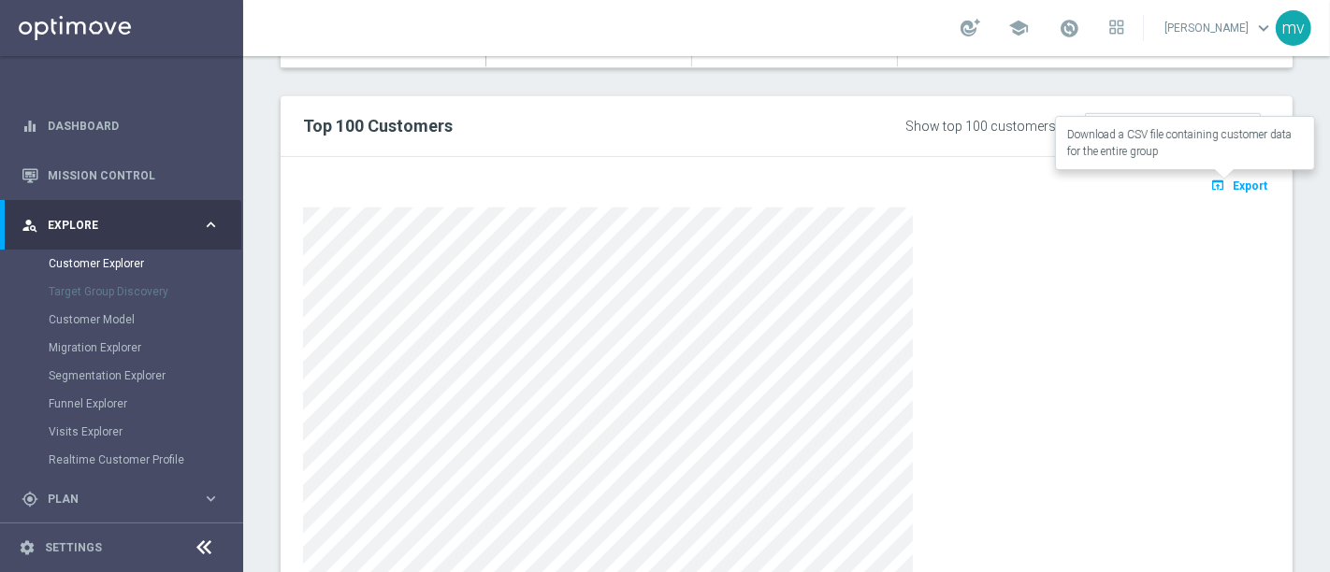
click at [1232, 183] on span "Export" at bounding box center [1249, 186] width 35 height 13
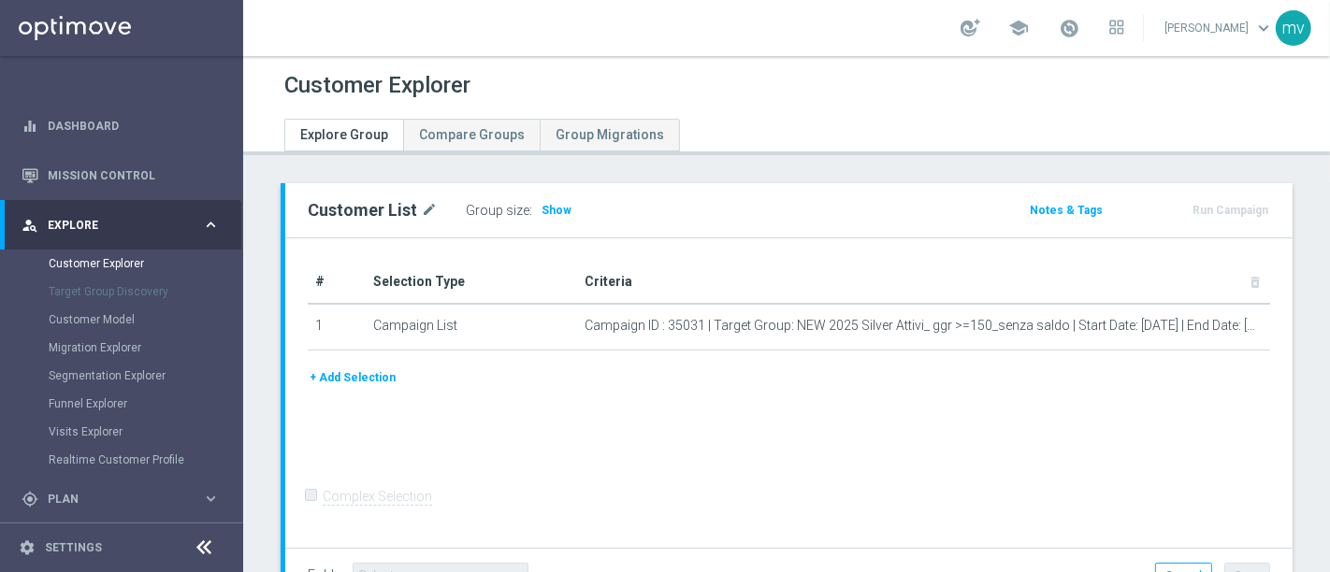
scroll to position [141, 0]
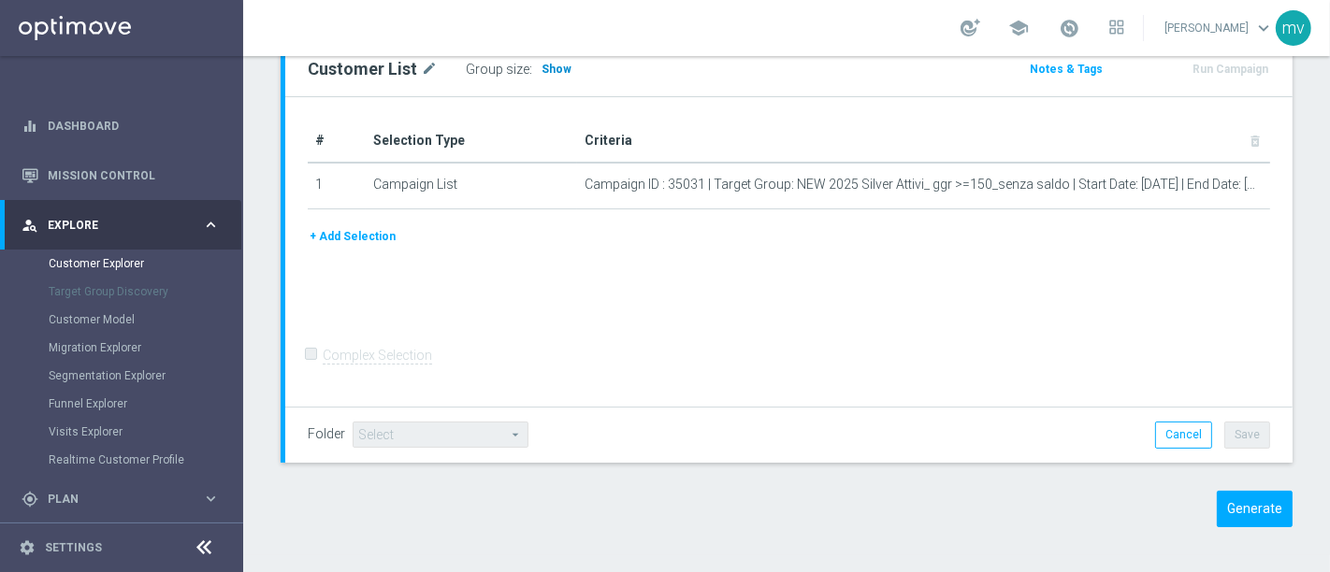
click at [545, 73] on span "Show" at bounding box center [556, 69] width 30 height 13
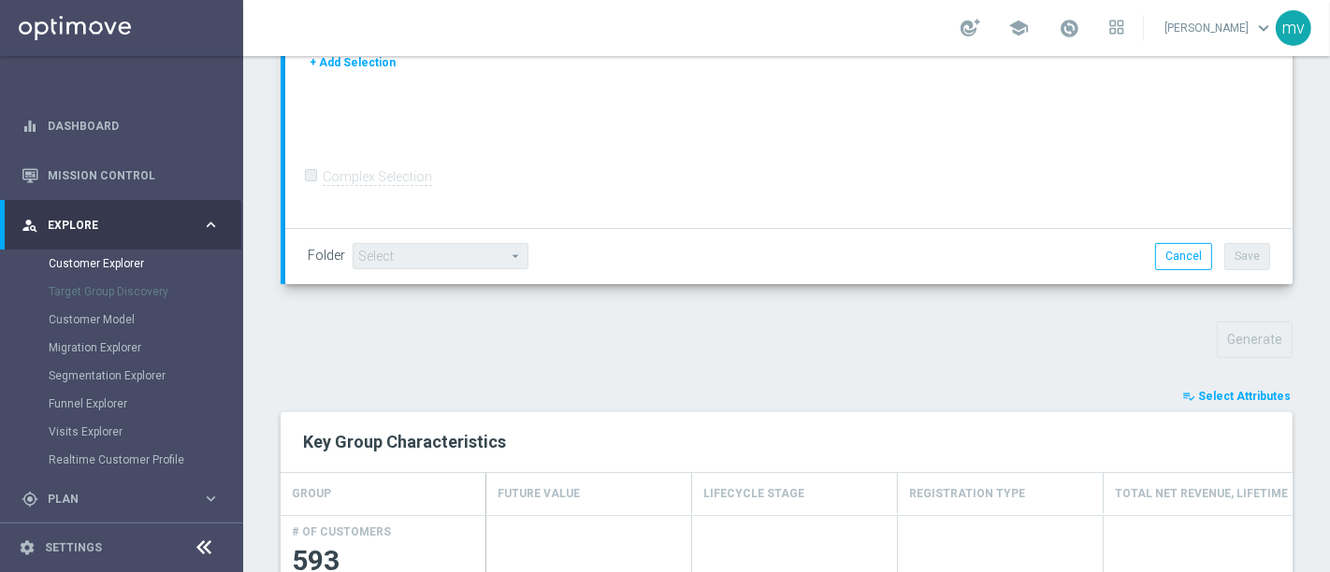
scroll to position [519, 0]
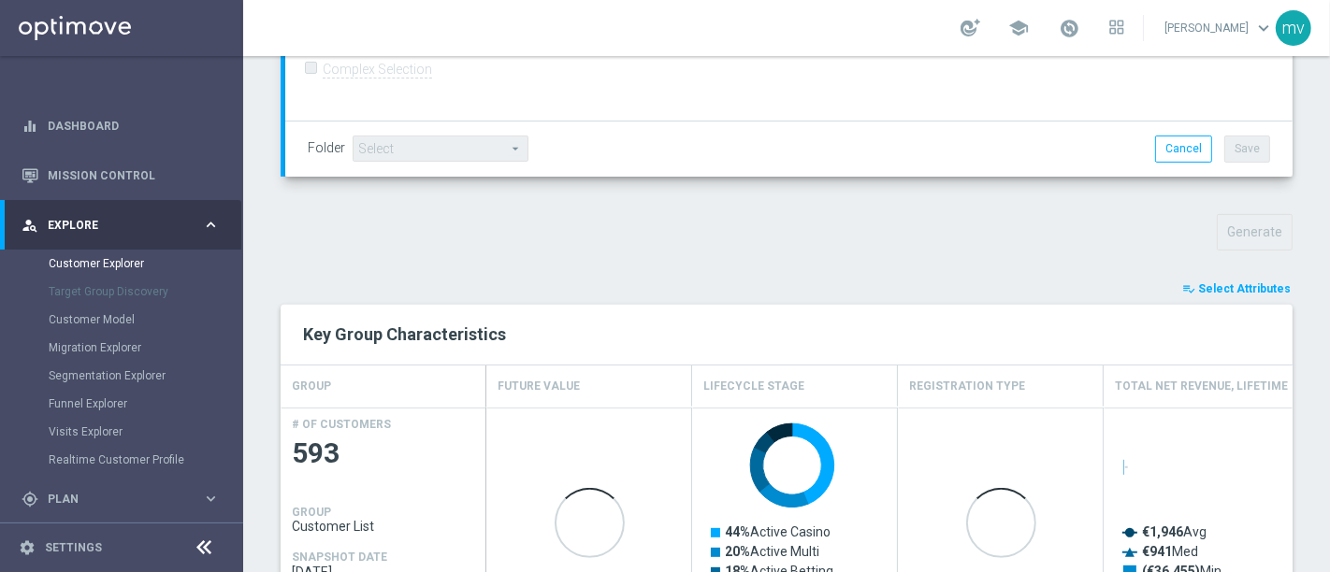
click at [1224, 283] on span "Select Attributes" at bounding box center [1244, 288] width 93 height 13
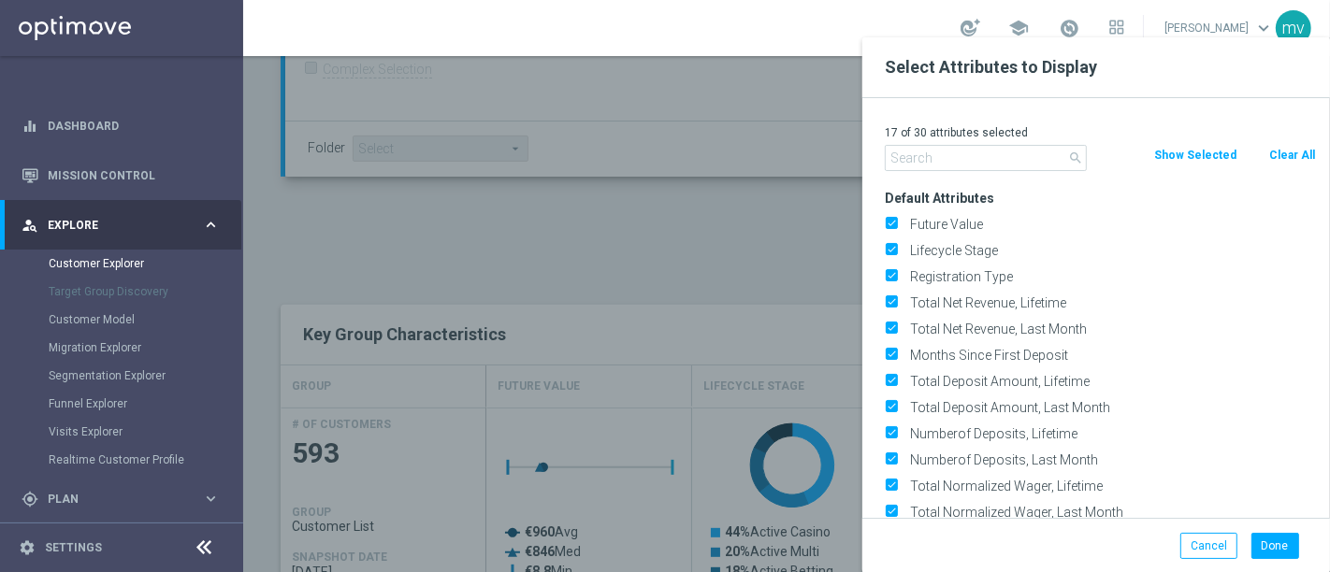
click at [1298, 160] on button "Clear All" at bounding box center [1292, 155] width 50 height 21
checkbox input "false"
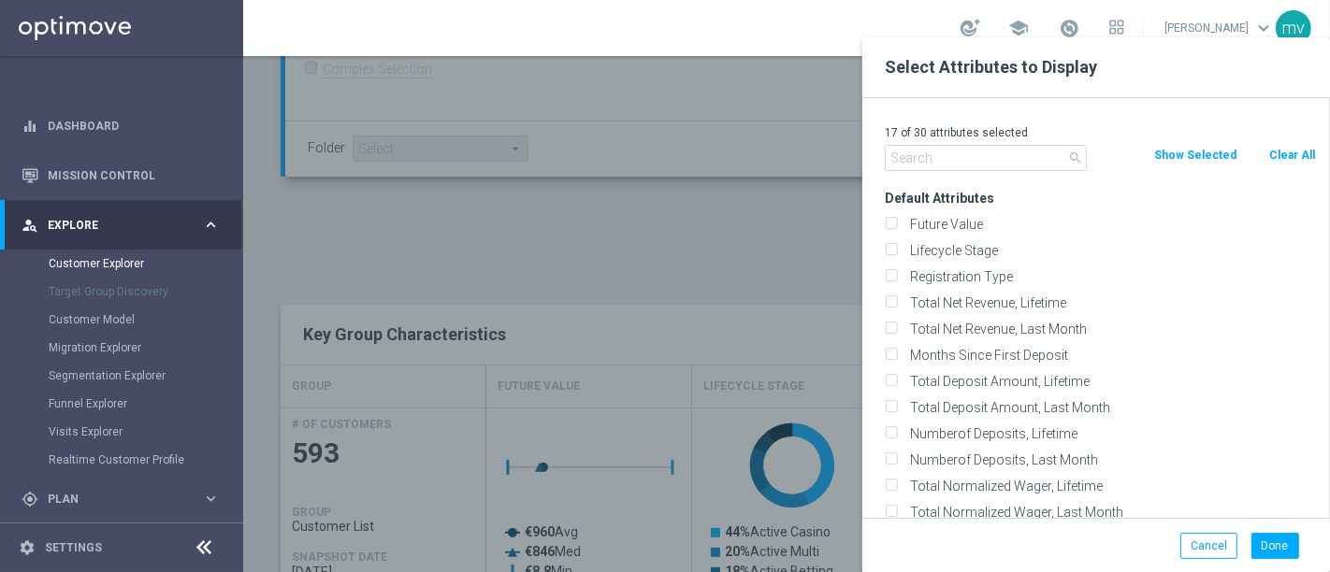
checkbox input "false"
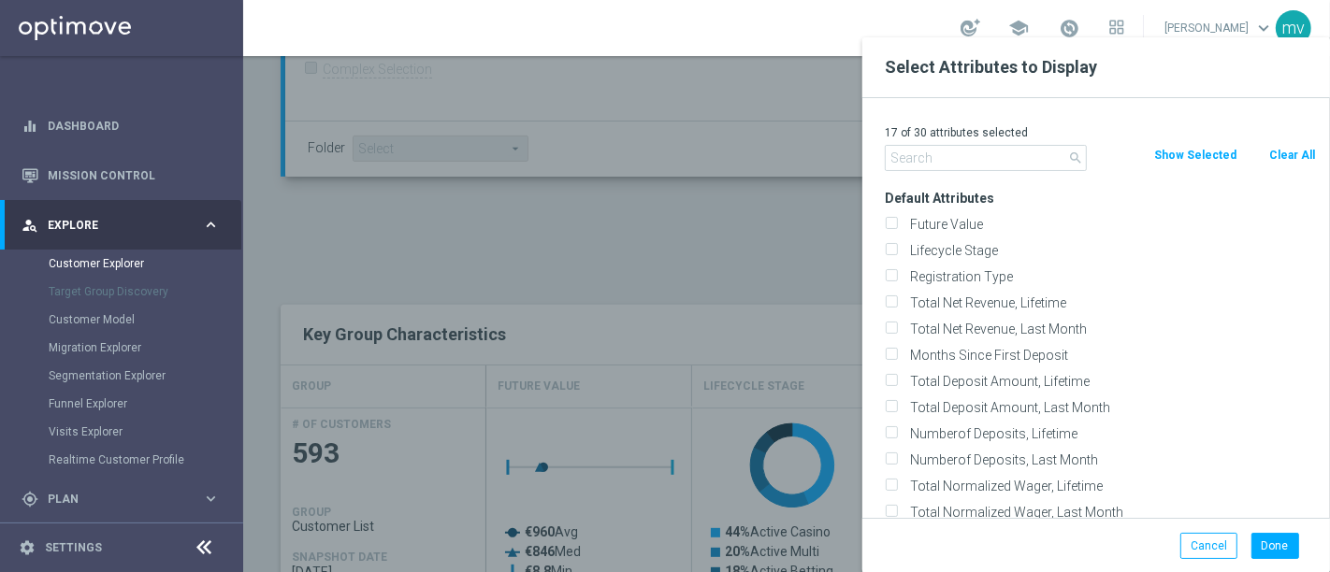
checkbox input "false"
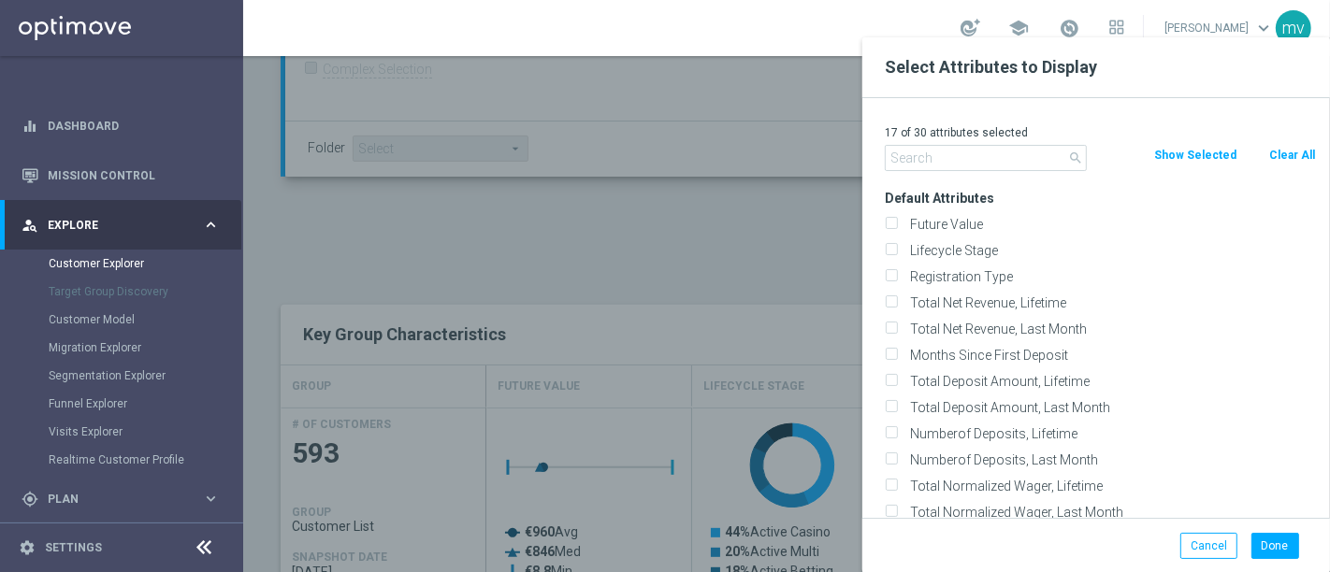
checkbox input "false"
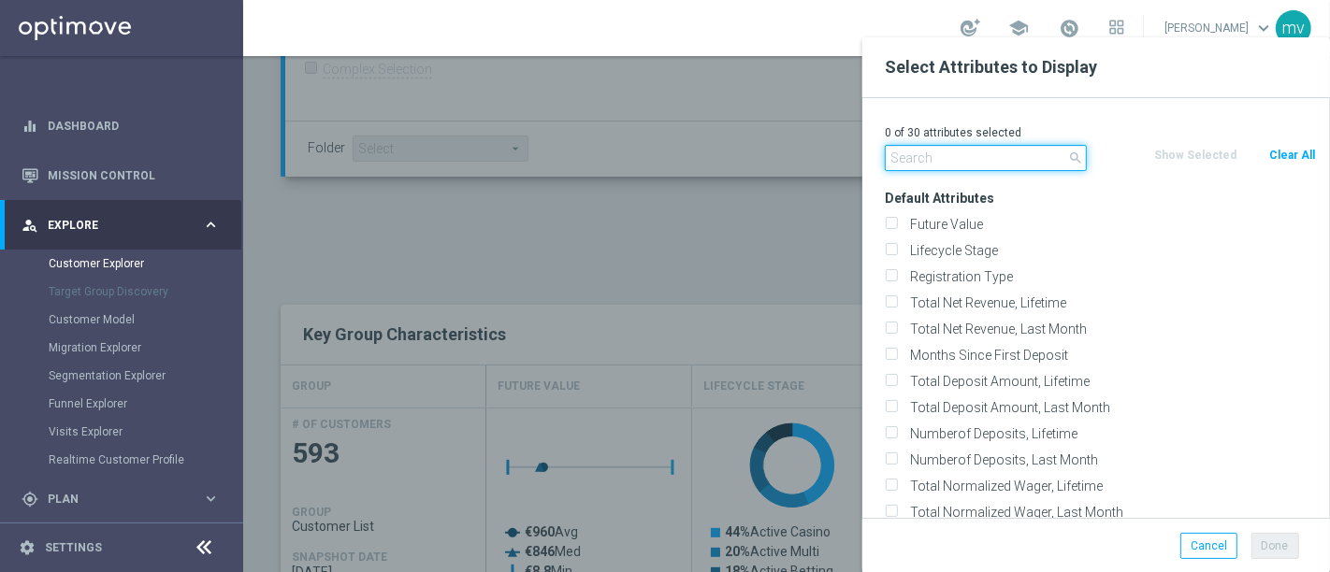
click at [924, 145] on input "text" at bounding box center [986, 158] width 202 height 26
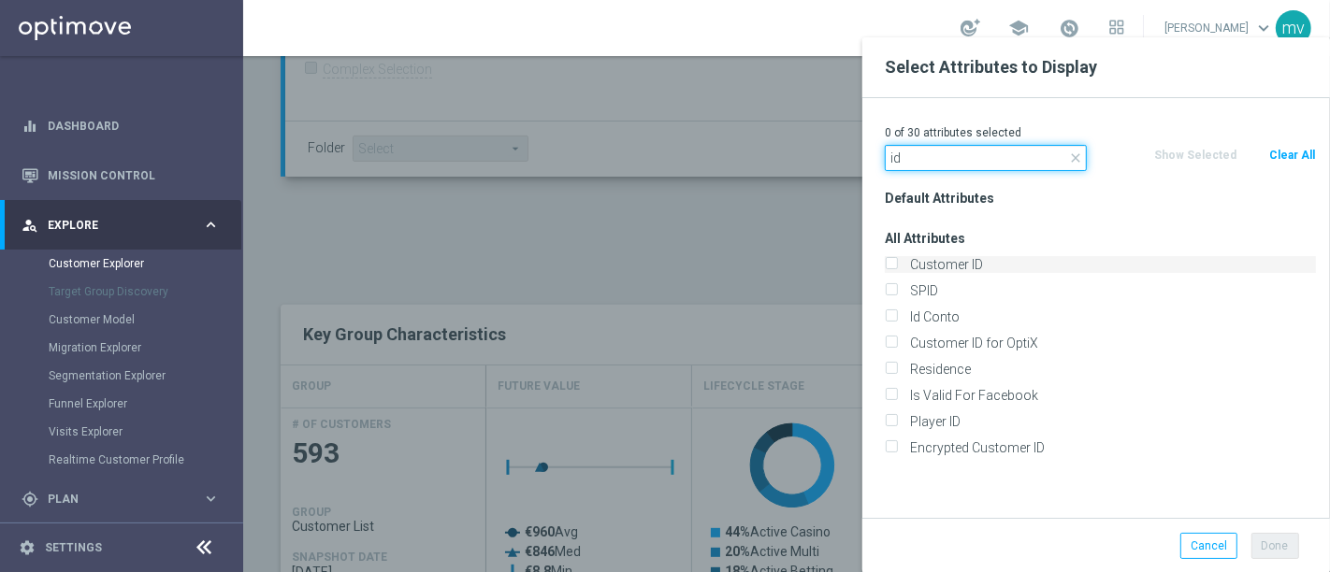
type input "id"
click at [894, 266] on input "Customer ID" at bounding box center [891, 267] width 12 height 12
checkbox input "true"
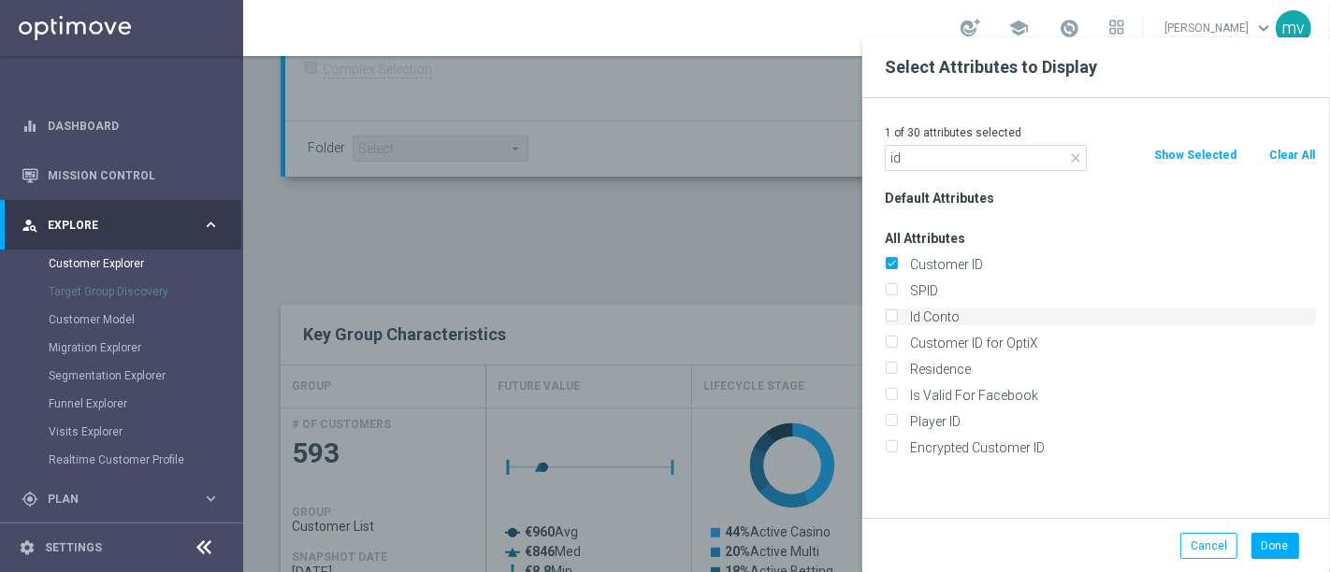
click at [889, 321] on input "Id Conto" at bounding box center [891, 319] width 12 height 12
checkbox input "true"
click at [1278, 540] on button "Done" at bounding box center [1275, 546] width 48 height 26
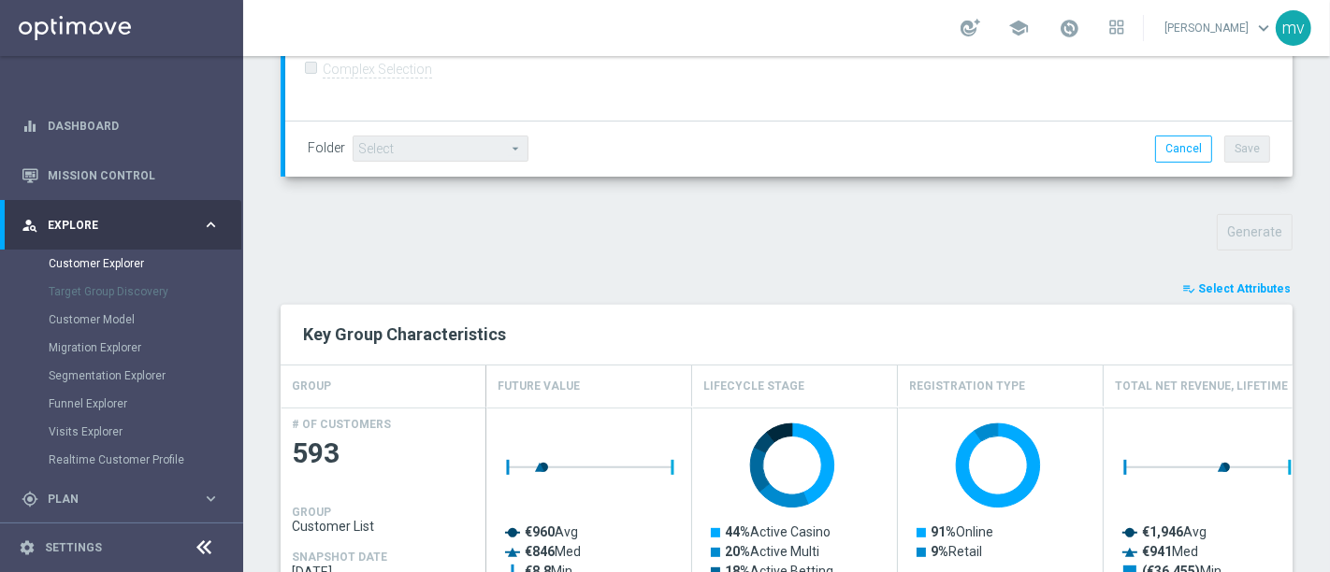
type input "Search"
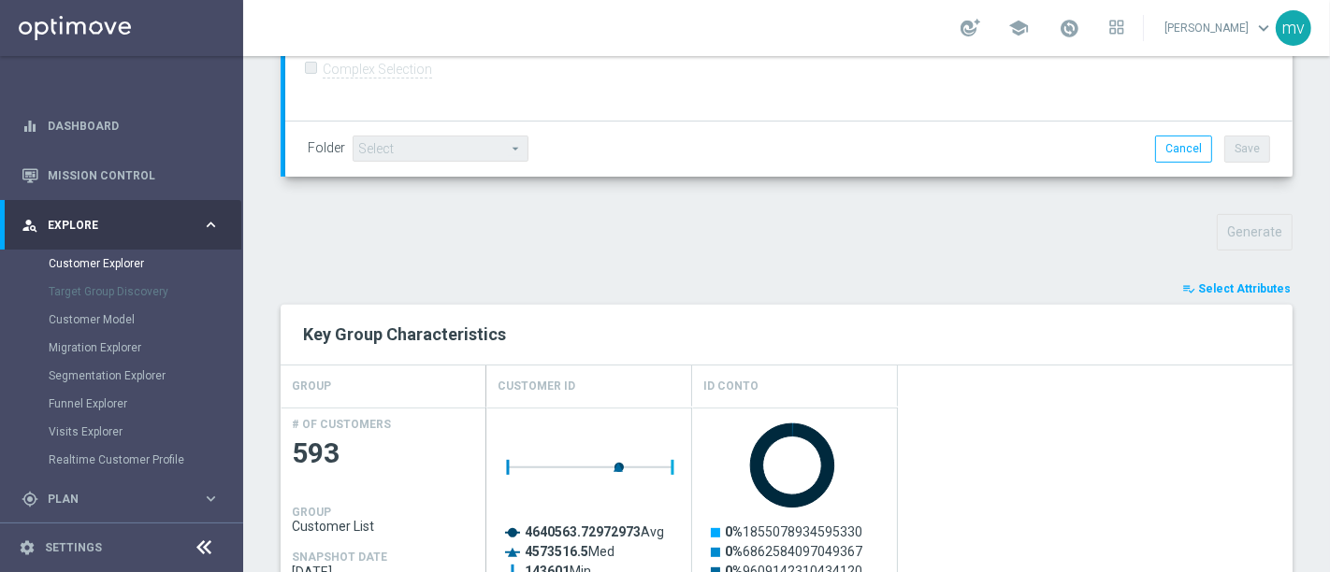
scroll to position [1039, 0]
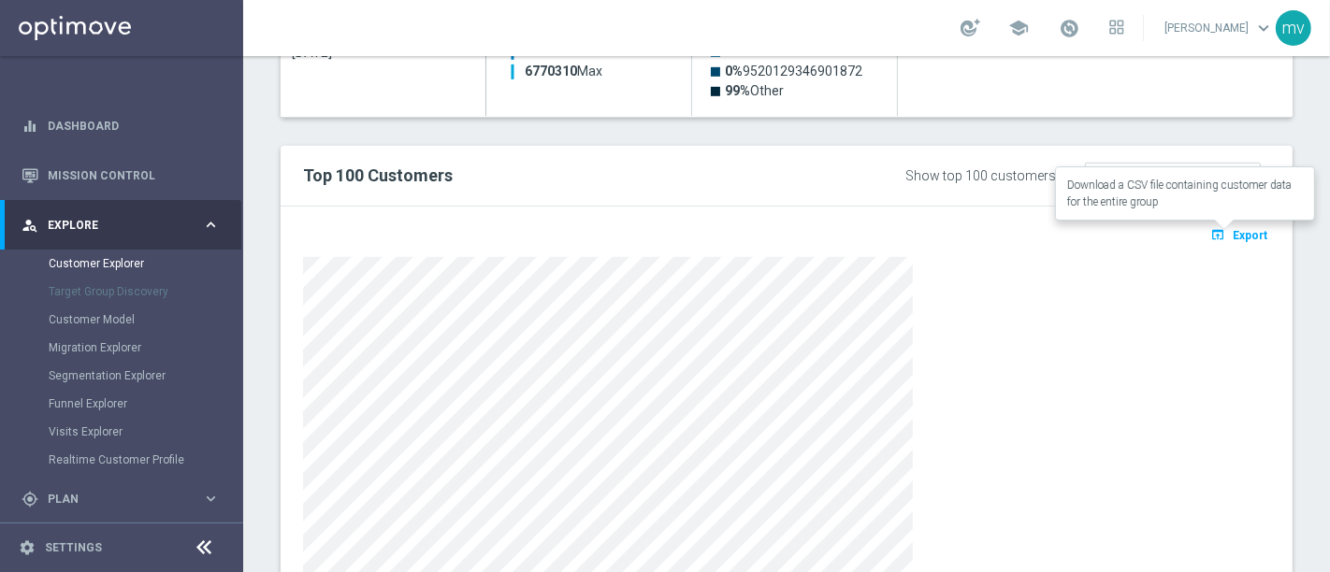
click at [1238, 239] on button "open_in_browser Export" at bounding box center [1238, 235] width 63 height 24
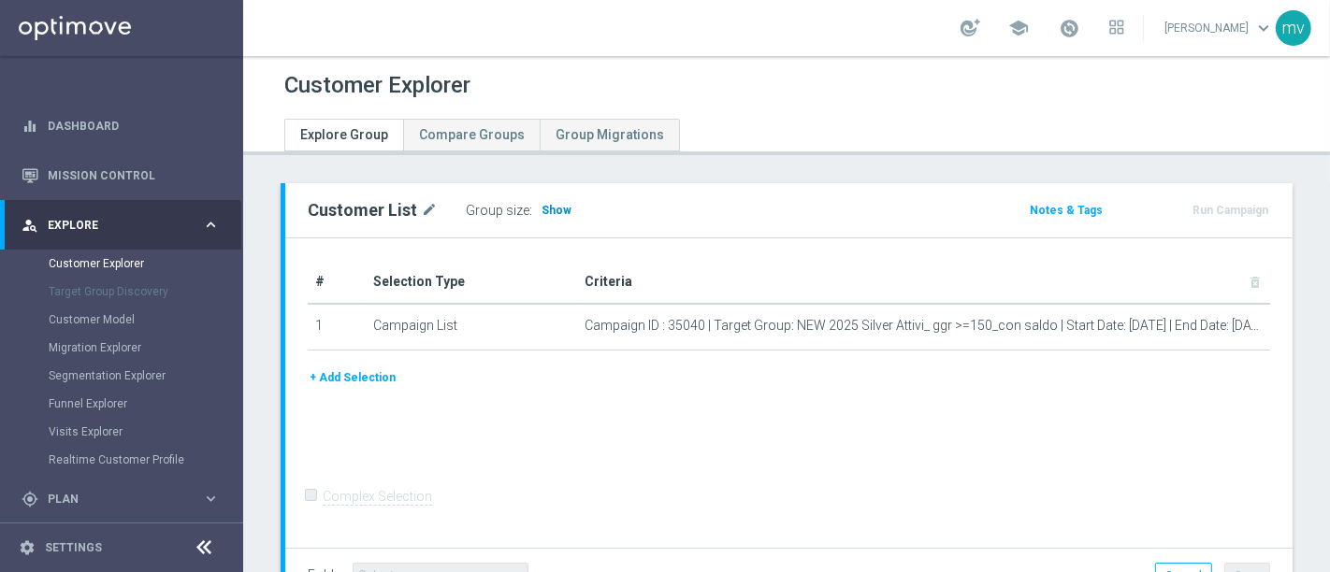
click at [551, 209] on span "Show" at bounding box center [556, 210] width 30 height 13
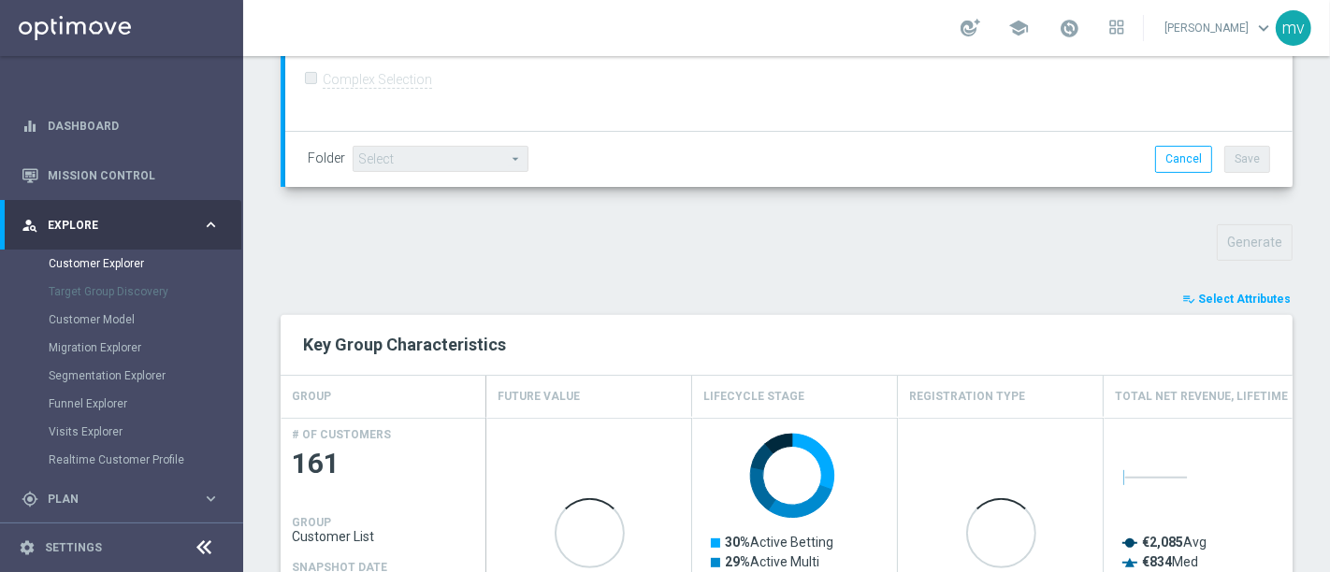
scroll to position [655, 0]
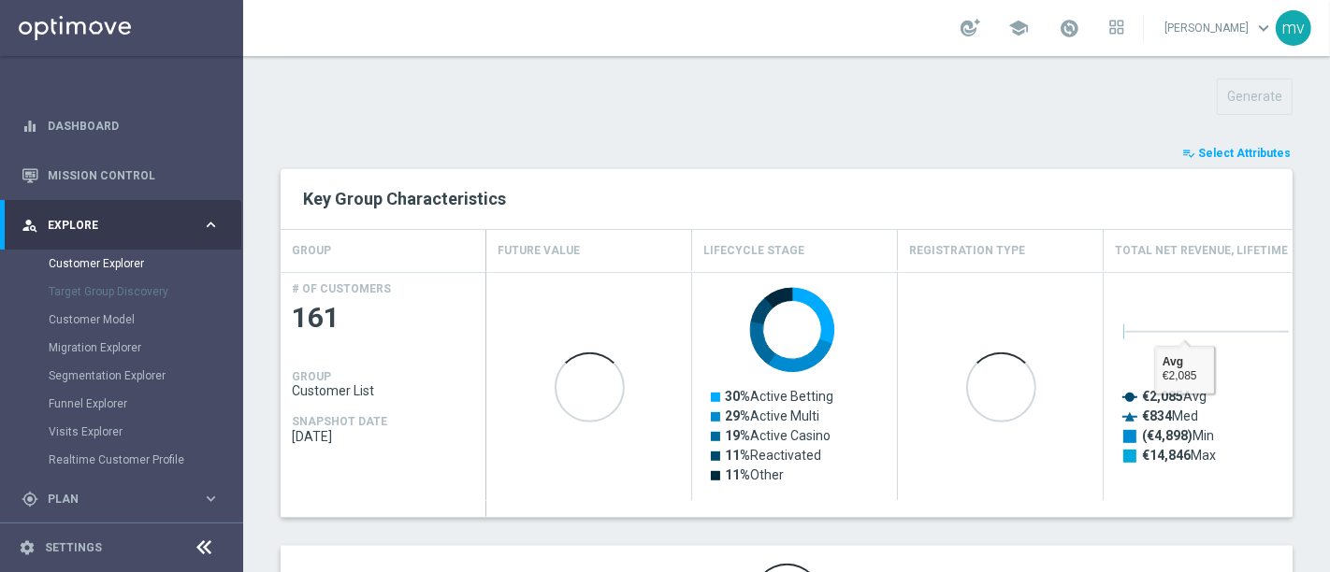
click at [1247, 151] on span "Select Attributes" at bounding box center [1244, 153] width 93 height 13
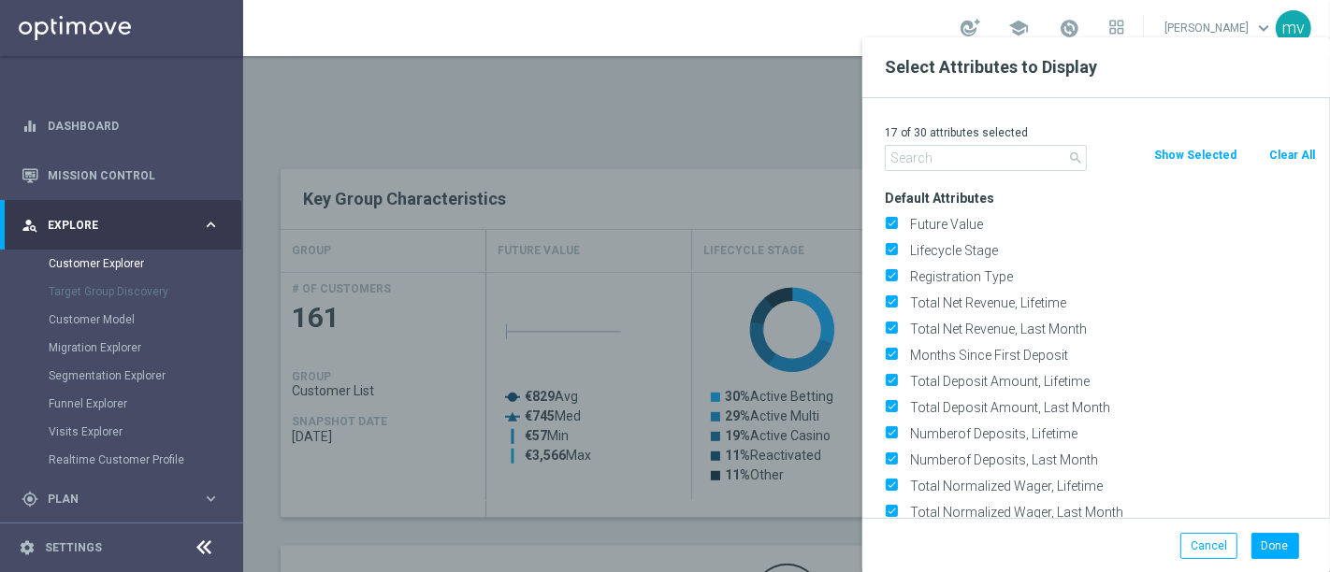
click at [1290, 154] on button "Clear All" at bounding box center [1292, 155] width 50 height 21
checkbox input "false"
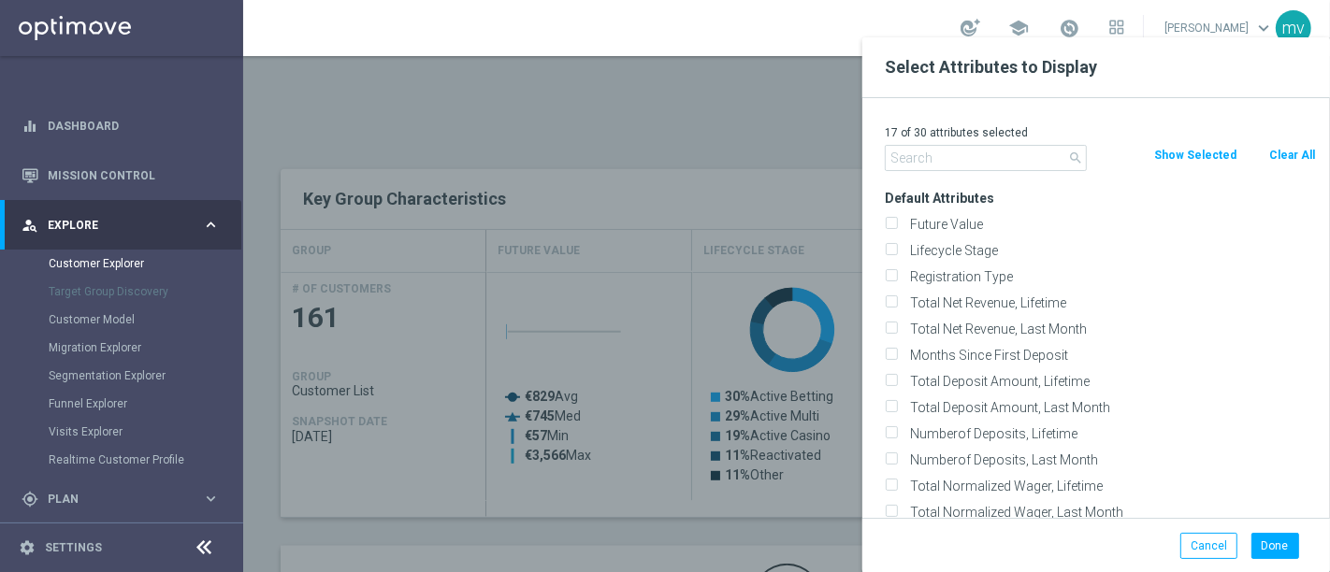
checkbox input "false"
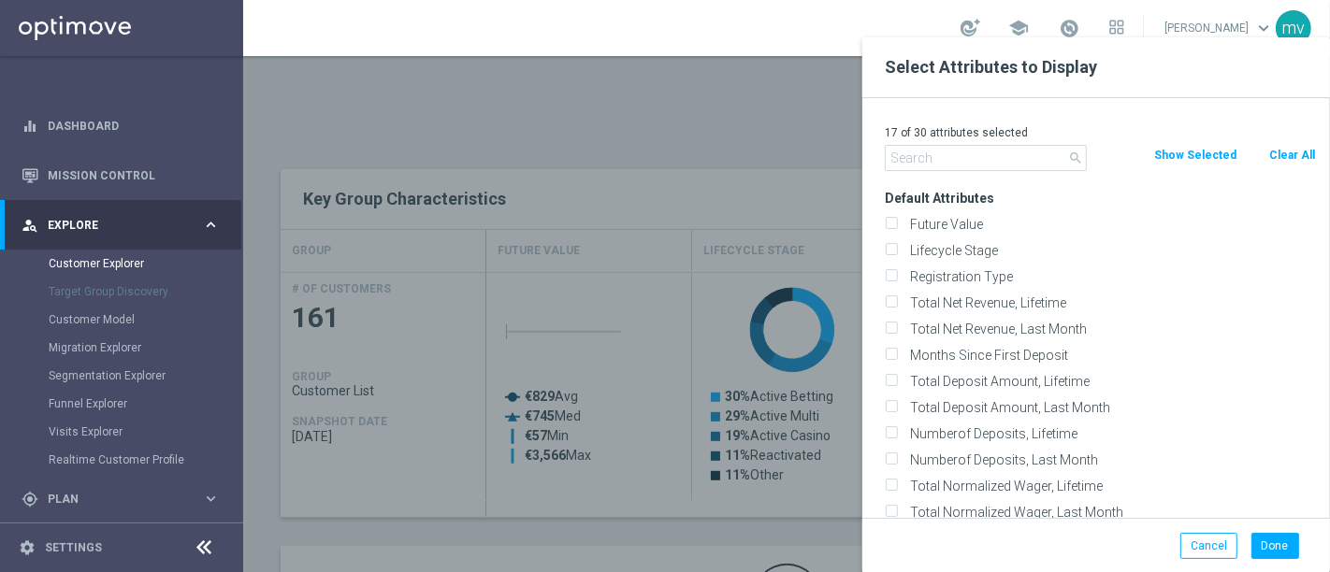
checkbox input "false"
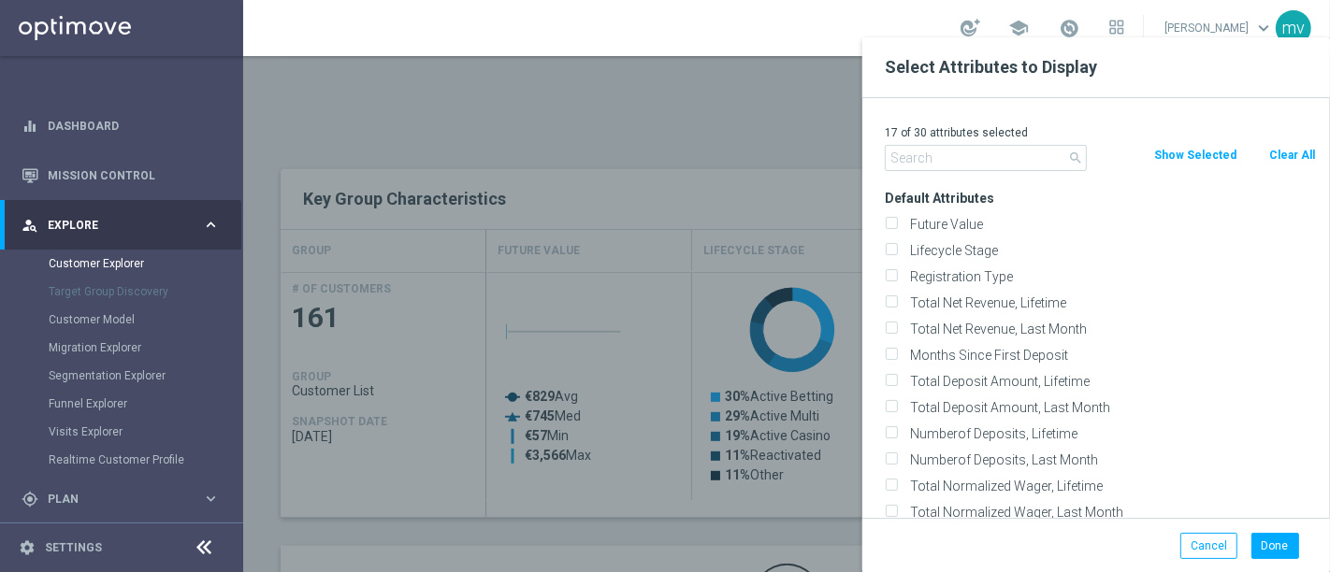
checkbox input "false"
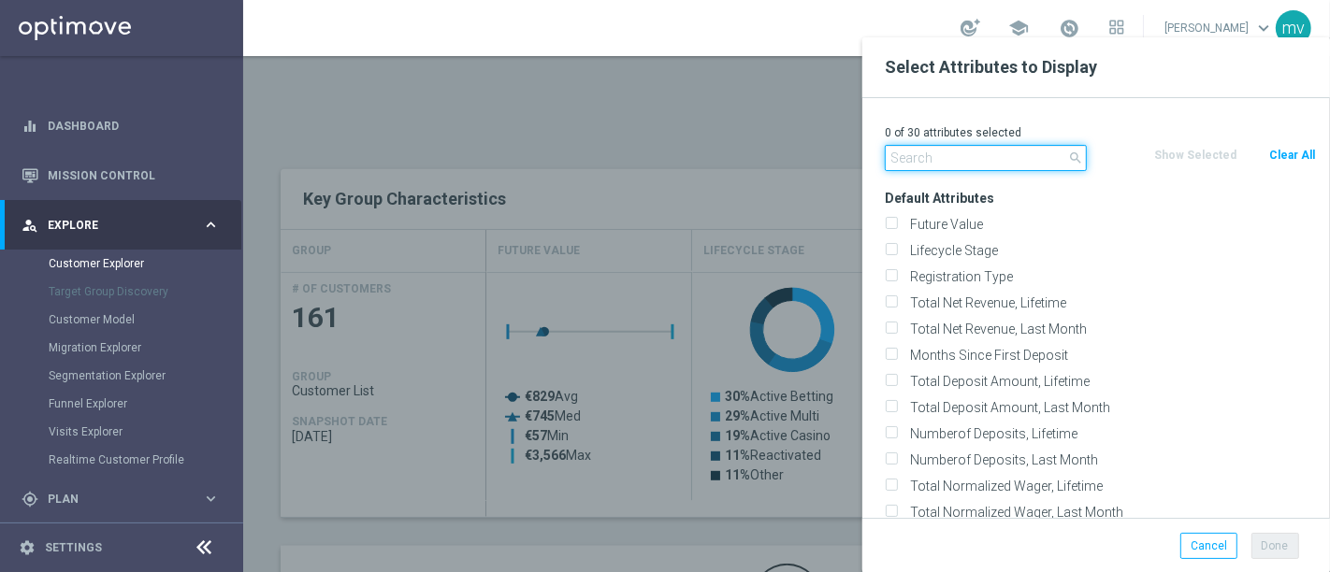
click at [959, 164] on input "text" at bounding box center [986, 158] width 202 height 26
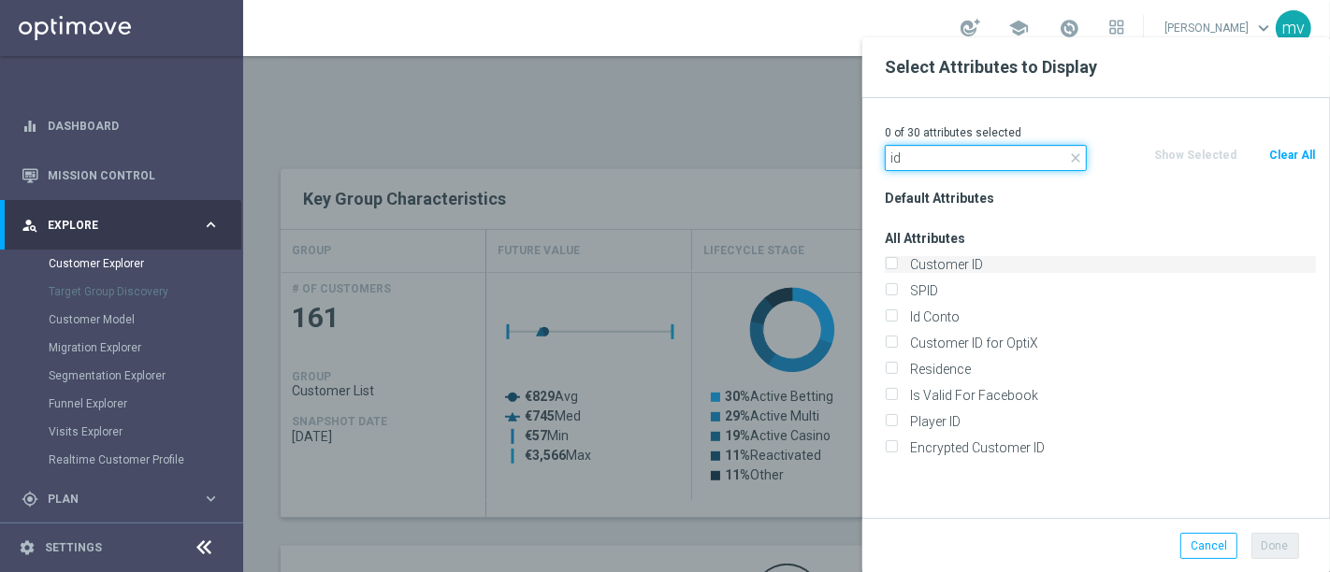
type input "id"
click at [895, 264] on input "Customer ID" at bounding box center [891, 267] width 12 height 12
checkbox input "true"
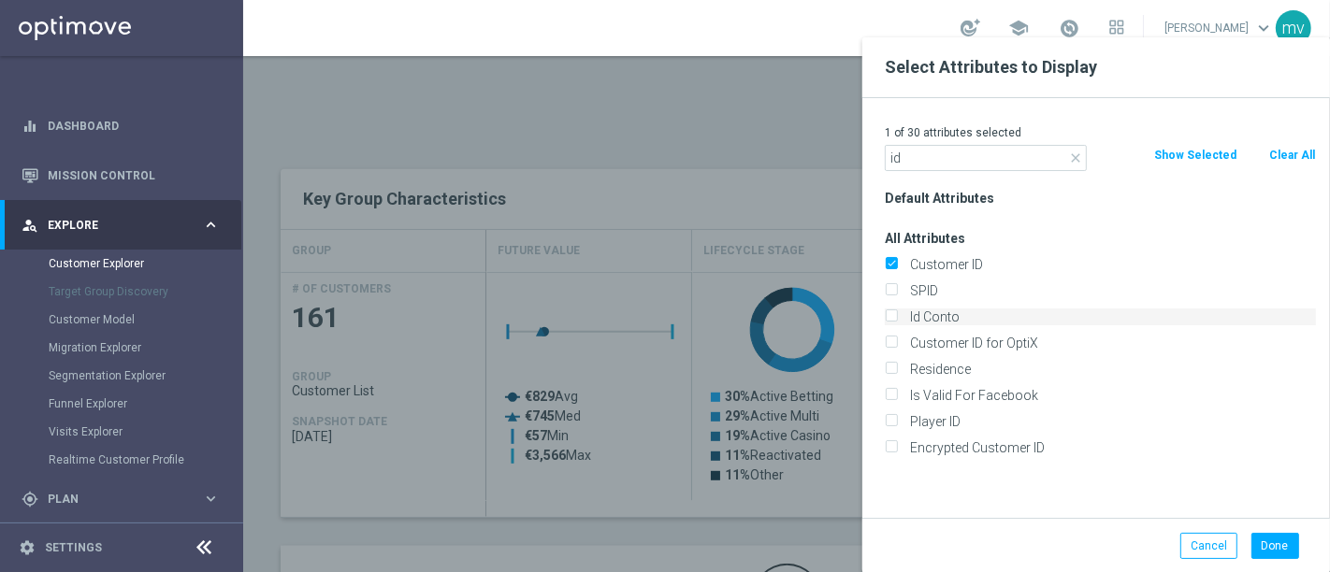
click at [889, 322] on input "Id Conto" at bounding box center [891, 319] width 12 height 12
checkbox input "true"
click at [1282, 544] on button "Done" at bounding box center [1275, 546] width 48 height 26
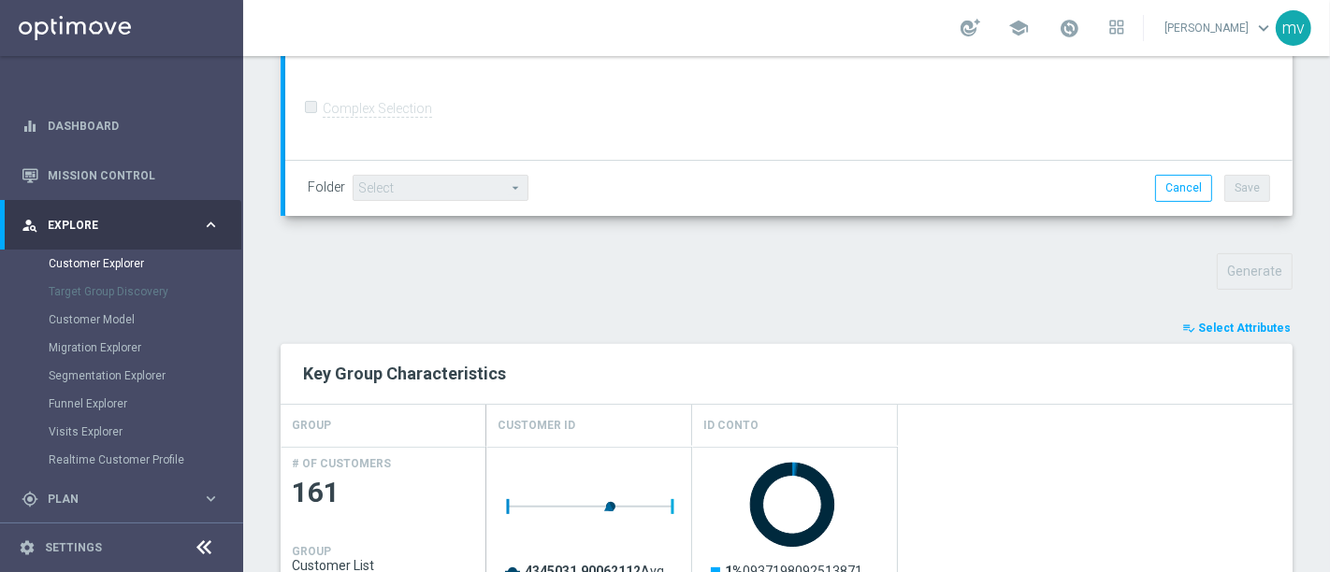
scroll to position [449, 0]
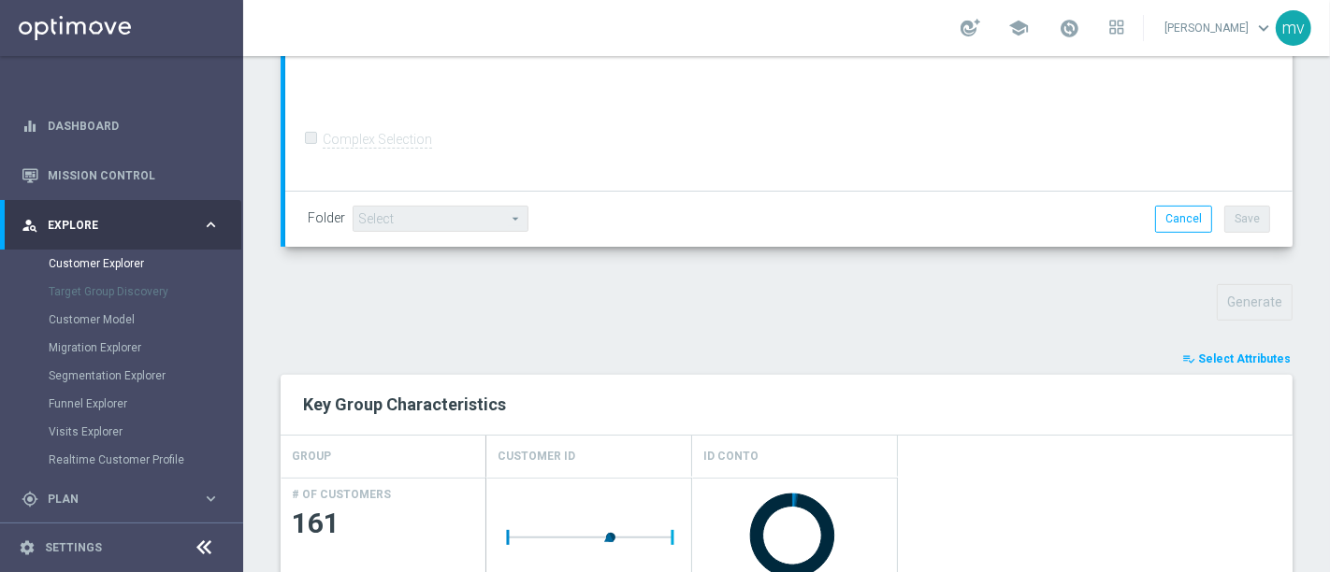
click at [1225, 353] on span "Select Attributes" at bounding box center [1244, 359] width 93 height 13
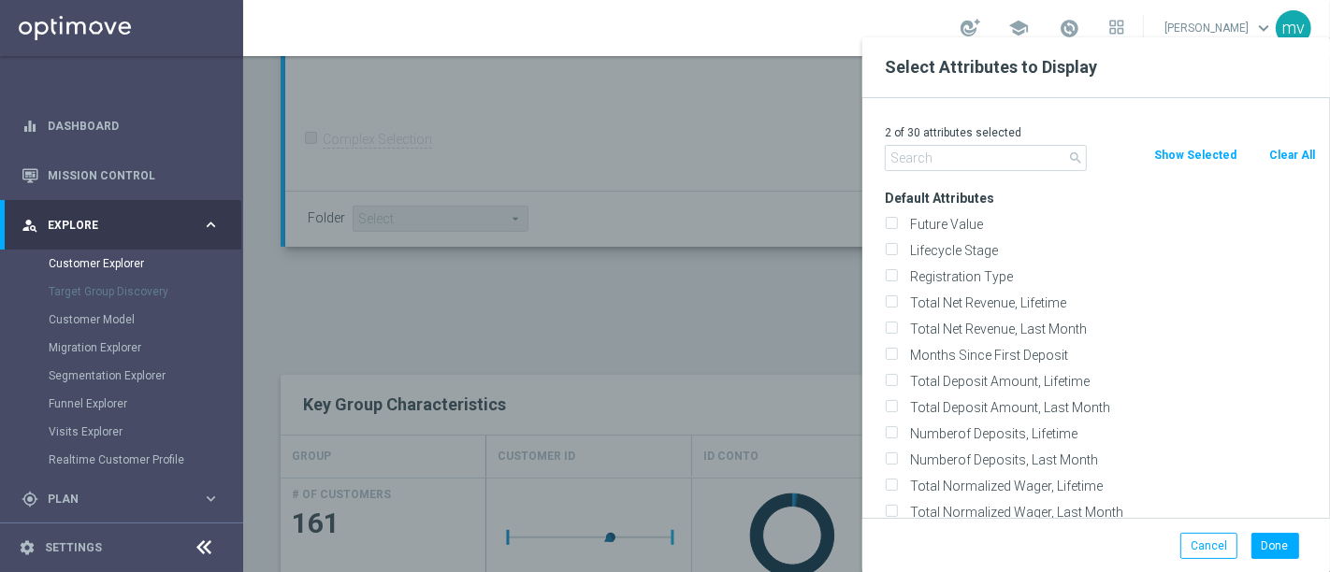
click at [988, 151] on input "text" at bounding box center [986, 158] width 202 height 26
type input "id"
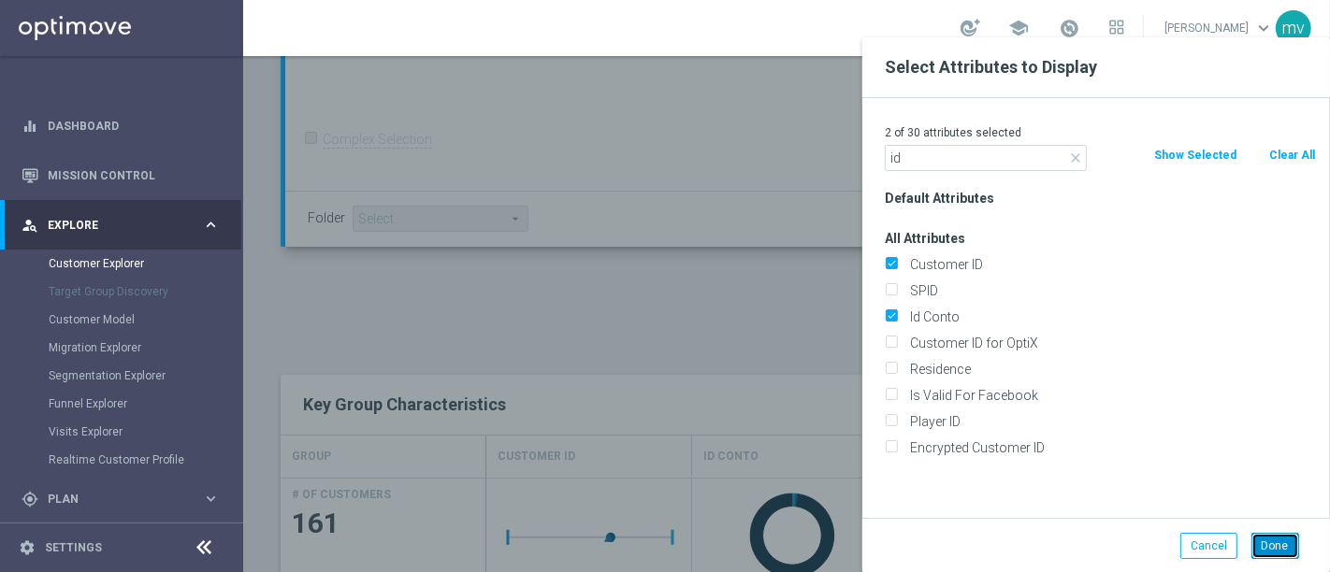
click at [1292, 542] on button "Done" at bounding box center [1275, 546] width 48 height 26
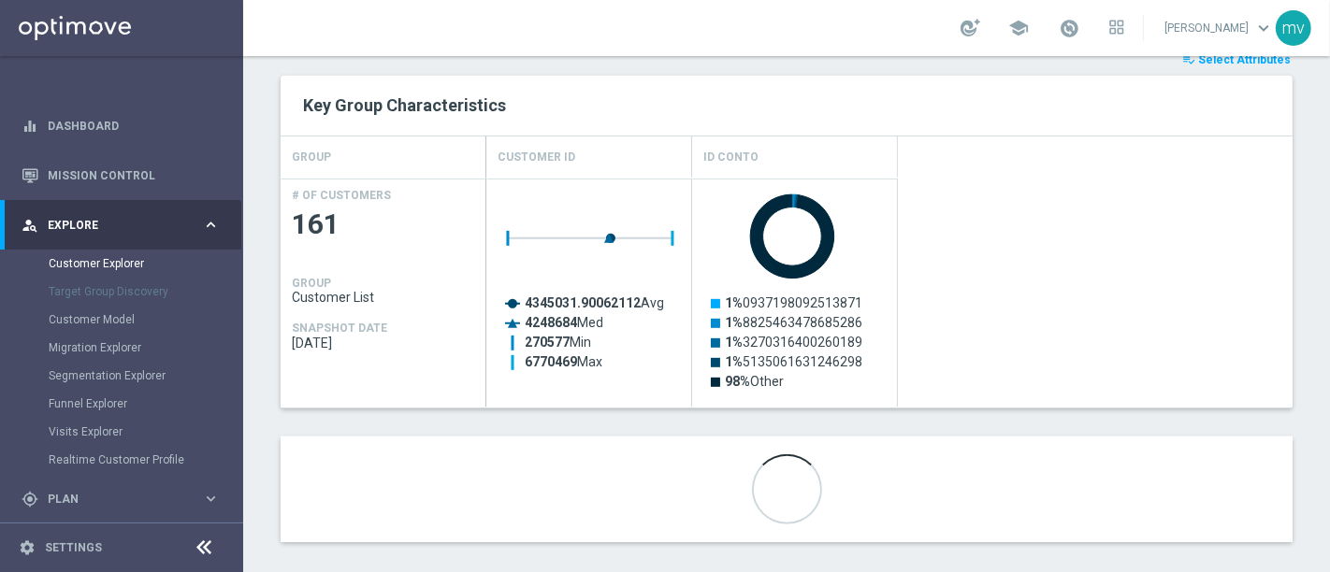
scroll to position [761, 0]
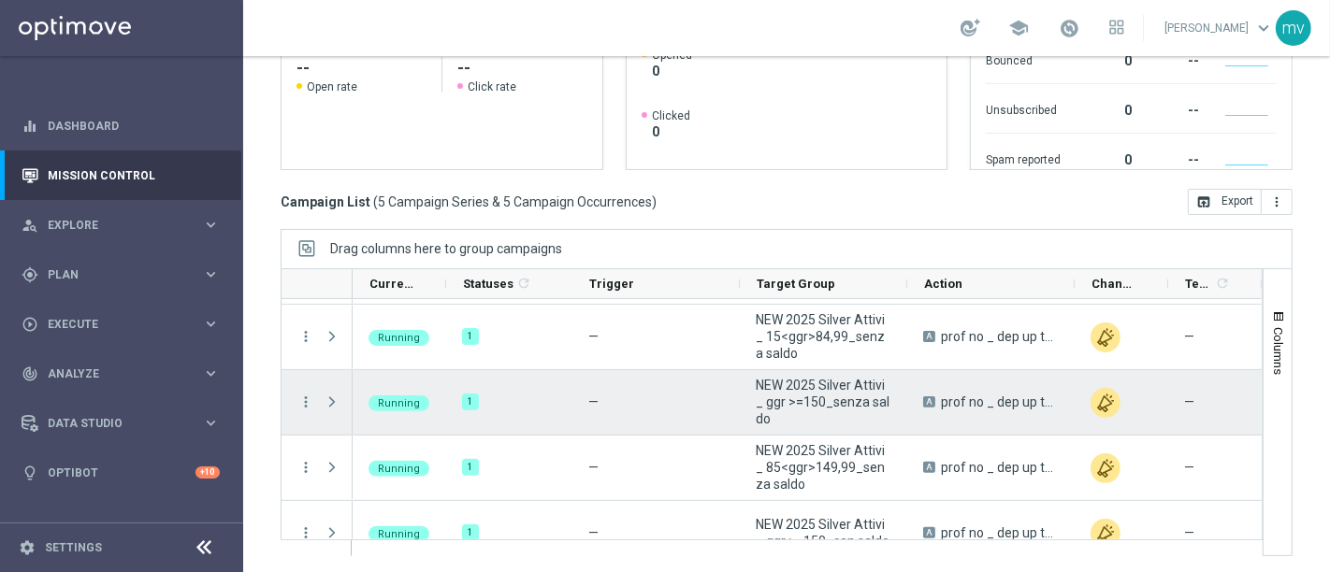
scroll to position [86, 0]
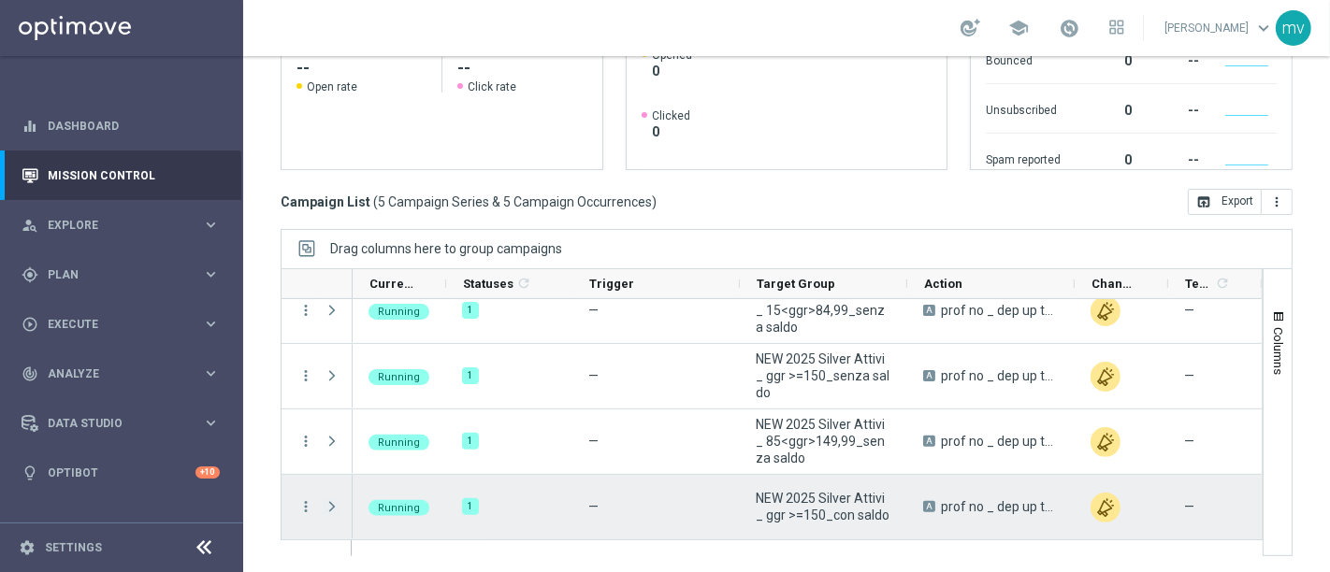
click at [330, 504] on span "Press SPACE to select this row." at bounding box center [332, 506] width 17 height 15
click at [335, 501] on span "Press SPACE to select this row." at bounding box center [332, 506] width 17 height 15
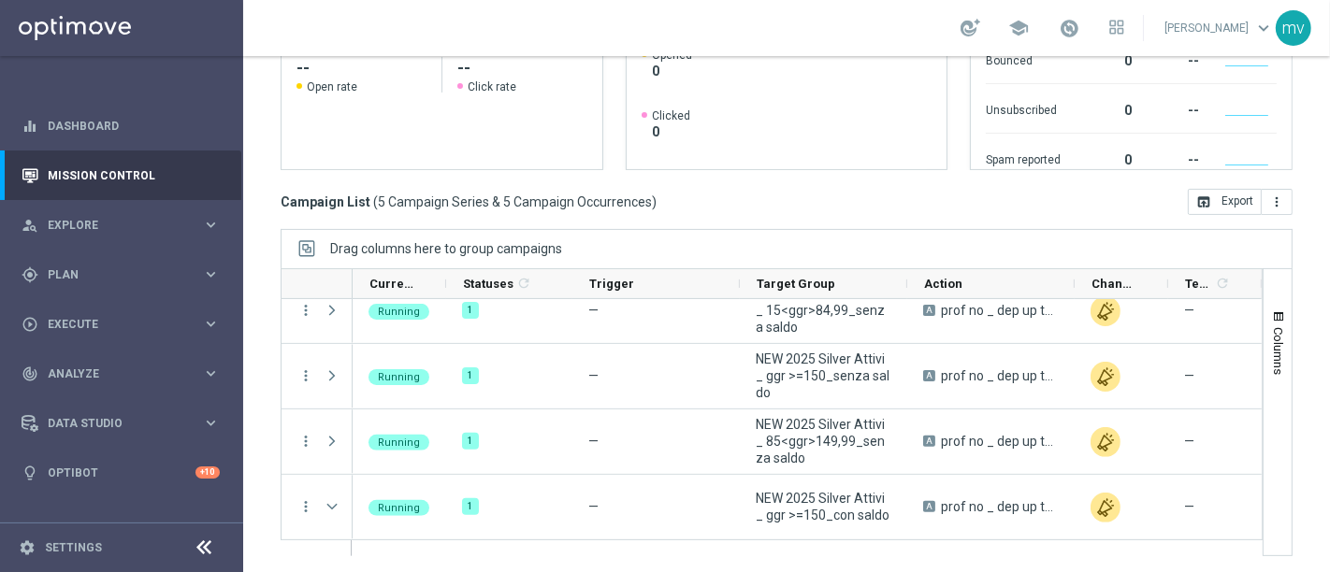
scroll to position [207, 0]
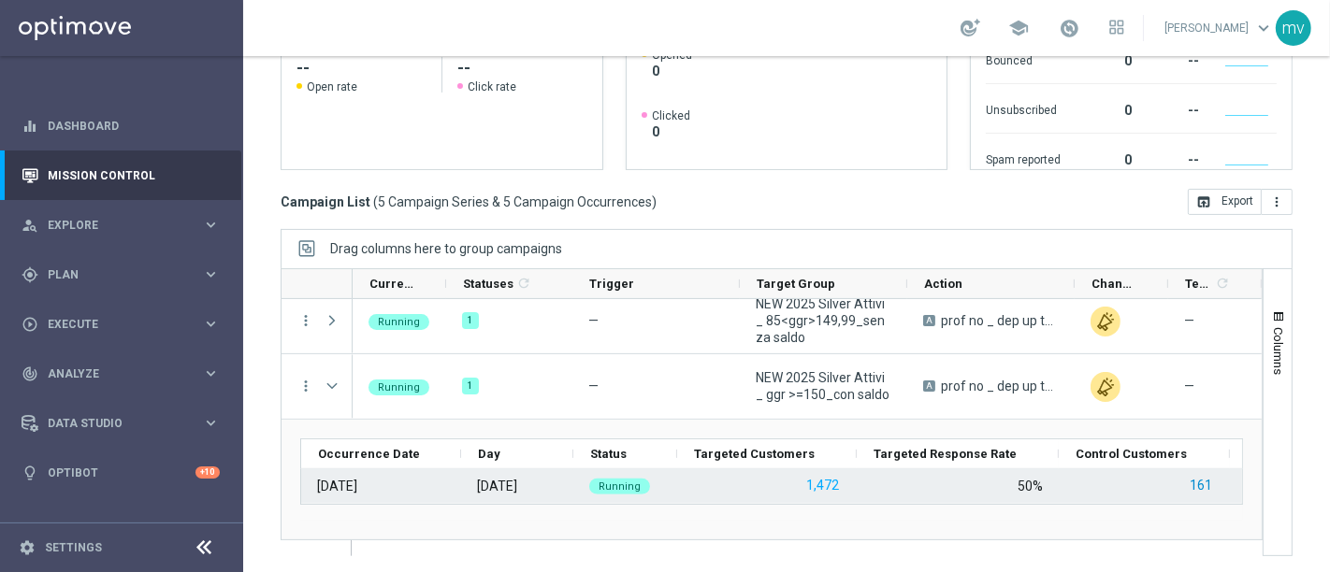
click at [1197, 490] on button "161" at bounding box center [1201, 485] width 26 height 23
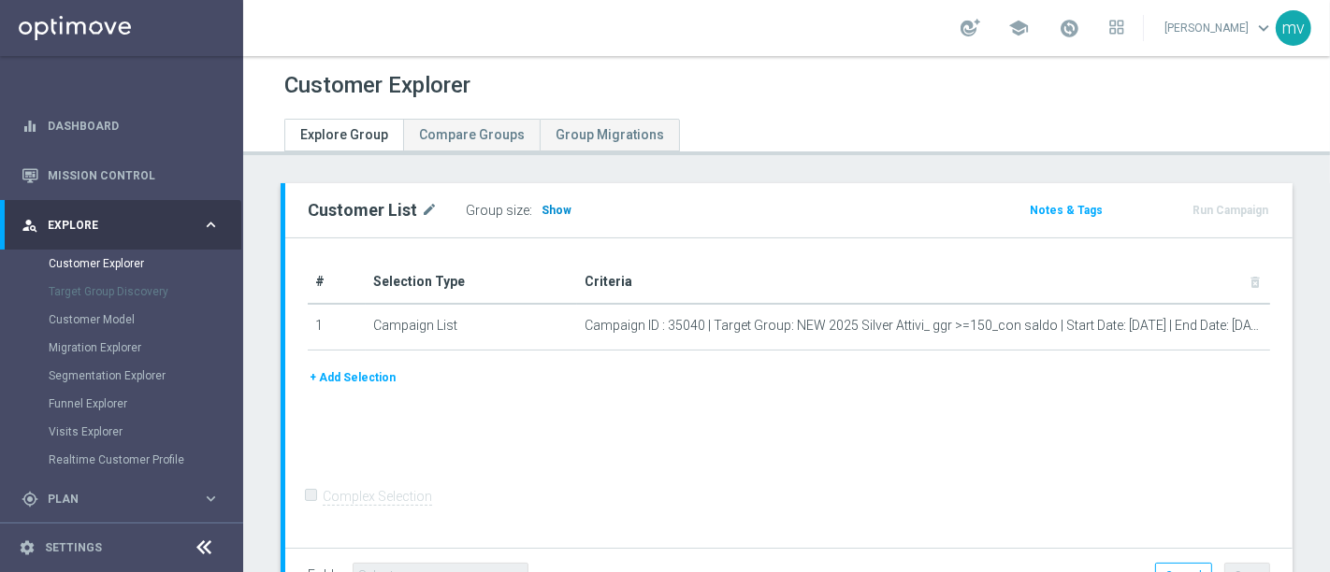
click at [553, 209] on span "Show" at bounding box center [556, 210] width 30 height 13
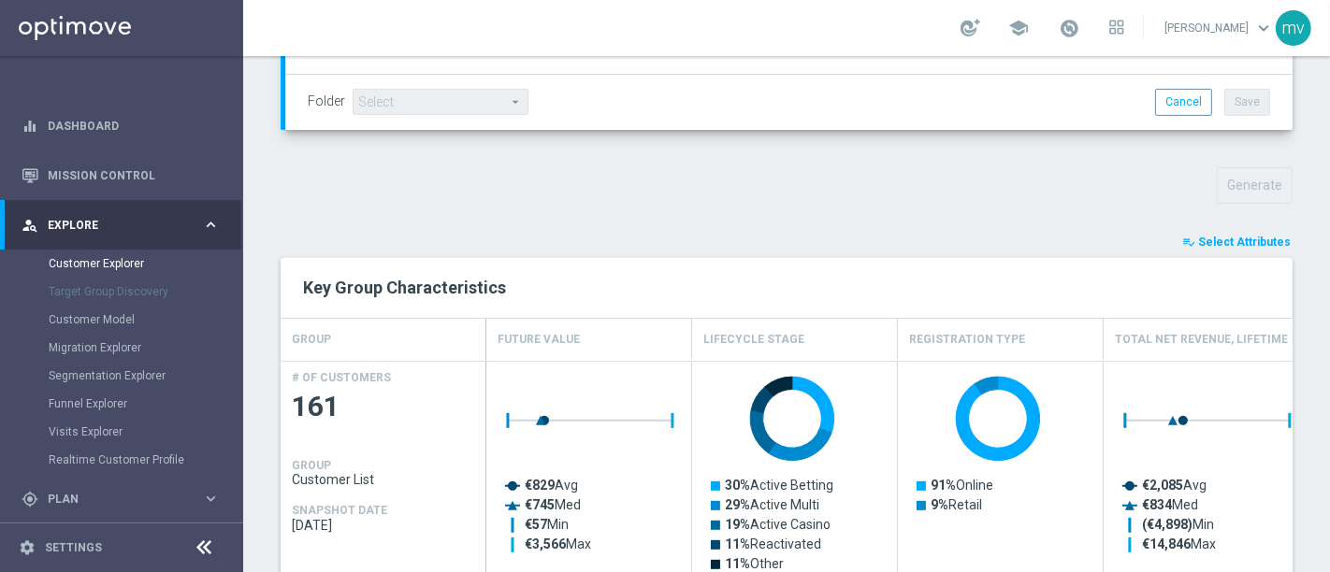
scroll to position [727, 0]
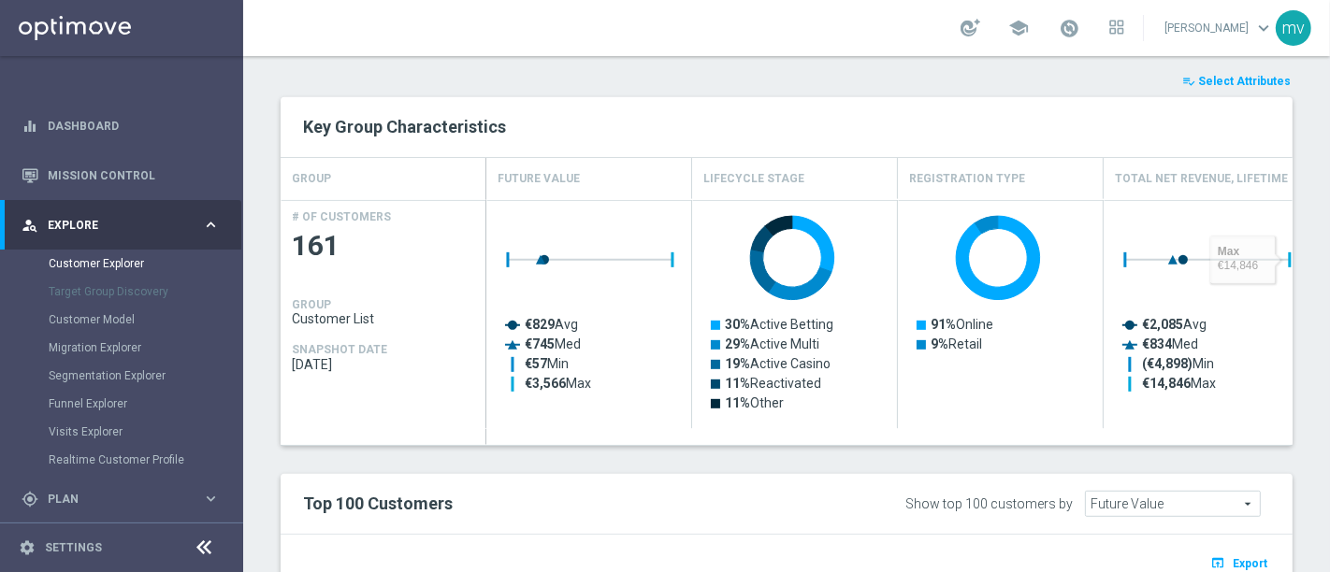
click at [1239, 84] on span "Select Attributes" at bounding box center [1244, 81] width 93 height 13
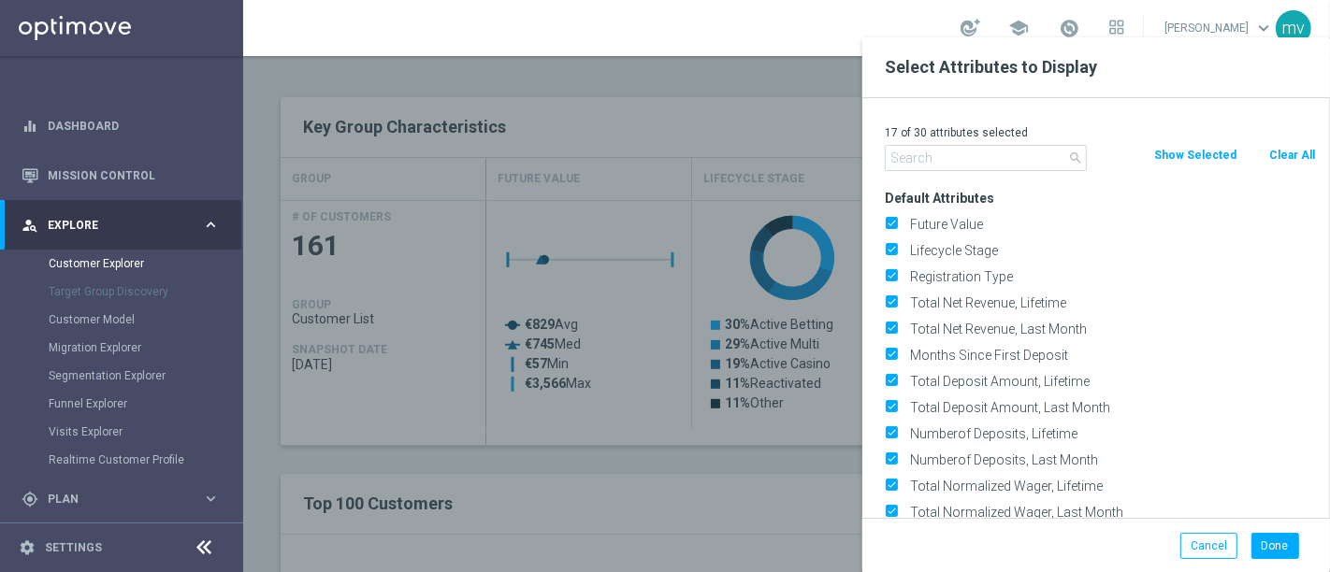
click at [1287, 155] on button "Clear All" at bounding box center [1292, 155] width 50 height 21
checkbox input "false"
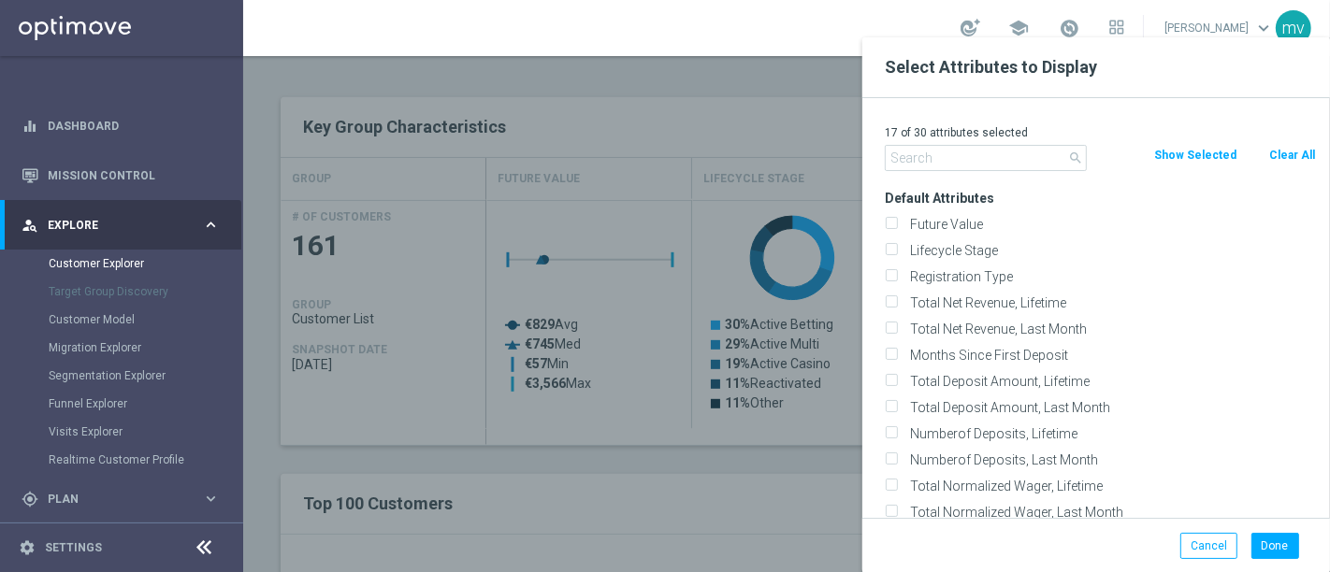
checkbox input "false"
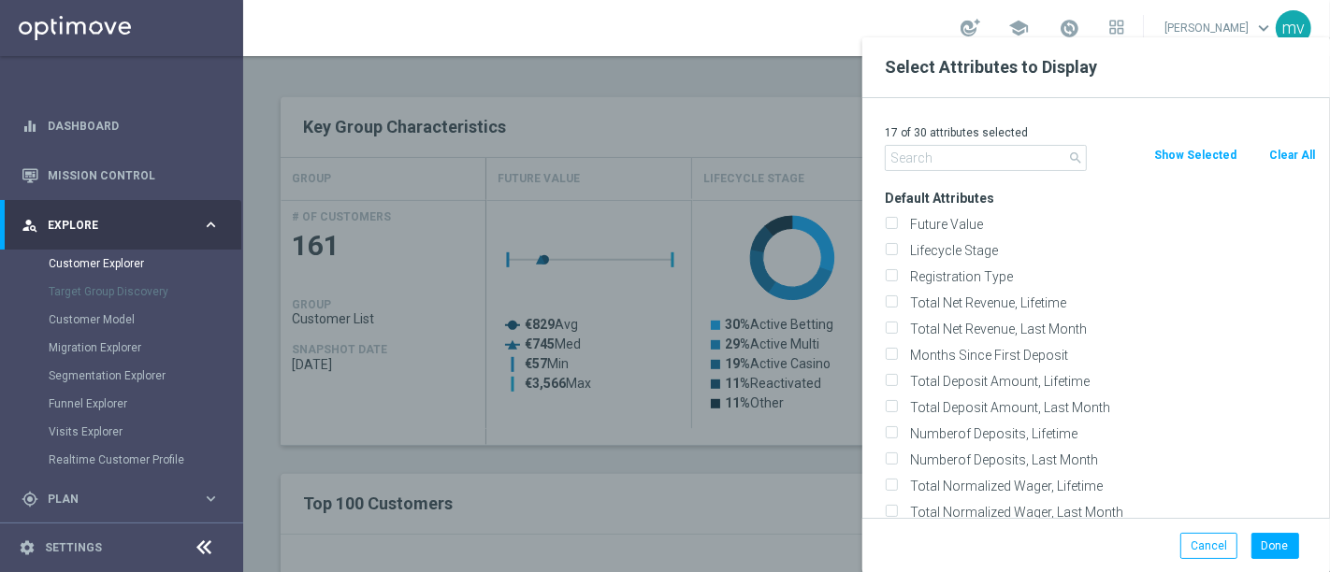
checkbox input "false"
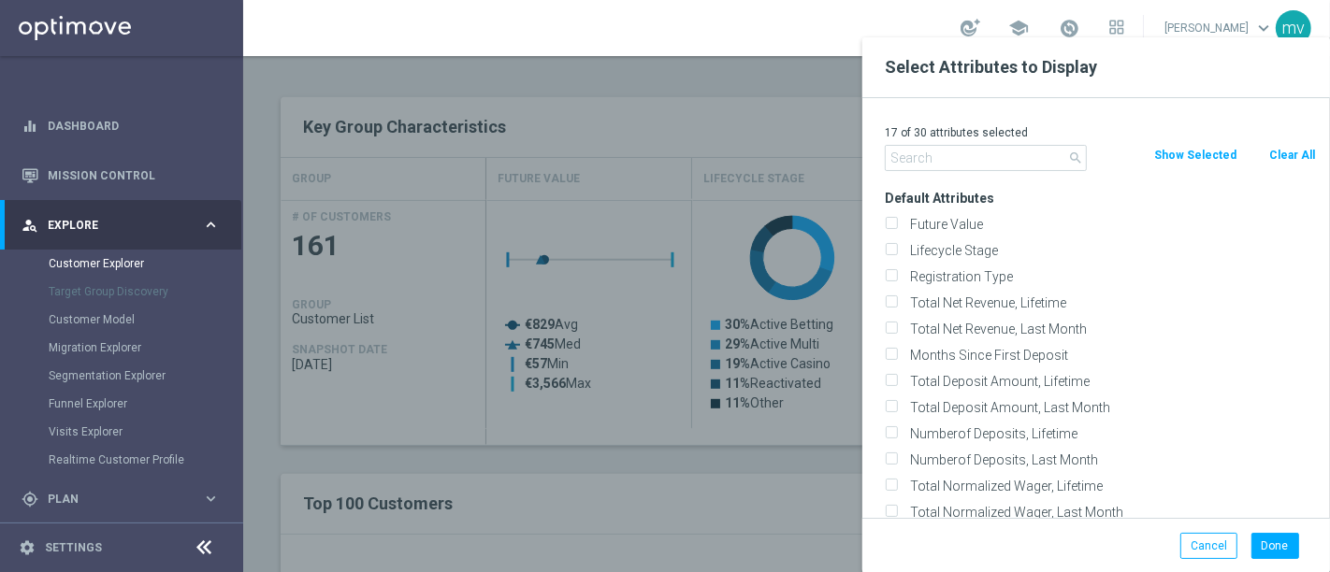
checkbox input "false"
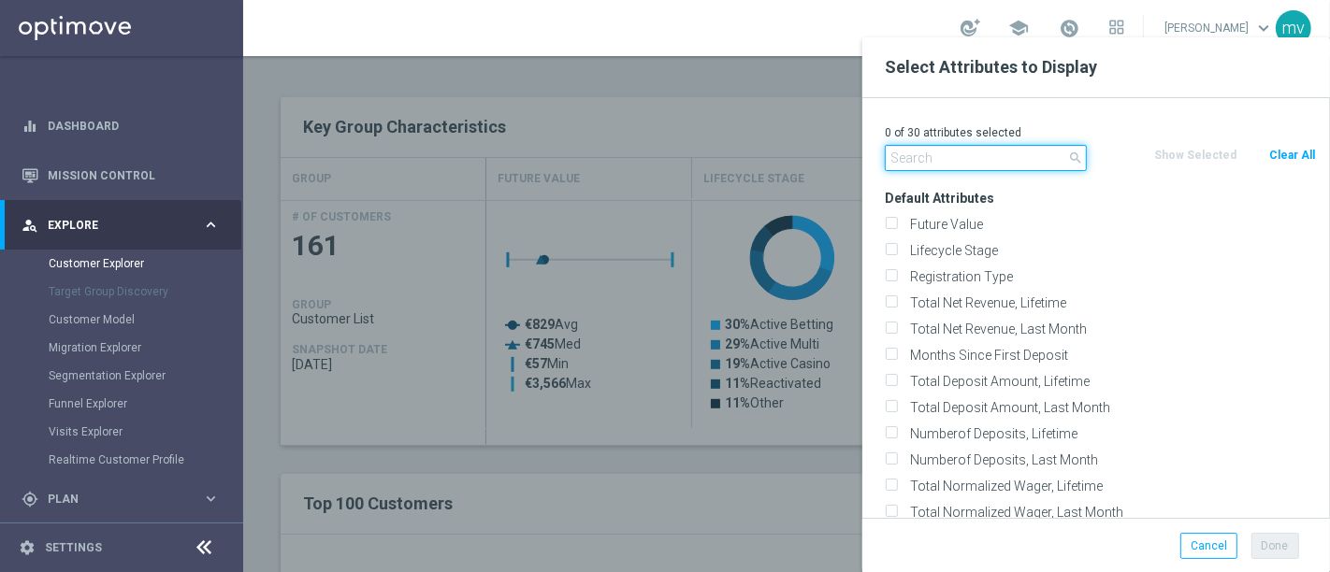
click at [925, 165] on input "text" at bounding box center [986, 158] width 202 height 26
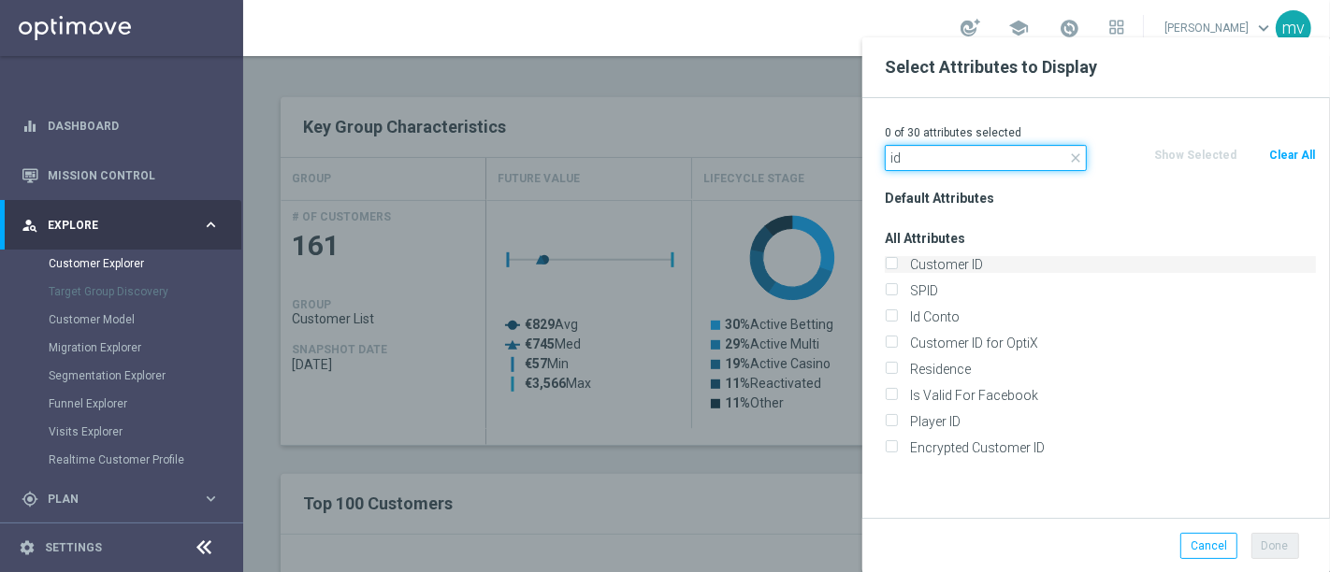
type input "id"
click at [894, 262] on input "Customer ID" at bounding box center [891, 267] width 12 height 12
checkbox input "true"
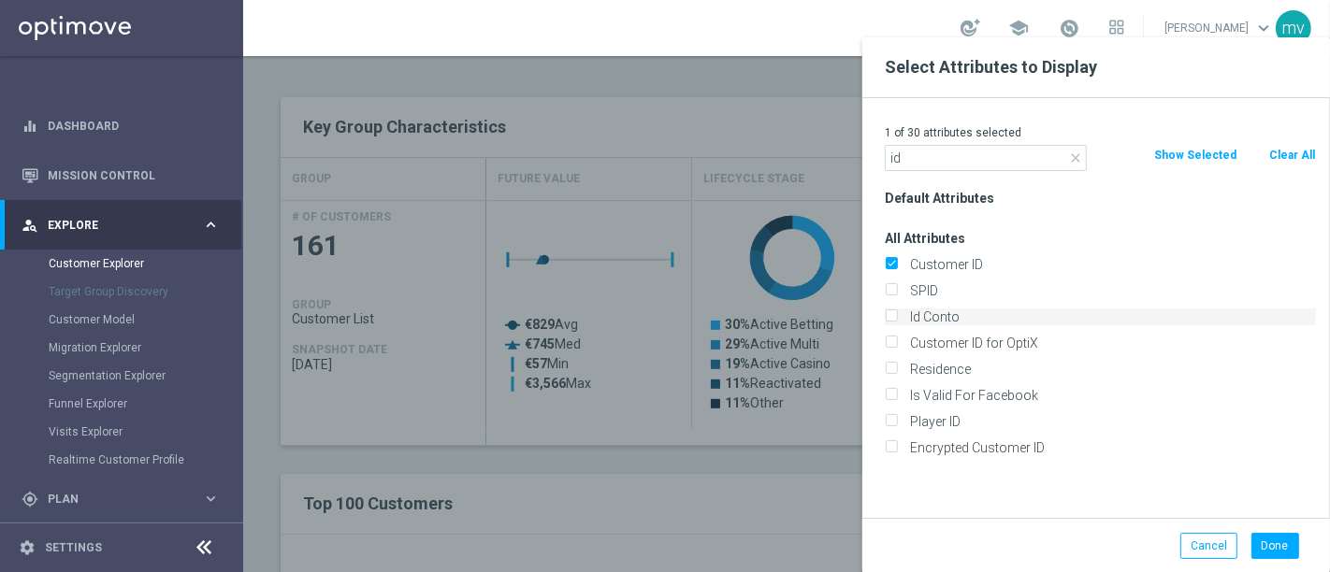
click at [889, 317] on input "Id Conto" at bounding box center [891, 319] width 12 height 12
checkbox input "true"
click at [1288, 545] on button "Done" at bounding box center [1275, 546] width 48 height 26
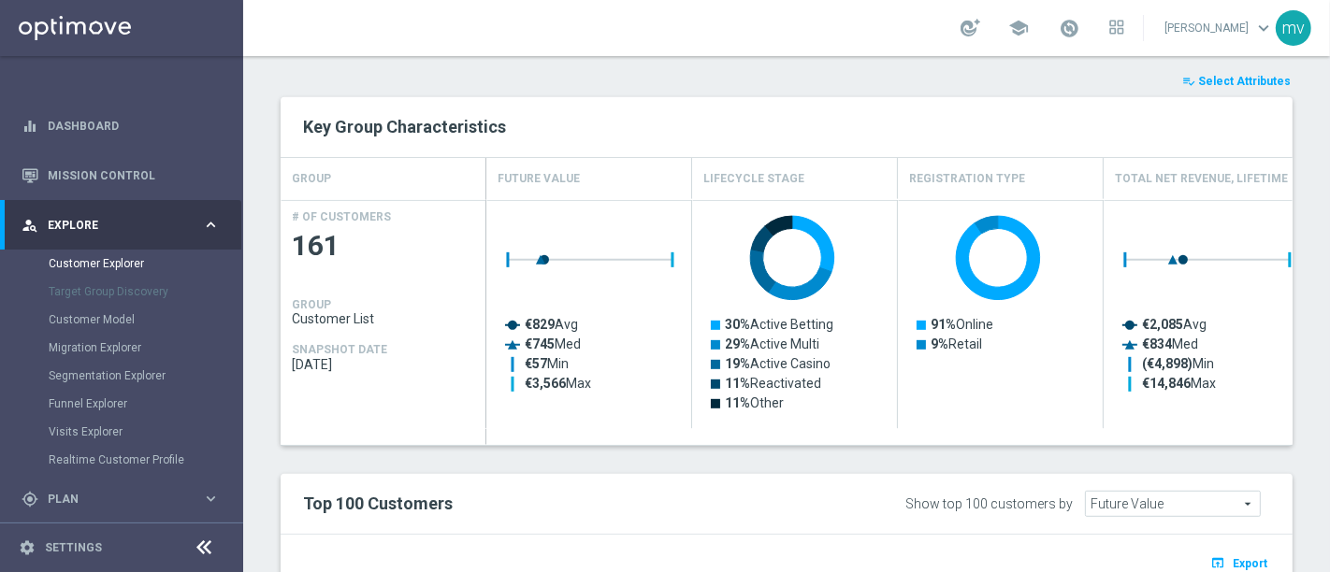
type input "Search"
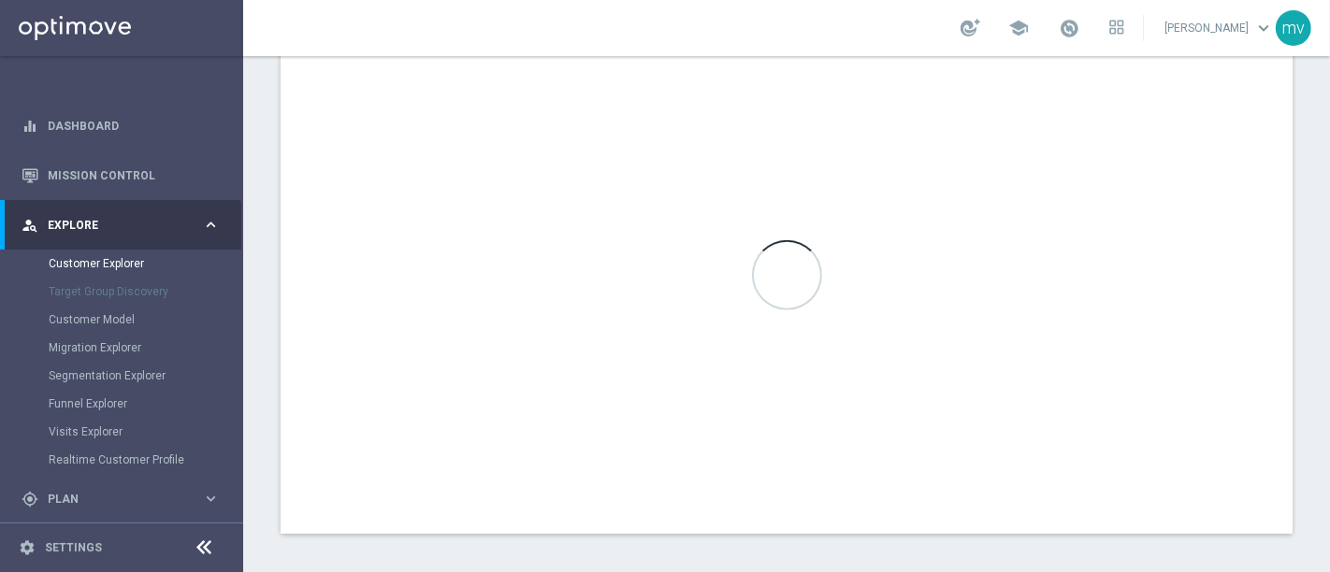
scroll to position [1173, 0]
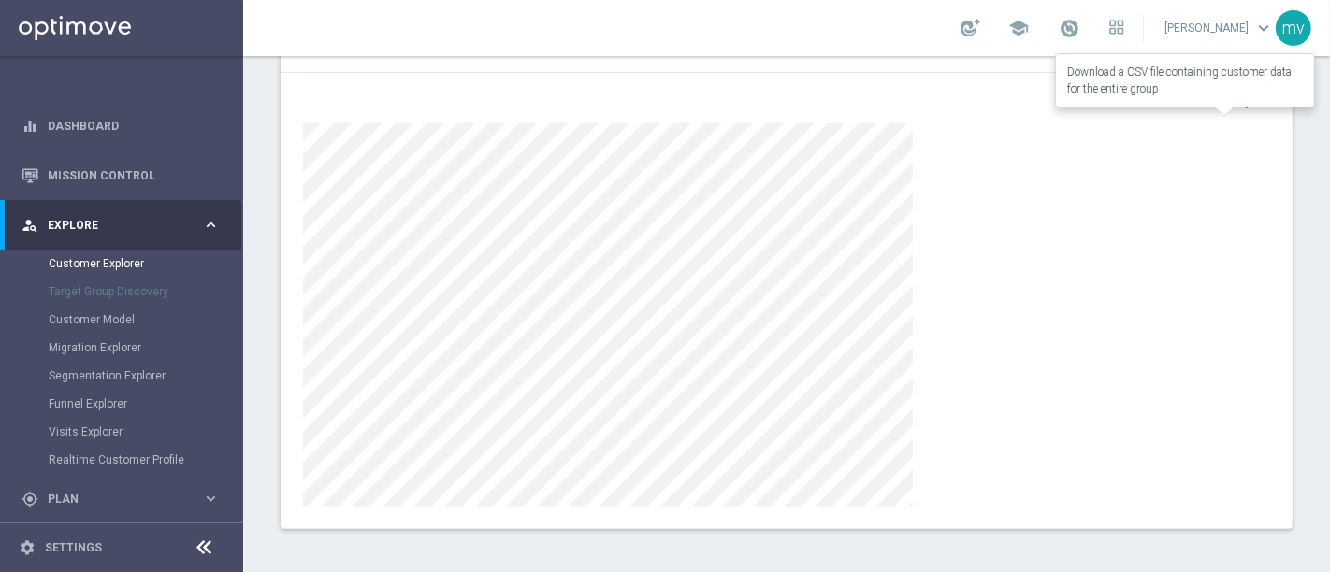
click at [1232, 99] on span "Export" at bounding box center [1249, 101] width 35 height 13
